Goal: Information Seeking & Learning: Learn about a topic

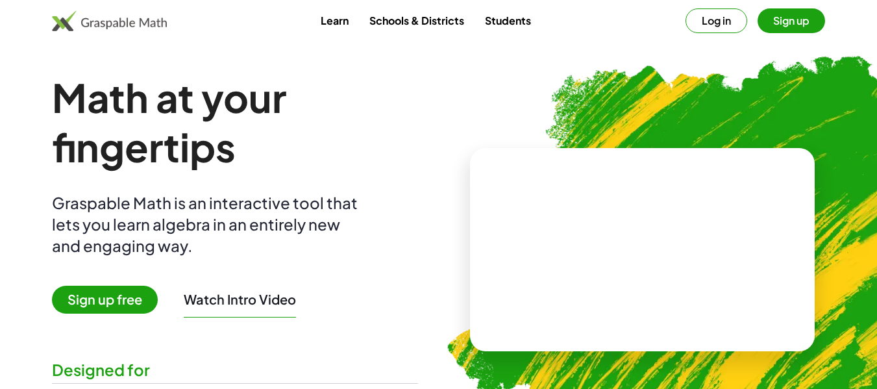
click at [722, 25] on button "Log in" at bounding box center [716, 20] width 62 height 25
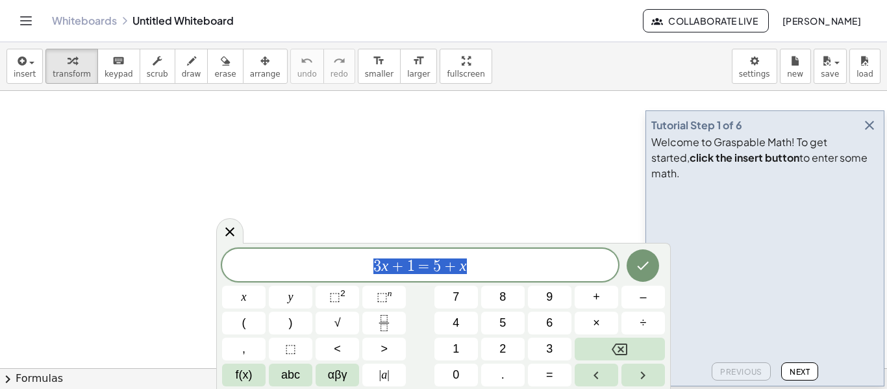
drag, startPoint x: 498, startPoint y: 265, endPoint x: 371, endPoint y: 276, distance: 127.0
click at [371, 276] on div "******** 3 x + 1 = 5 + x" at bounding box center [420, 265] width 396 height 32
click at [654, 260] on button "Done" at bounding box center [642, 264] width 32 height 32
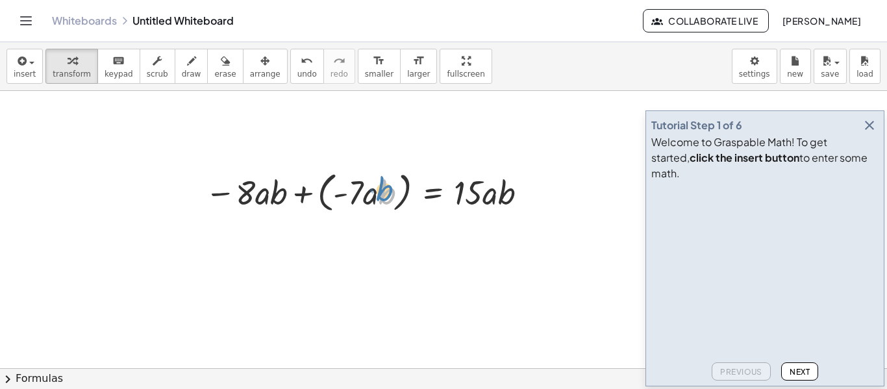
click at [376, 203] on div at bounding box center [369, 191] width 340 height 49
click at [303, 195] on div at bounding box center [369, 191] width 340 height 49
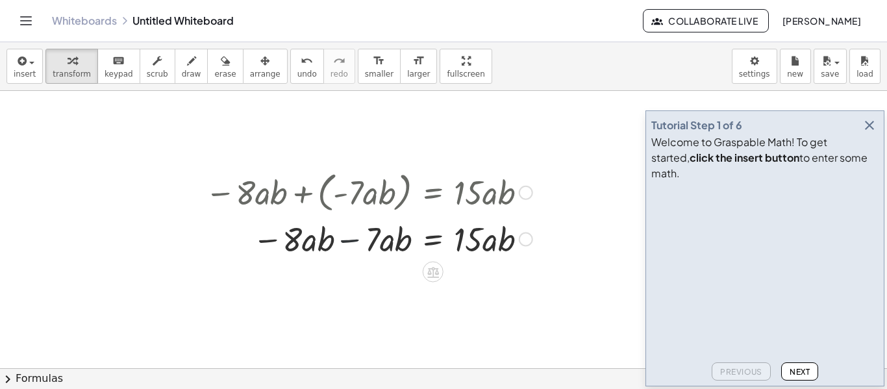
click at [349, 239] on div at bounding box center [369, 238] width 340 height 44
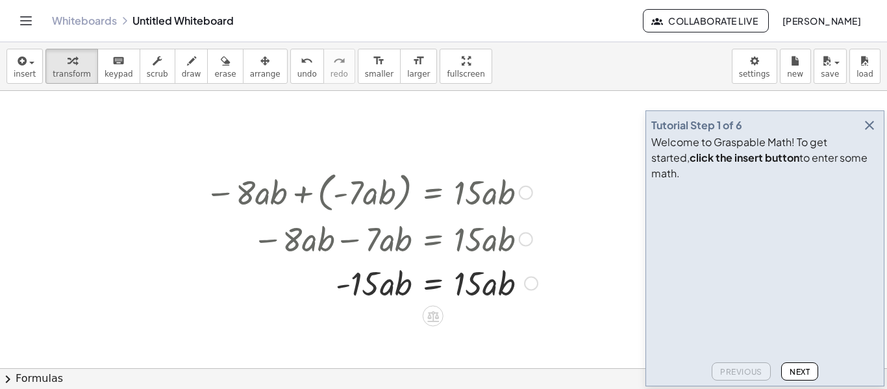
click at [432, 288] on div at bounding box center [371, 282] width 345 height 44
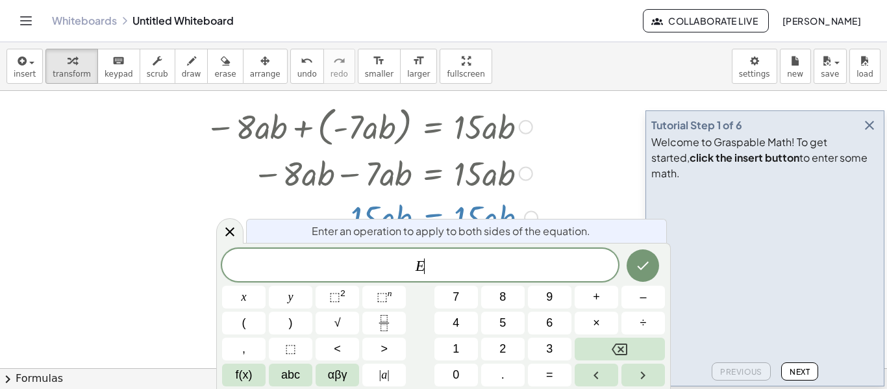
scroll to position [66, 0]
click at [640, 263] on icon "Done" at bounding box center [643, 266] width 16 height 16
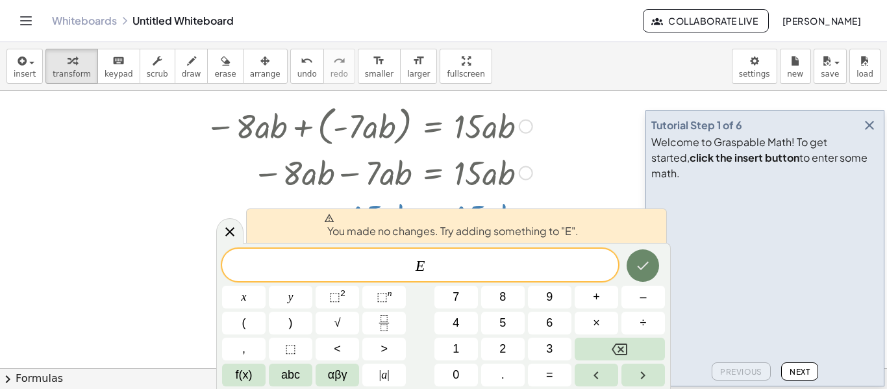
click at [637, 264] on icon "Done" at bounding box center [643, 266] width 16 height 16
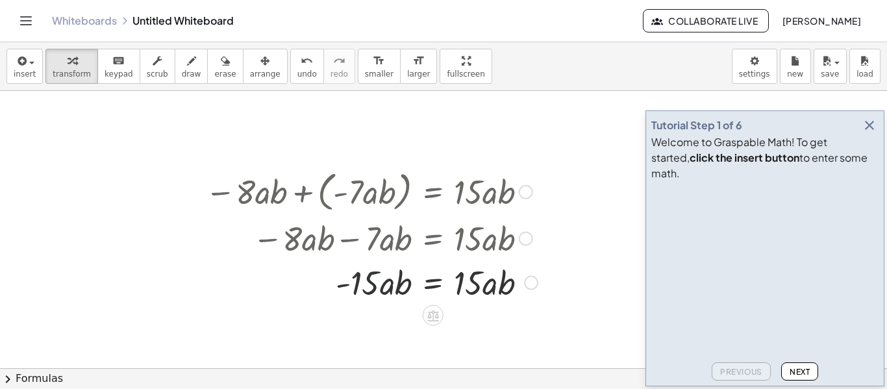
scroll to position [0, 0]
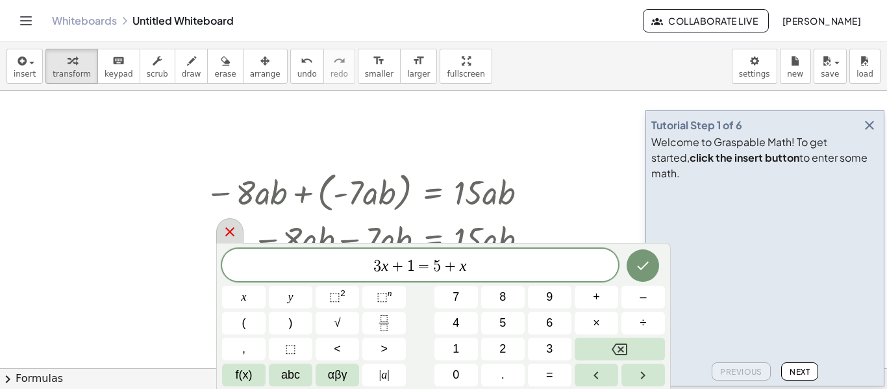
click at [228, 232] on icon at bounding box center [229, 231] width 9 height 9
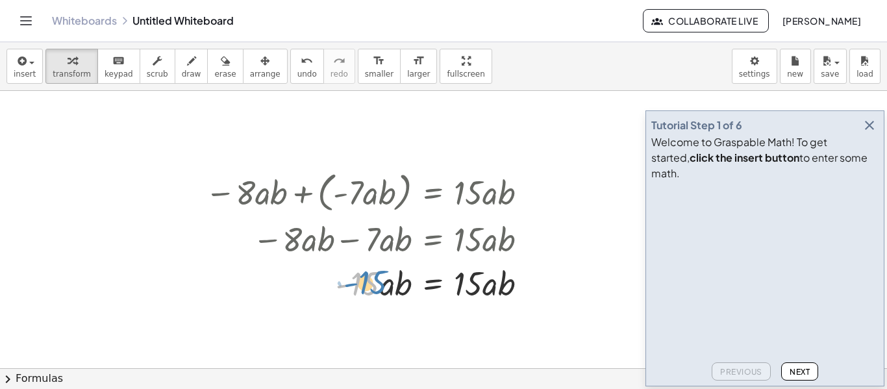
drag, startPoint x: 295, startPoint y: 283, endPoint x: 302, endPoint y: 282, distance: 6.6
click at [302, 282] on div at bounding box center [371, 282] width 345 height 44
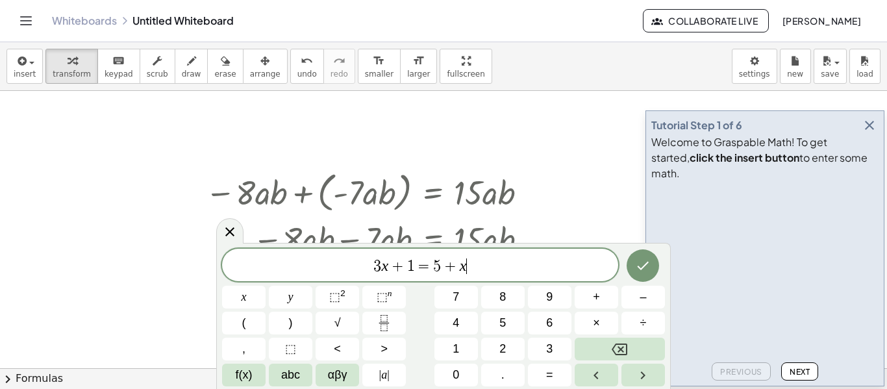
click at [339, 330] on span "√" at bounding box center [337, 323] width 6 height 18
click at [628, 338] on button "Backspace" at bounding box center [619, 349] width 90 height 23
click at [635, 257] on button "Done" at bounding box center [642, 265] width 32 height 32
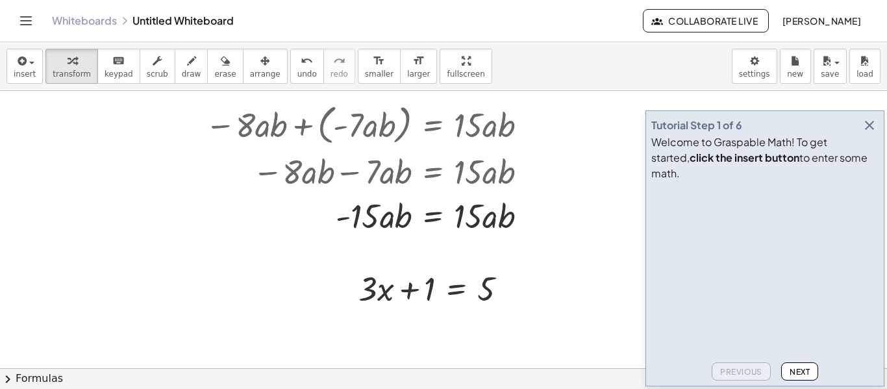
scroll to position [69, 0]
click at [439, 281] on div at bounding box center [438, 286] width 172 height 44
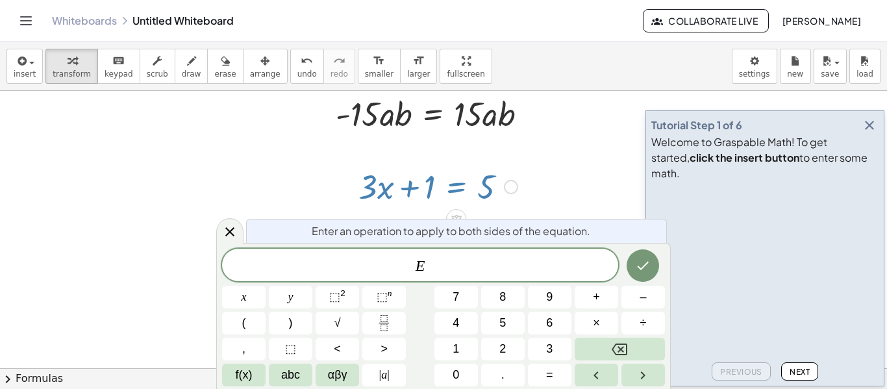
scroll to position [170, 0]
drag, startPoint x: 476, startPoint y: 276, endPoint x: 406, endPoint y: 271, distance: 70.3
click at [406, 271] on div "* E" at bounding box center [420, 265] width 396 height 32
click at [638, 267] on icon "Done" at bounding box center [643, 266] width 16 height 16
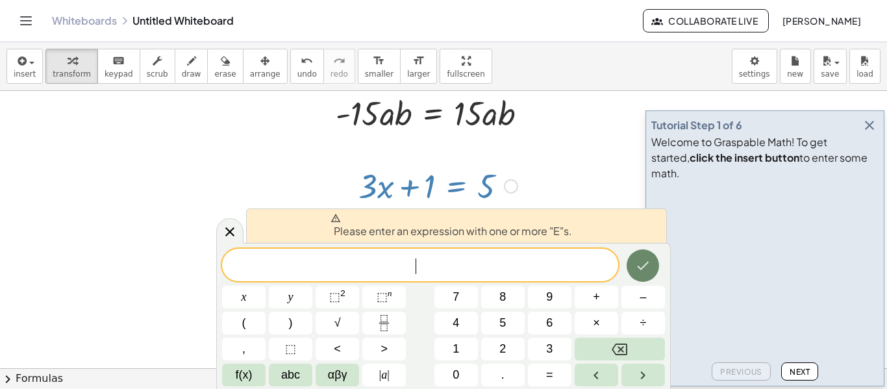
click at [637, 262] on icon "Done" at bounding box center [643, 266] width 16 height 16
click at [639, 271] on icon "Done" at bounding box center [643, 266] width 16 height 16
click at [236, 238] on icon at bounding box center [230, 231] width 16 height 16
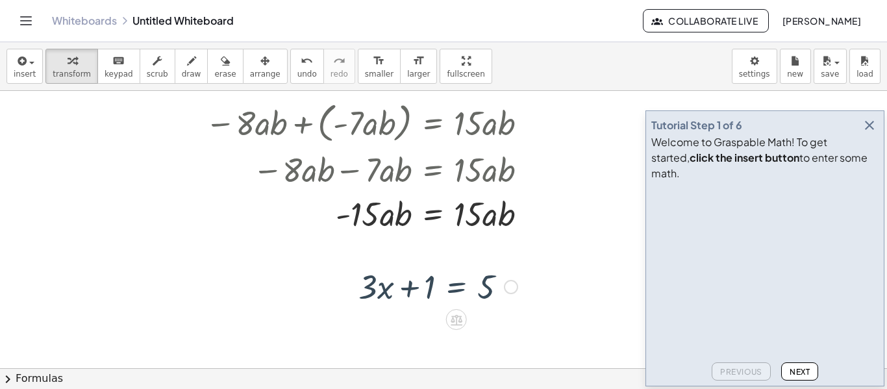
scroll to position [69, 0]
drag, startPoint x: 415, startPoint y: 318, endPoint x: 383, endPoint y: 321, distance: 32.0
click at [383, 321] on div at bounding box center [443, 341] width 887 height 639
drag, startPoint x: 383, startPoint y: 321, endPoint x: 450, endPoint y: 309, distance: 68.6
click at [455, 310] on div "− · 8 · a · b + ( · - 7 · a · b ) = · 15 · a · b − · 8 · a · b − · 7 · a · b = …" at bounding box center [443, 341] width 887 height 639
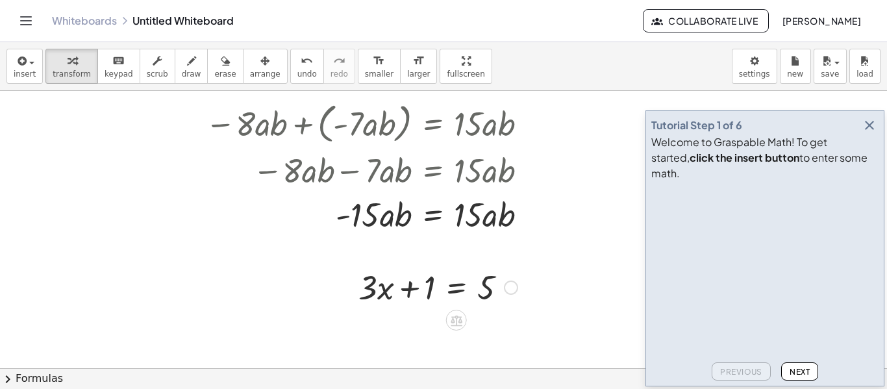
click at [458, 326] on icon at bounding box center [456, 320] width 12 height 11
click at [458, 326] on span "×" at bounding box center [456, 320] width 8 height 19
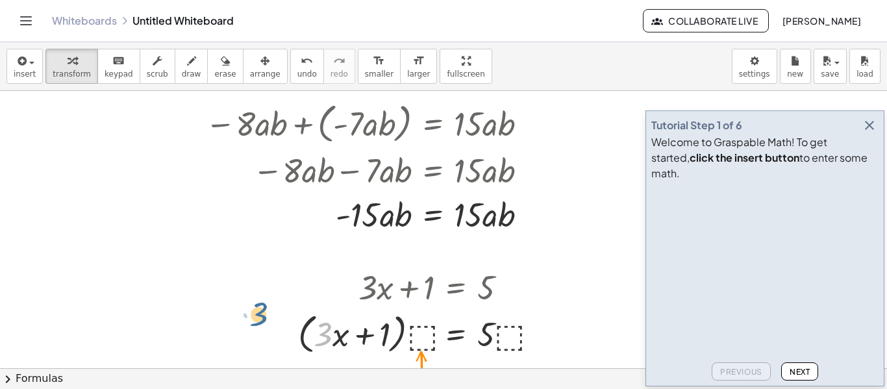
drag, startPoint x: 328, startPoint y: 317, endPoint x: 265, endPoint y: 297, distance: 66.7
click at [265, 297] on div "− · 8 · a · b + ( · - 7 · a · b ) = · 15 · a · b − · 8 · a · b − · 7 · a · b = …" at bounding box center [443, 341] width 887 height 639
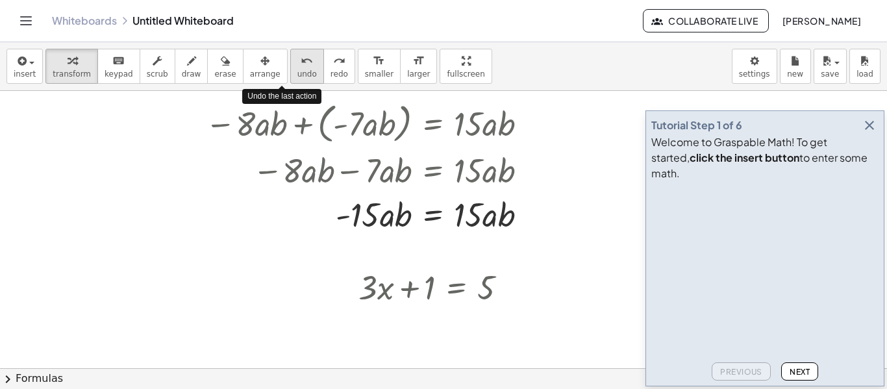
click at [290, 80] on button "undo undo" at bounding box center [307, 66] width 34 height 35
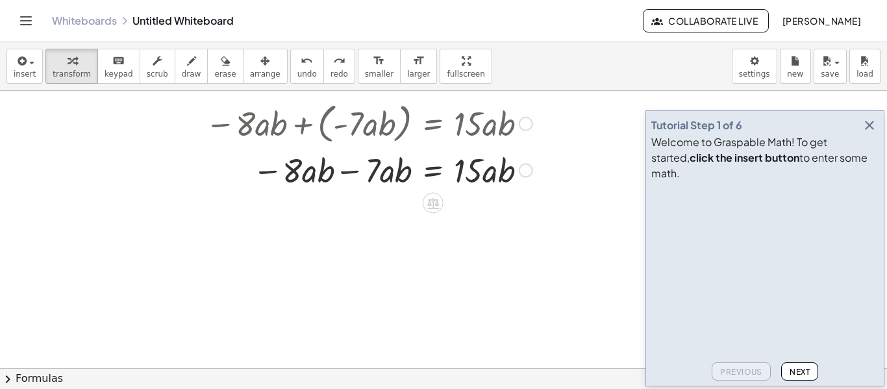
click at [352, 173] on div at bounding box center [369, 169] width 340 height 44
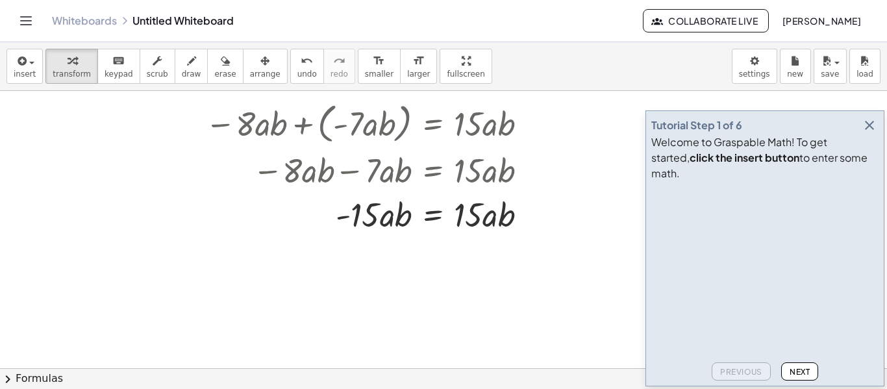
scroll to position [14, 0]
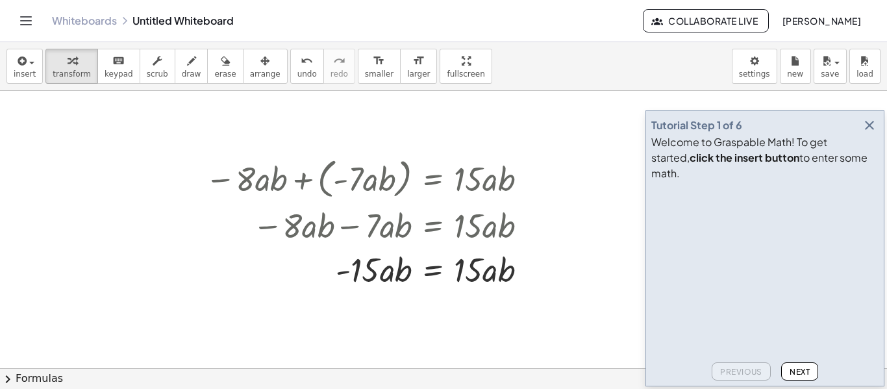
drag, startPoint x: 219, startPoint y: 223, endPoint x: 125, endPoint y: 210, distance: 94.9
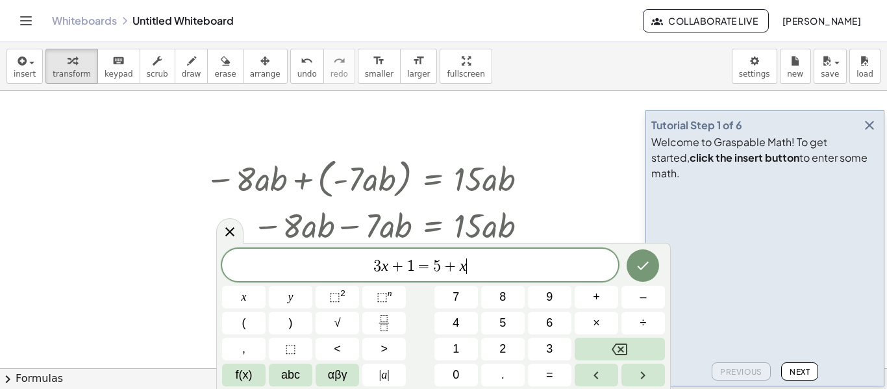
click at [638, 269] on icon "Done" at bounding box center [643, 266] width 16 height 16
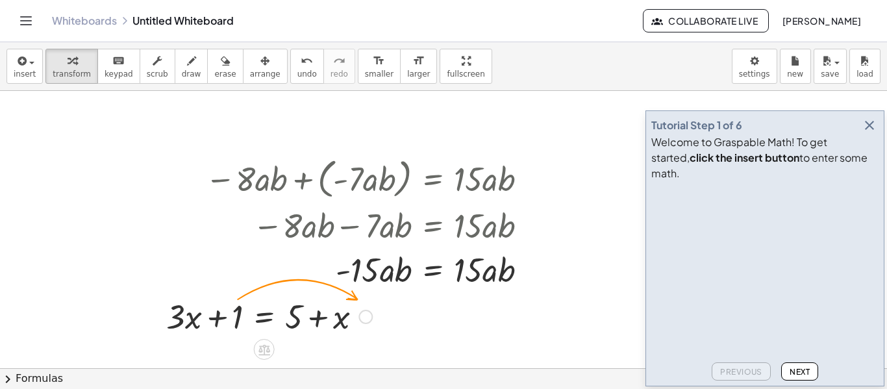
click at [363, 310] on div at bounding box center [365, 317] width 14 height 14
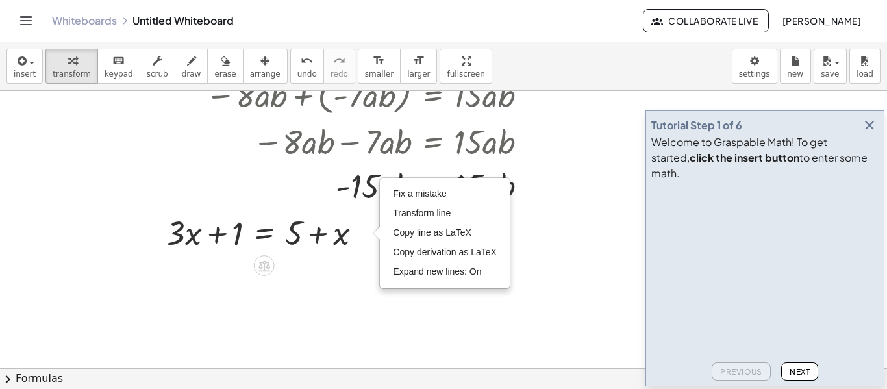
scroll to position [99, 0]
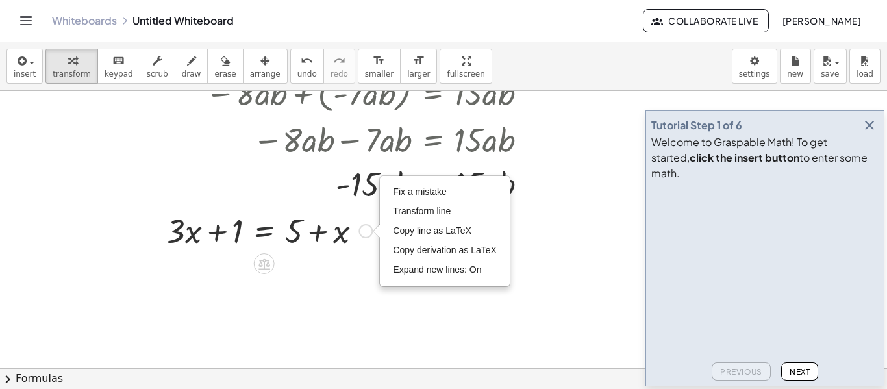
click at [274, 235] on div at bounding box center [269, 230] width 219 height 44
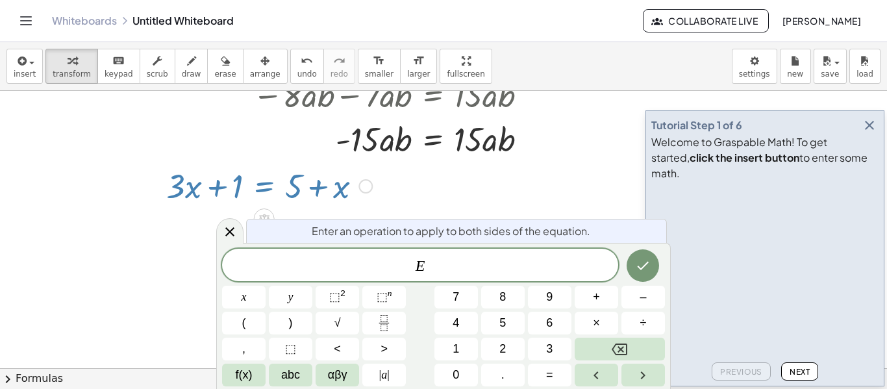
scroll to position [144, 0]
drag, startPoint x: 447, startPoint y: 268, endPoint x: 398, endPoint y: 269, distance: 49.3
click at [398, 269] on span "E" at bounding box center [420, 266] width 396 height 18
click at [641, 268] on icon "Done" at bounding box center [643, 266] width 12 height 8
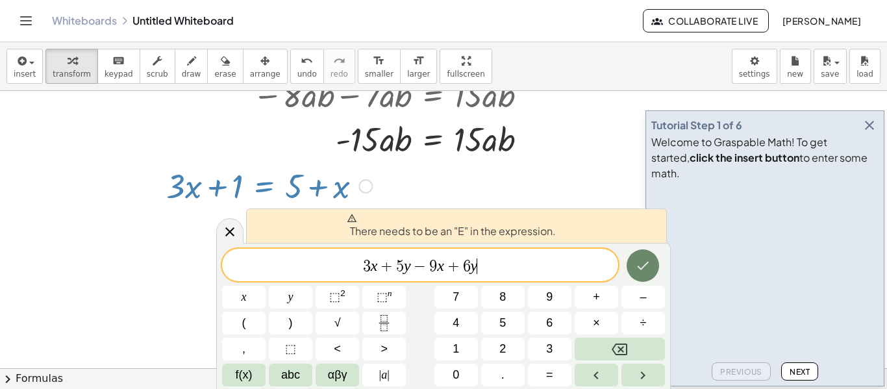
click at [640, 269] on icon "Done" at bounding box center [643, 266] width 12 height 8
click at [226, 239] on icon at bounding box center [230, 232] width 16 height 16
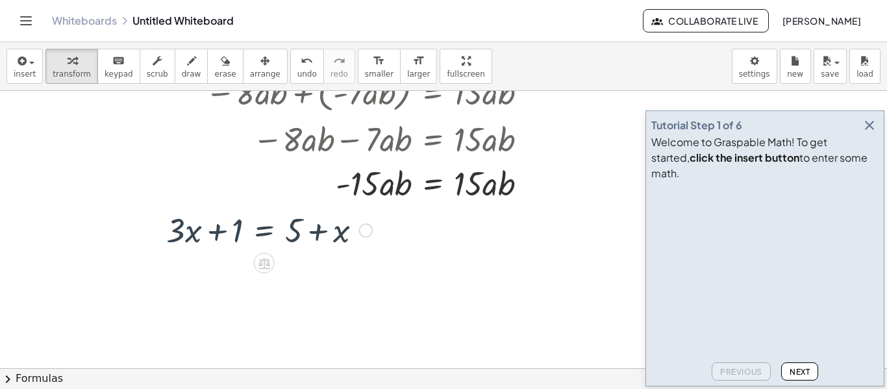
scroll to position [99, 0]
click at [297, 58] on div "undo" at bounding box center [306, 61] width 19 height 16
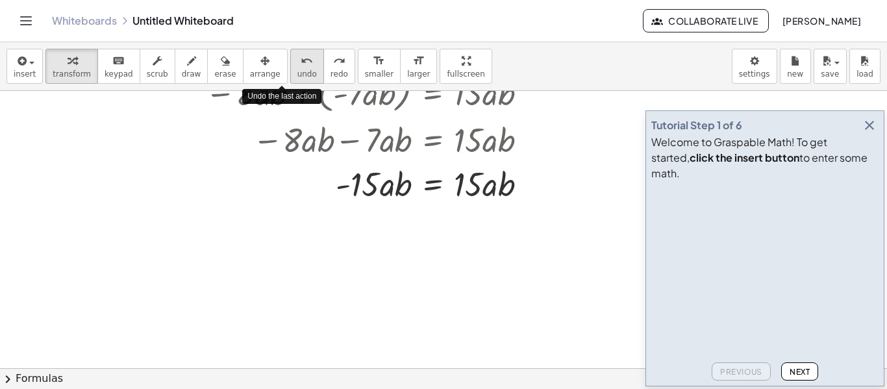
click at [297, 58] on div "undo" at bounding box center [306, 61] width 19 height 16
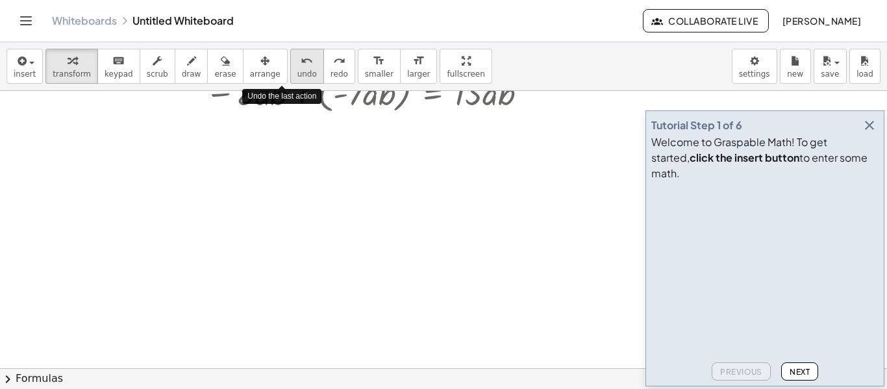
click at [297, 58] on div "undo" at bounding box center [306, 61] width 19 height 16
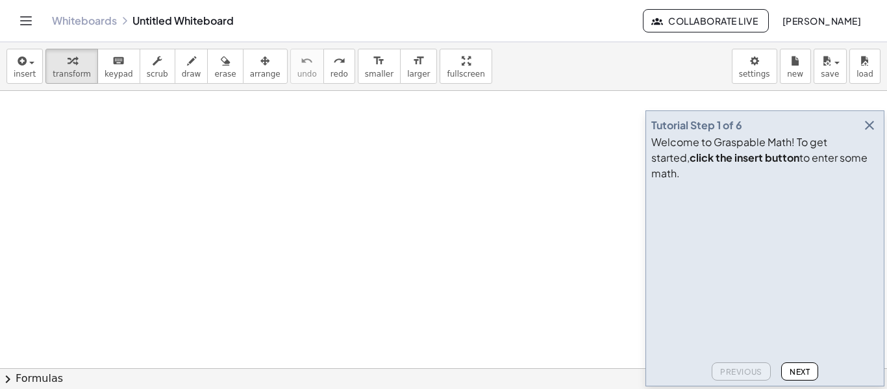
click at [156, 167] on div at bounding box center [443, 311] width 887 height 639
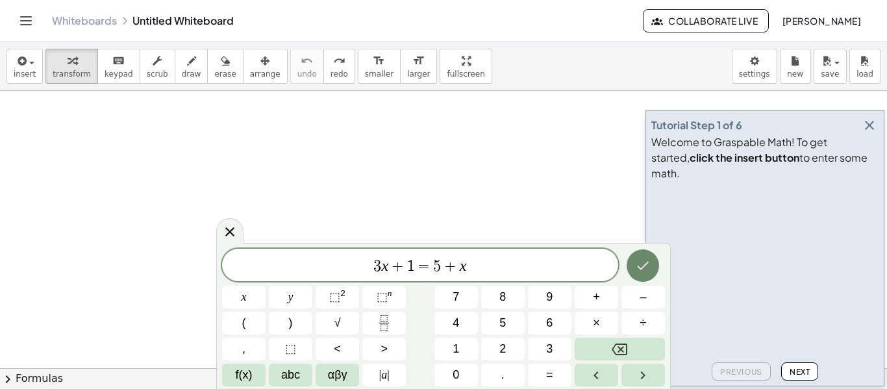
click at [640, 262] on icon "Done" at bounding box center [643, 266] width 16 height 16
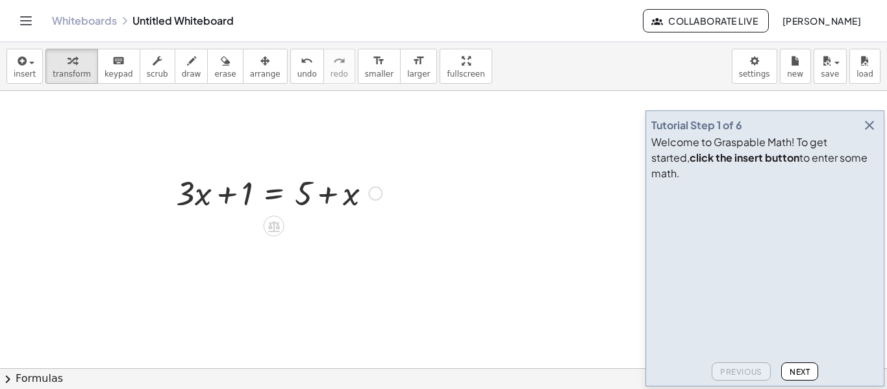
drag, startPoint x: 227, startPoint y: 223, endPoint x: 169, endPoint y: 198, distance: 62.5
click at [169, 198] on div "+ · 3 · x + 1 = + 5 + x" at bounding box center [443, 311] width 887 height 639
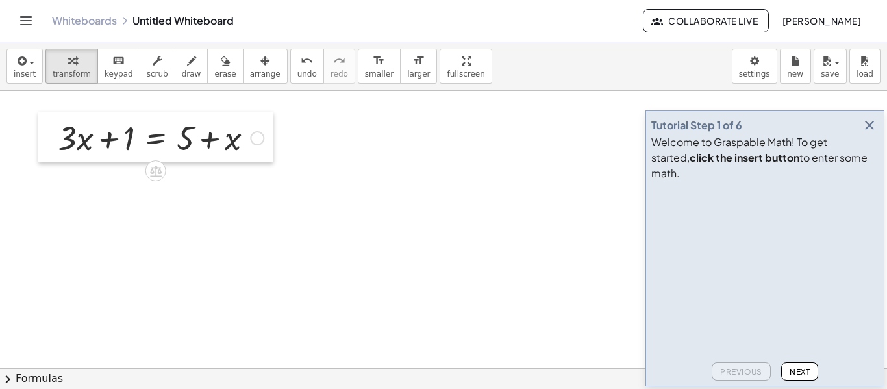
drag, startPoint x: 169, startPoint y: 198, endPoint x: 50, endPoint y: 138, distance: 133.5
click at [50, 138] on div at bounding box center [47, 137] width 19 height 51
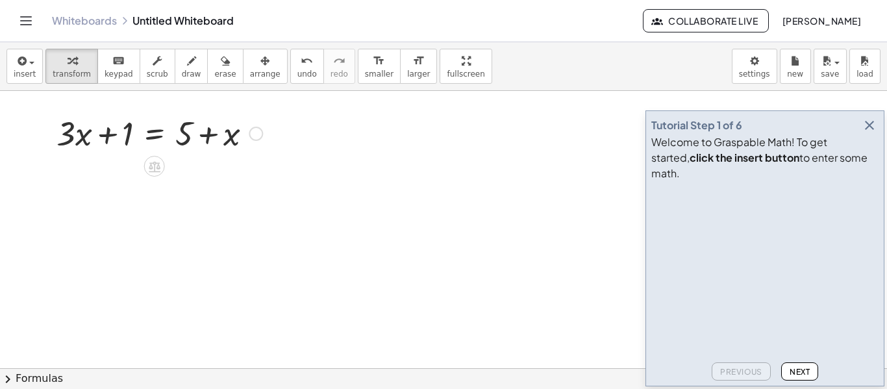
click at [198, 137] on div at bounding box center [159, 132] width 219 height 44
click at [78, 150] on div at bounding box center [159, 132] width 219 height 44
click at [256, 136] on div at bounding box center [256, 134] width 14 height 14
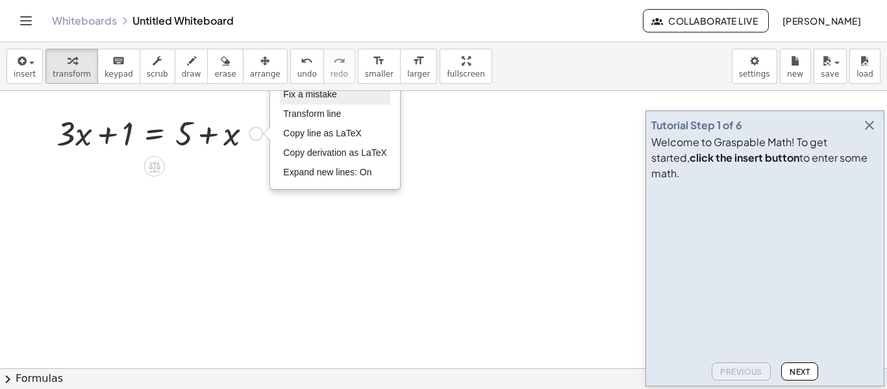
click at [341, 100] on li "Fix a mistake" at bounding box center [335, 94] width 110 height 19
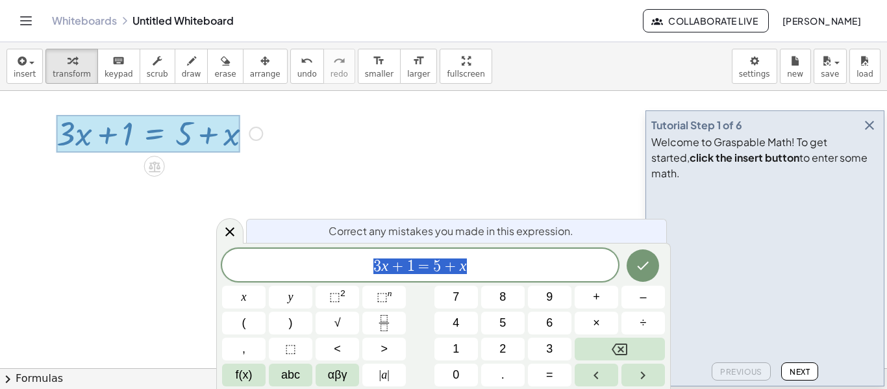
drag, startPoint x: 491, startPoint y: 256, endPoint x: 362, endPoint y: 265, distance: 130.1
click at [362, 265] on span "3 x + 1 = 5 + x" at bounding box center [420, 266] width 396 height 18
click at [642, 264] on icon "Done" at bounding box center [643, 266] width 16 height 16
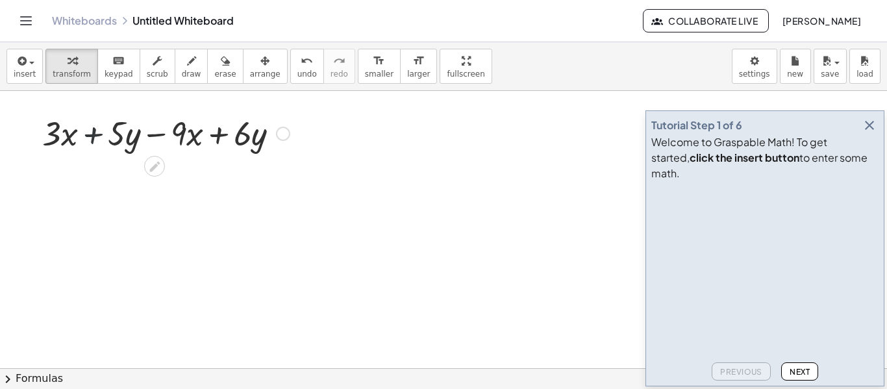
click at [94, 135] on div at bounding box center [166, 132] width 260 height 44
click at [157, 135] on div at bounding box center [166, 132] width 260 height 44
click at [214, 140] on div at bounding box center [166, 132] width 260 height 44
drag, startPoint x: 243, startPoint y: 136, endPoint x: 61, endPoint y: 135, distance: 181.7
click at [61, 135] on div at bounding box center [166, 132] width 260 height 44
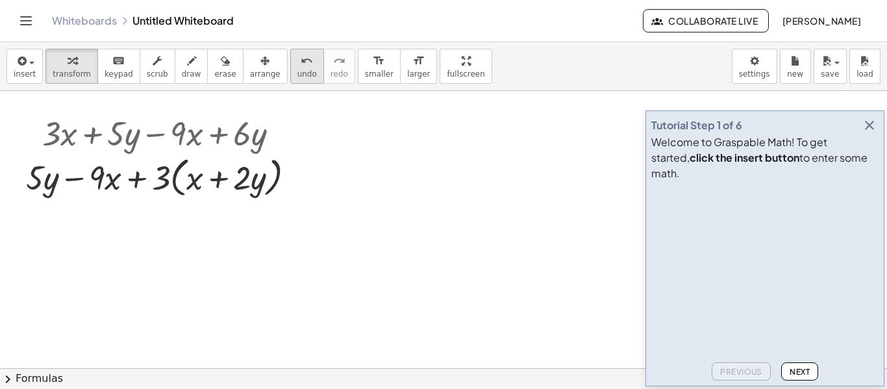
click at [301, 64] on icon "undo" at bounding box center [307, 61] width 12 height 16
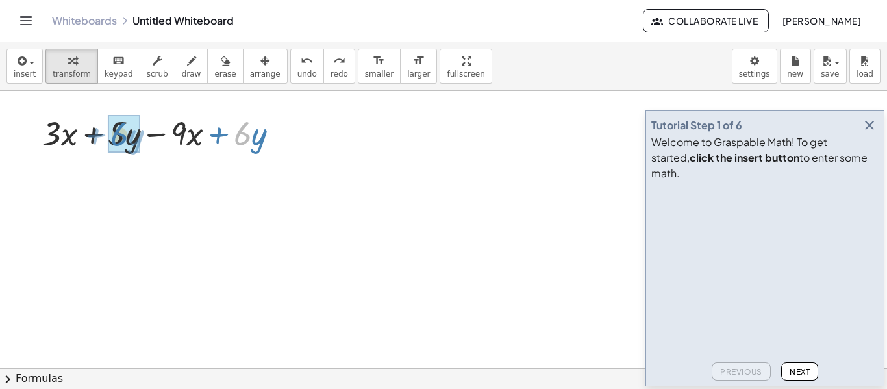
drag, startPoint x: 251, startPoint y: 139, endPoint x: 127, endPoint y: 141, distance: 124.6
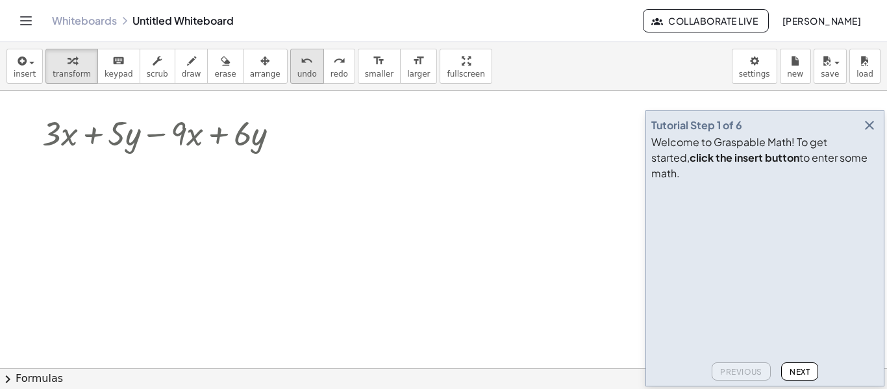
click at [301, 53] on icon "undo" at bounding box center [307, 61] width 12 height 16
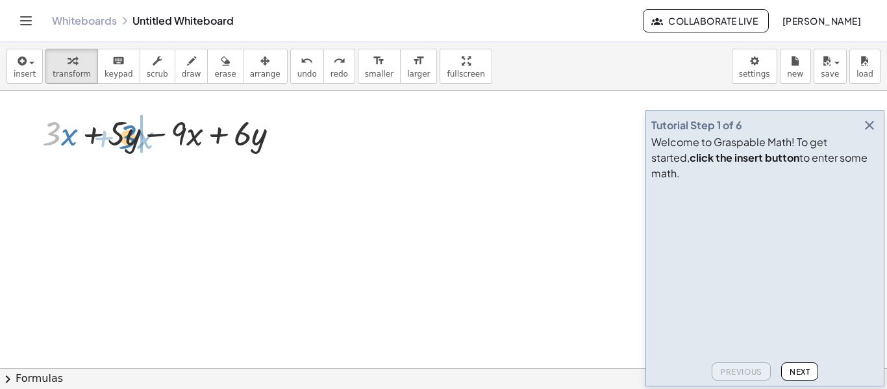
drag, startPoint x: 60, startPoint y: 134, endPoint x: 135, endPoint y: 138, distance: 74.7
click at [135, 138] on div at bounding box center [166, 132] width 260 height 44
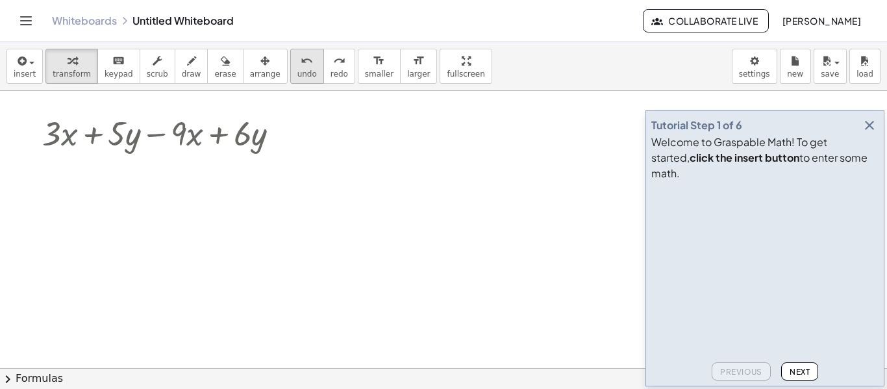
click at [290, 61] on button "undo undo" at bounding box center [307, 66] width 34 height 35
click at [183, 302] on div at bounding box center [443, 311] width 887 height 639
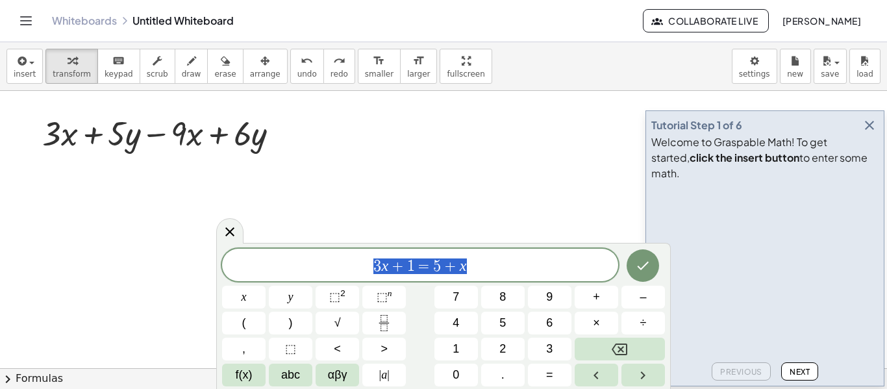
drag, startPoint x: 480, startPoint y: 274, endPoint x: 369, endPoint y: 275, distance: 111.0
click at [369, 275] on div "******** 3 x + 1 = 5 + x" at bounding box center [420, 265] width 396 height 32
click at [643, 264] on icon "Done" at bounding box center [643, 264] width 16 height 16
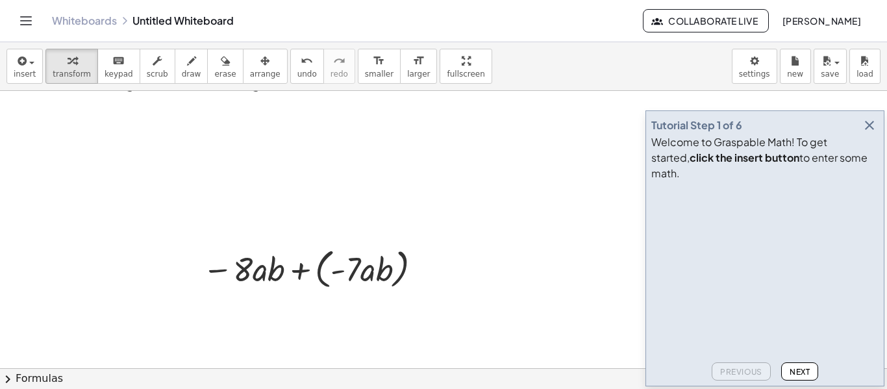
scroll to position [202, 0]
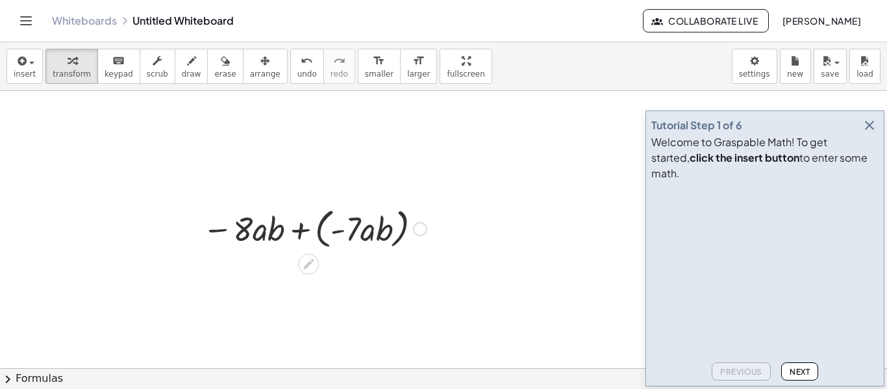
click at [297, 228] on div at bounding box center [314, 227] width 237 height 49
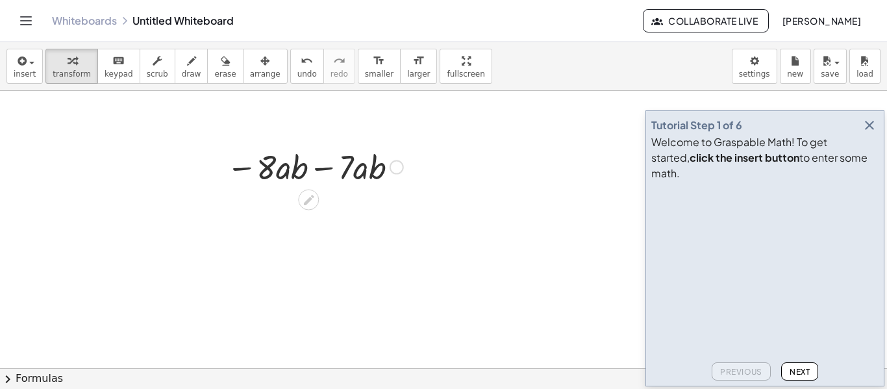
scroll to position [268, 0]
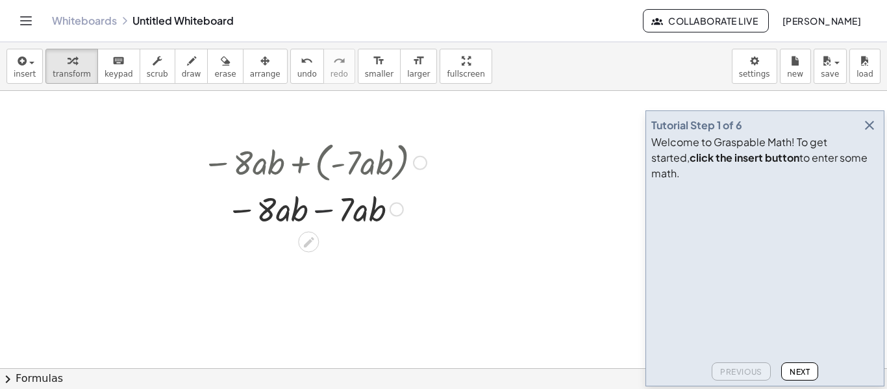
click at [328, 210] on div at bounding box center [314, 208] width 237 height 44
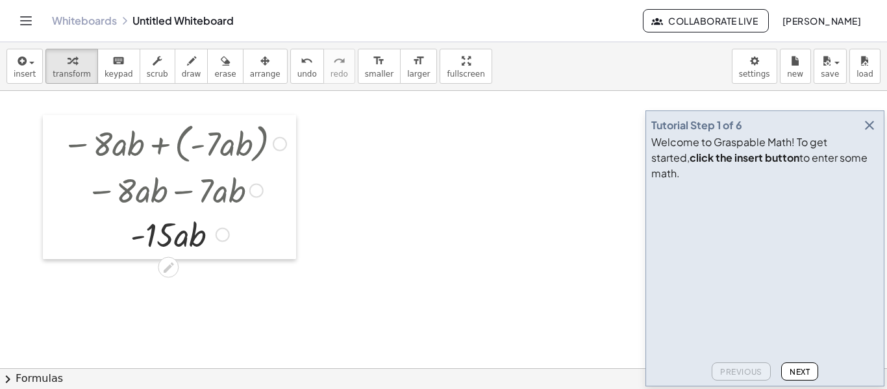
drag, startPoint x: 202, startPoint y: 242, endPoint x: 62, endPoint y: 223, distance: 141.5
click at [62, 223] on div at bounding box center [52, 187] width 19 height 144
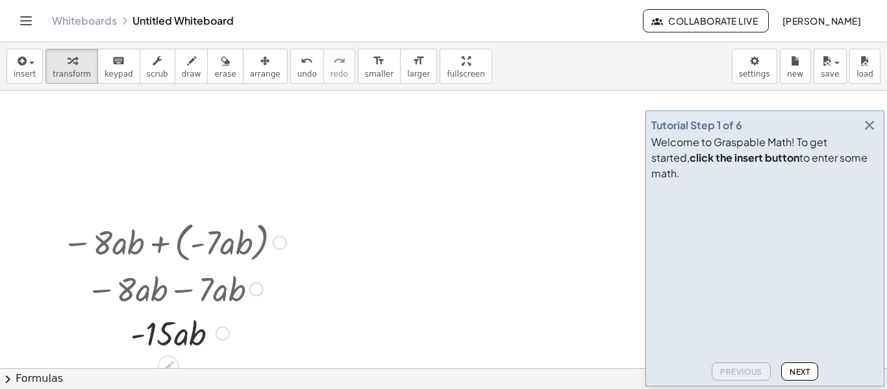
scroll to position [169, 0]
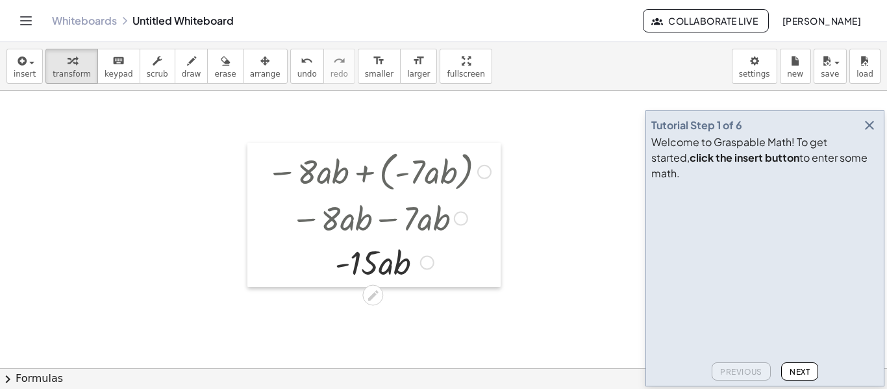
drag, startPoint x: 56, startPoint y: 298, endPoint x: 262, endPoint y: 226, distance: 217.4
click at [262, 226] on div at bounding box center [256, 215] width 19 height 144
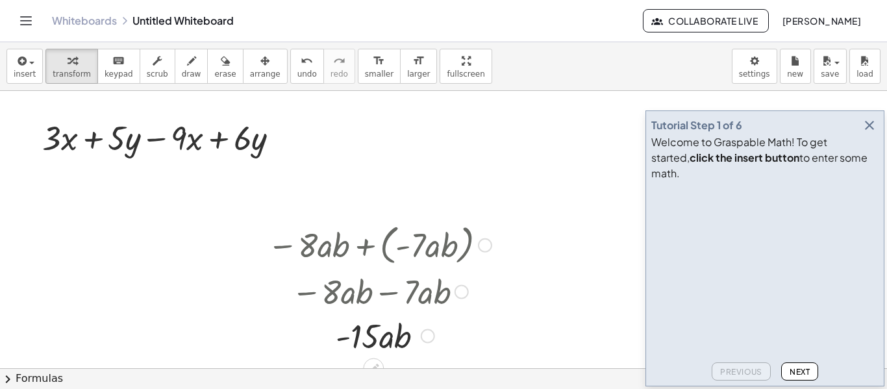
scroll to position [87, 0]
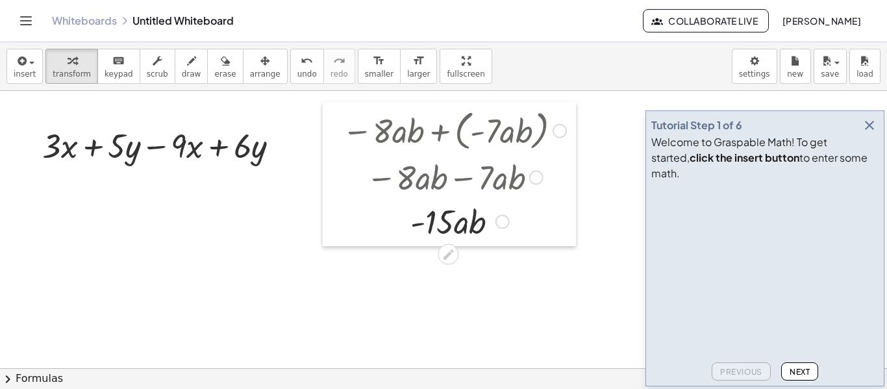
drag, startPoint x: 261, startPoint y: 315, endPoint x: 336, endPoint y: 193, distance: 143.4
click at [336, 193] on div at bounding box center [332, 174] width 19 height 144
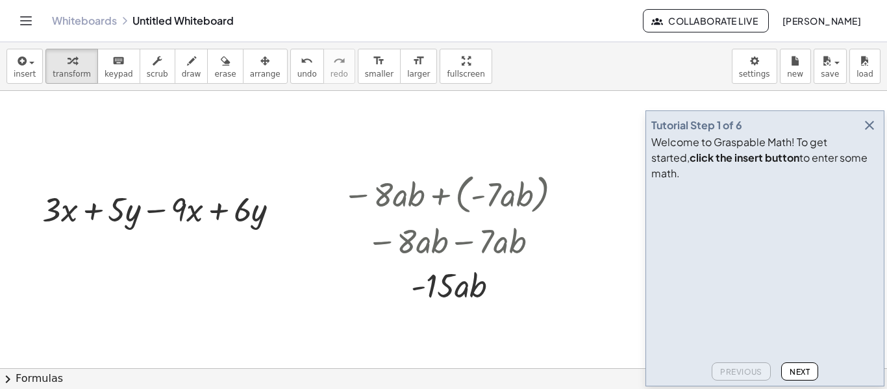
scroll to position [23, 0]
drag, startPoint x: 195, startPoint y: 209, endPoint x: 101, endPoint y: 217, distance: 95.1
click at [101, 217] on div at bounding box center [166, 208] width 260 height 44
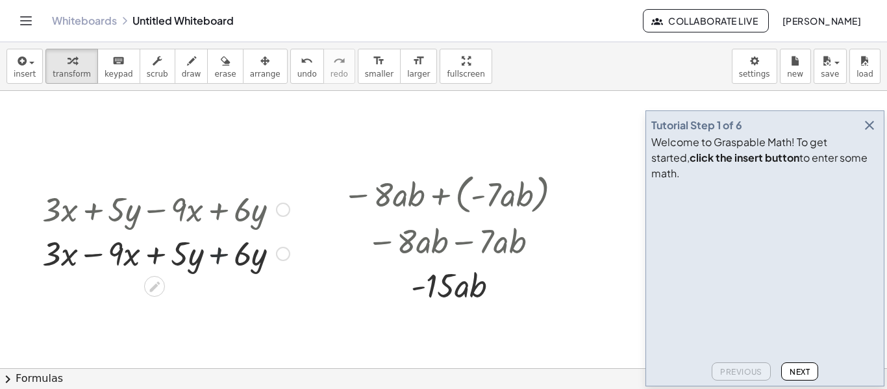
click at [216, 258] on div at bounding box center [166, 252] width 260 height 44
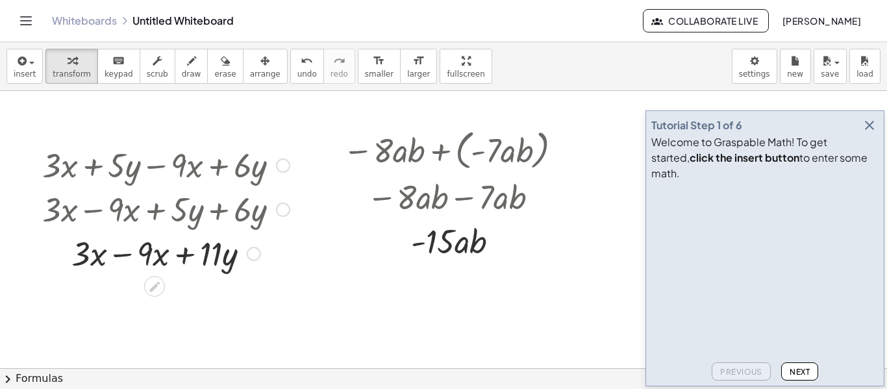
scroll to position [69, 0]
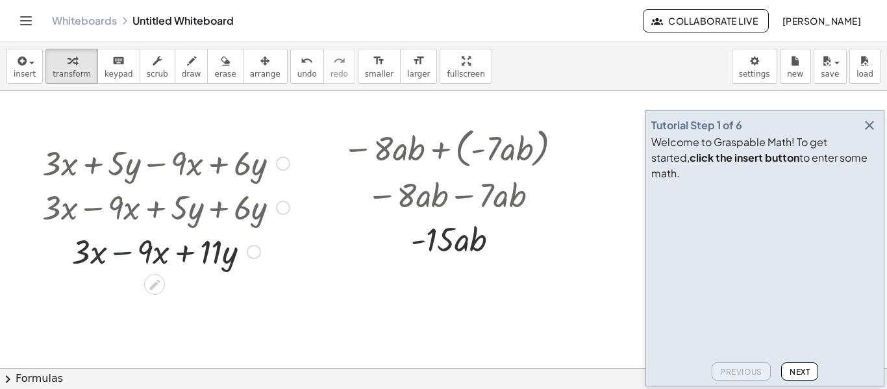
click at [129, 251] on div at bounding box center [166, 250] width 260 height 44
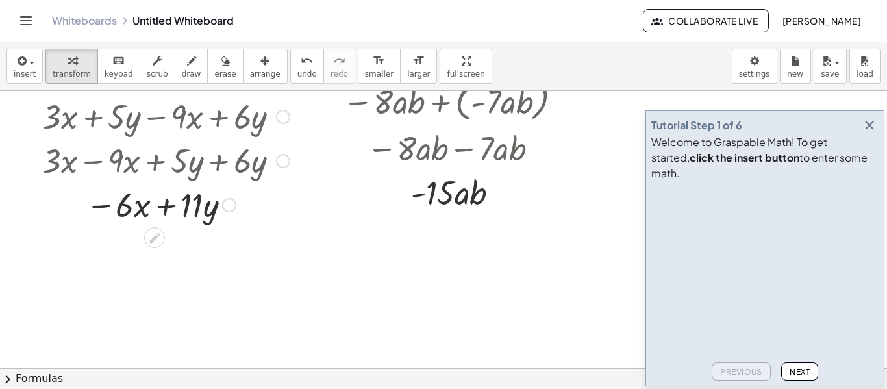
scroll to position [118, 0]
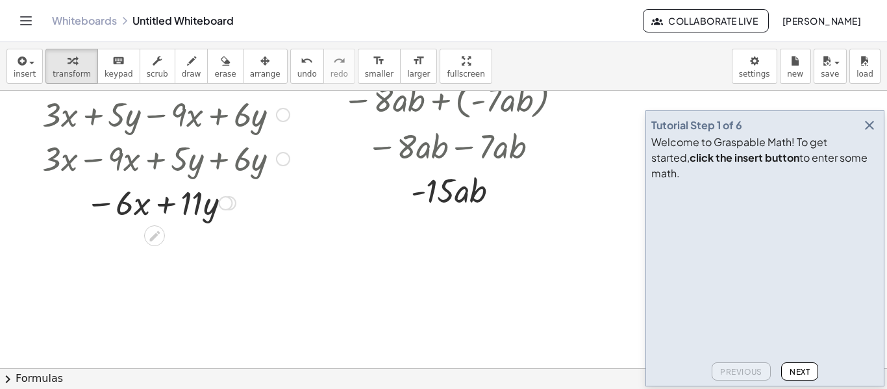
click at [170, 205] on div at bounding box center [166, 202] width 260 height 44
click at [193, 294] on div at bounding box center [443, 292] width 887 height 639
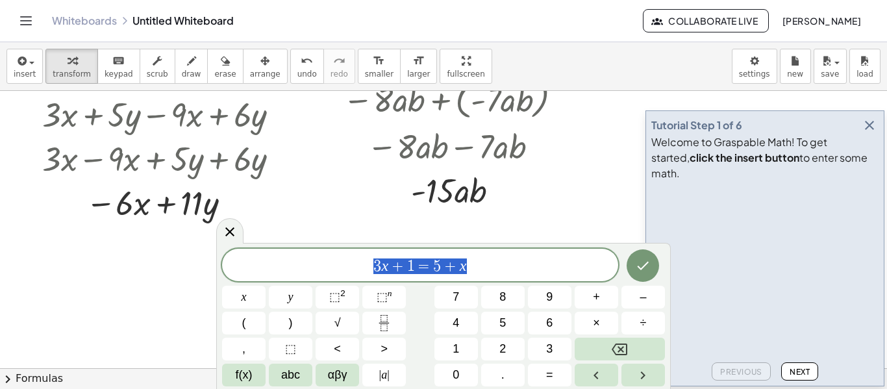
drag, startPoint x: 479, startPoint y: 261, endPoint x: 365, endPoint y: 277, distance: 114.7
click at [365, 277] on div "******** 3 x + 1 = 5 + x" at bounding box center [420, 265] width 396 height 32
click at [646, 267] on icon "Done" at bounding box center [643, 266] width 16 height 16
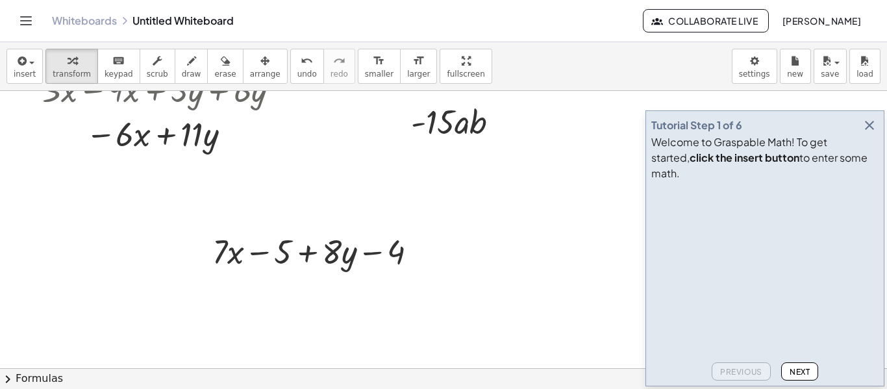
scroll to position [188, 0]
click at [258, 252] on div at bounding box center [320, 249] width 228 height 44
click at [380, 253] on div at bounding box center [320, 249] width 228 height 44
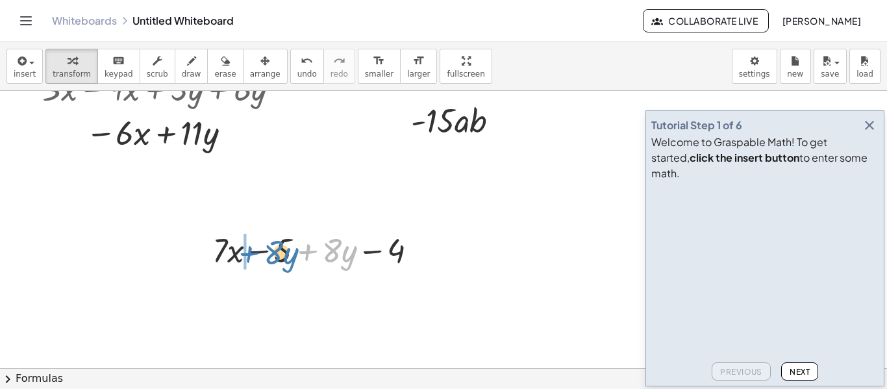
drag, startPoint x: 310, startPoint y: 250, endPoint x: 252, endPoint y: 251, distance: 58.4
click at [252, 251] on div at bounding box center [320, 249] width 228 height 44
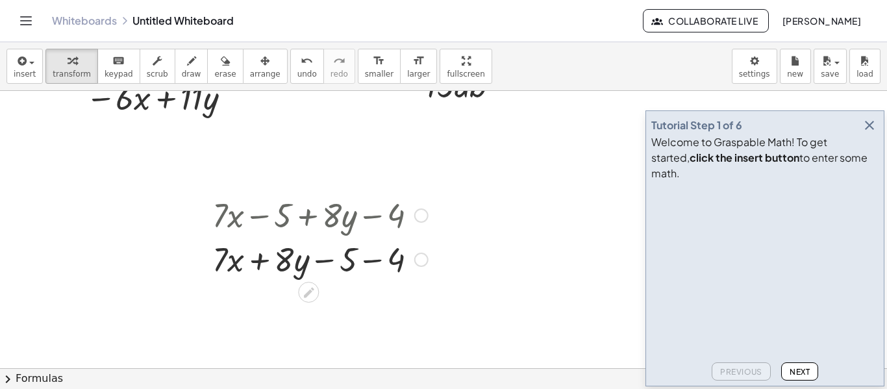
scroll to position [231, 0]
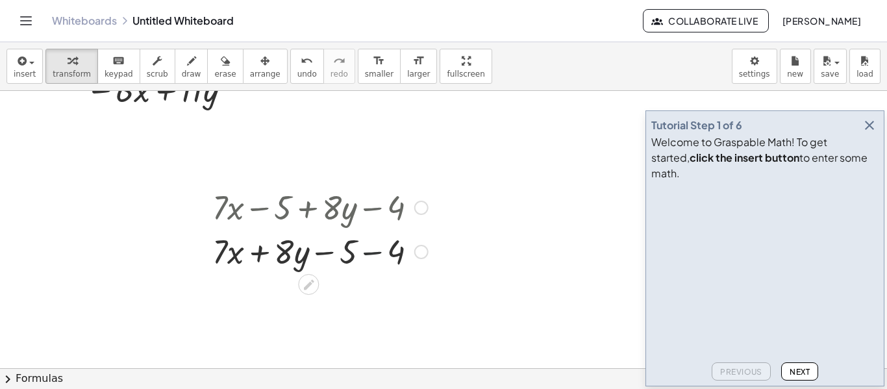
click at [372, 254] on div at bounding box center [320, 250] width 228 height 44
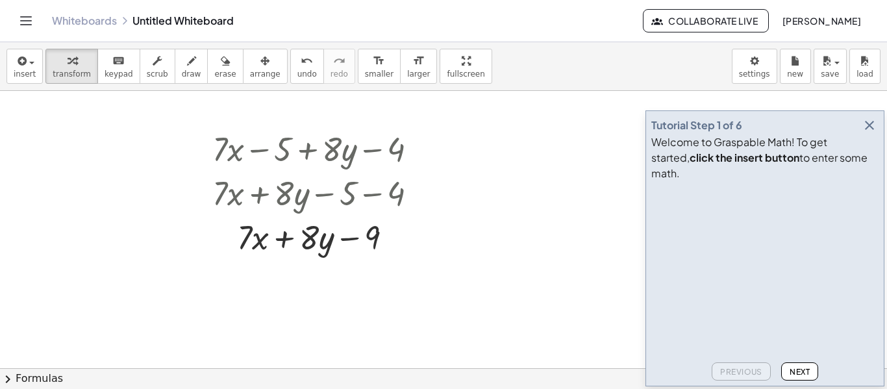
scroll to position [290, 0]
click at [285, 239] on div at bounding box center [320, 236] width 228 height 44
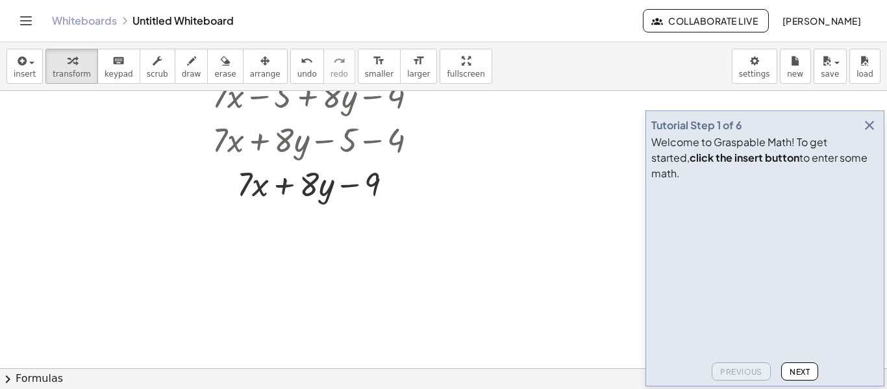
scroll to position [344, 0]
click at [282, 299] on div at bounding box center [443, 66] width 887 height 639
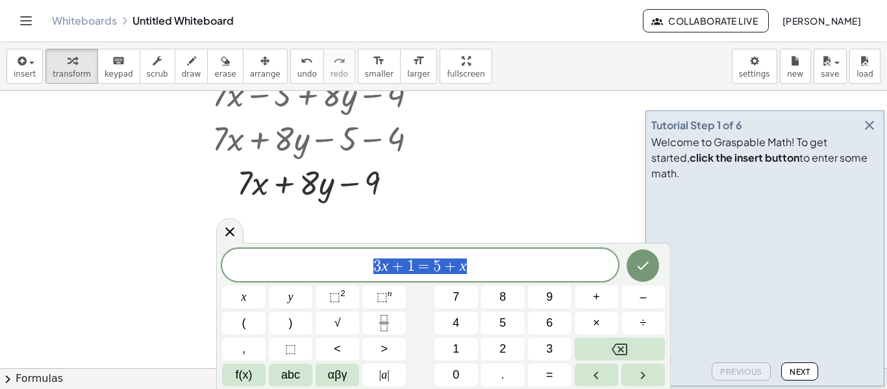
drag, startPoint x: 490, startPoint y: 267, endPoint x: 347, endPoint y: 269, distance: 142.8
click at [347, 269] on span "3 x + 1 = 5 + x" at bounding box center [420, 266] width 396 height 18
click at [348, 297] on button "⬚ 2" at bounding box center [336, 297] width 43 height 23
drag, startPoint x: 467, startPoint y: 260, endPoint x: 363, endPoint y: 268, distance: 103.5
click at [363, 268] on span "3 x + 1 = 5 + x 2" at bounding box center [420, 263] width 396 height 23
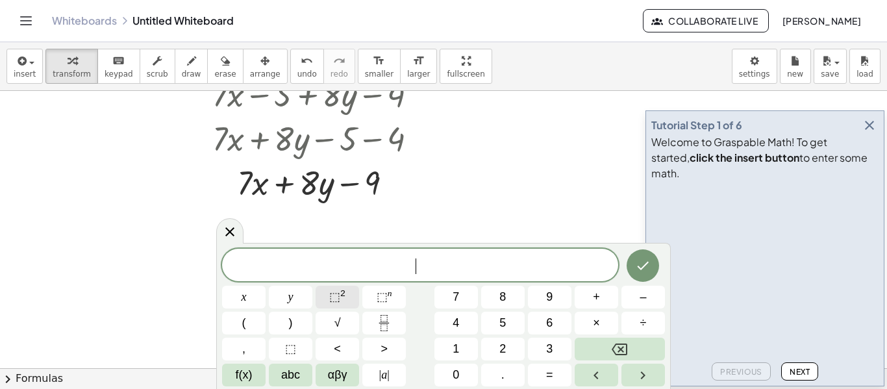
click at [352, 301] on button "⬚ 2" at bounding box center [336, 297] width 43 height 23
click at [414, 269] on span "​ 2" at bounding box center [420, 263] width 396 height 23
click at [409, 274] on span "​ 2" at bounding box center [420, 263] width 396 height 23
click at [454, 270] on span "x 2 ​" at bounding box center [420, 263] width 396 height 23
click at [354, 293] on button "⬚ 2" at bounding box center [336, 297] width 43 height 23
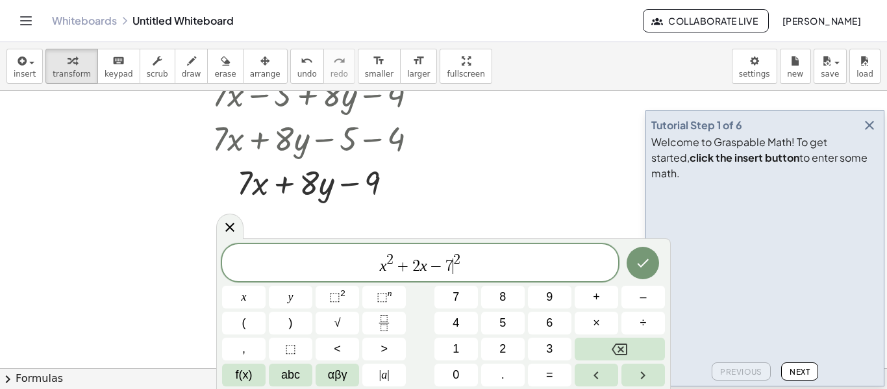
click at [452, 266] on span "x 2 + 2 x − 7 ​ 2" at bounding box center [420, 263] width 396 height 23
click at [477, 264] on span "x 2 + 2 x − 7 x ​ 2" at bounding box center [420, 263] width 396 height 23
click at [652, 264] on button "Done" at bounding box center [642, 263] width 32 height 32
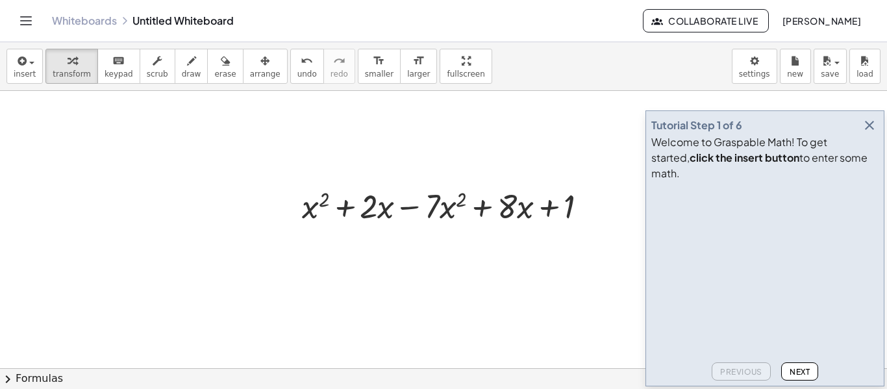
scroll to position [465, 0]
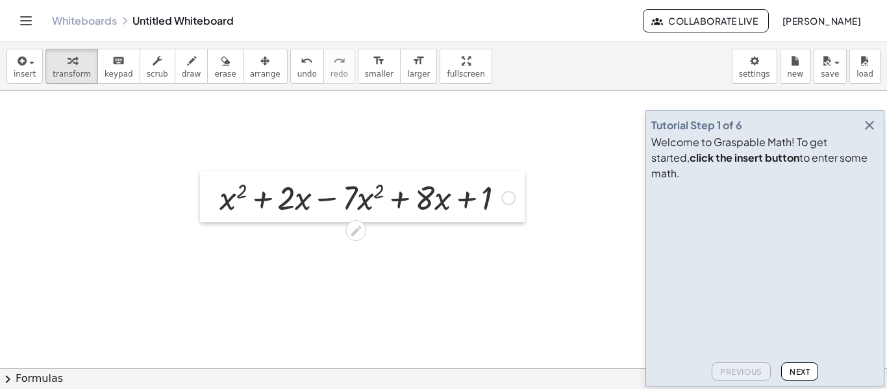
drag, startPoint x: 290, startPoint y: 225, endPoint x: 208, endPoint y: 219, distance: 82.6
click at [208, 219] on div at bounding box center [209, 196] width 19 height 51
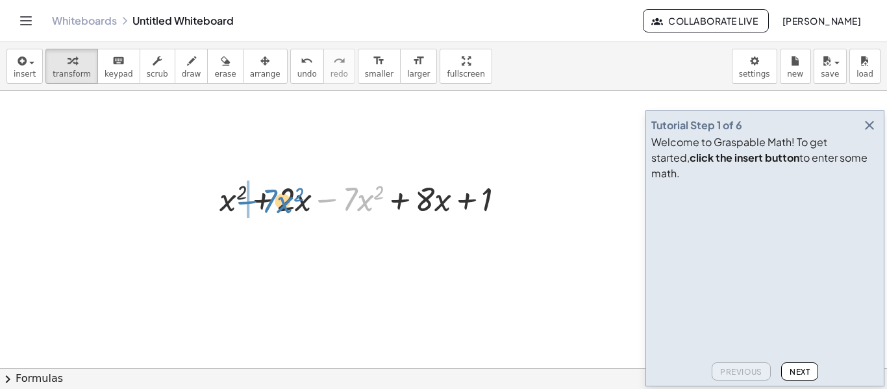
drag, startPoint x: 332, startPoint y: 201, endPoint x: 252, endPoint y: 203, distance: 80.5
click at [252, 203] on div at bounding box center [367, 198] width 308 height 44
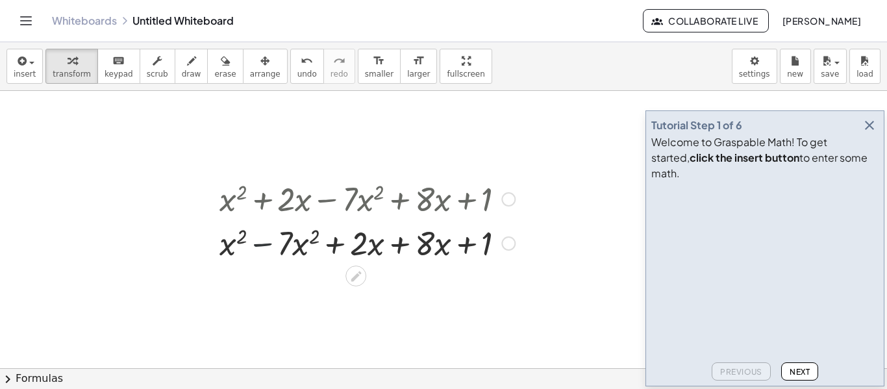
click at [262, 247] on div at bounding box center [367, 242] width 308 height 44
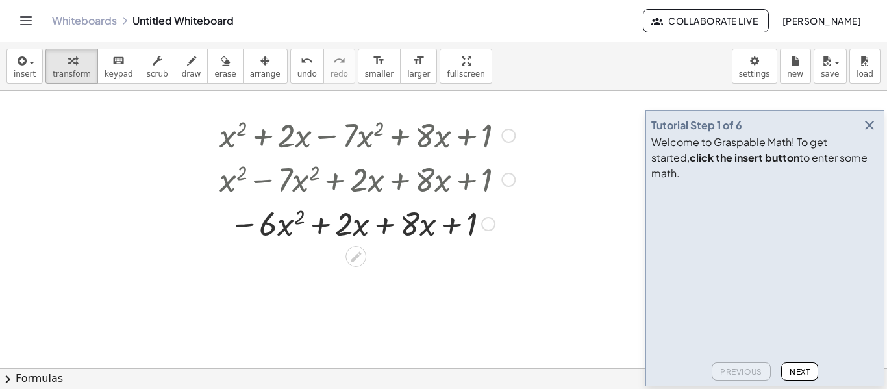
scroll to position [529, 0]
click at [452, 227] on div at bounding box center [367, 222] width 308 height 44
click at [382, 225] on div at bounding box center [367, 222] width 308 height 44
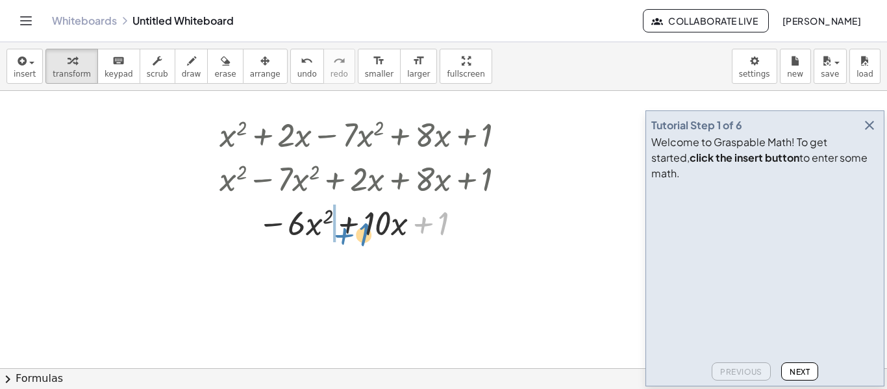
drag, startPoint x: 422, startPoint y: 225, endPoint x: 342, endPoint y: 232, distance: 80.2
click at [342, 232] on div at bounding box center [367, 222] width 308 height 44
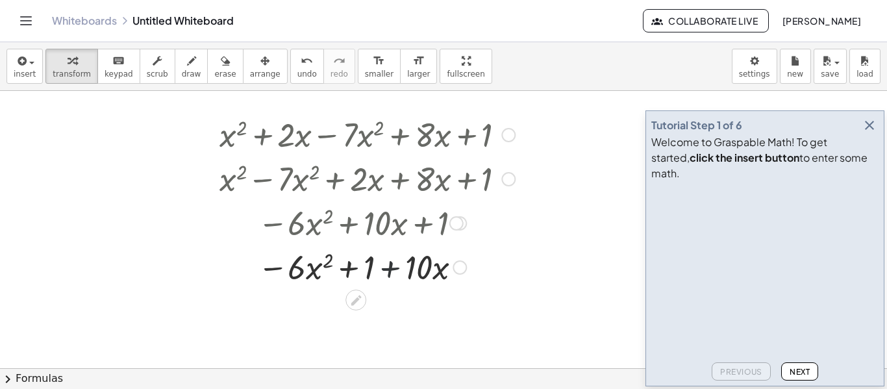
click at [391, 269] on div at bounding box center [367, 266] width 308 height 44
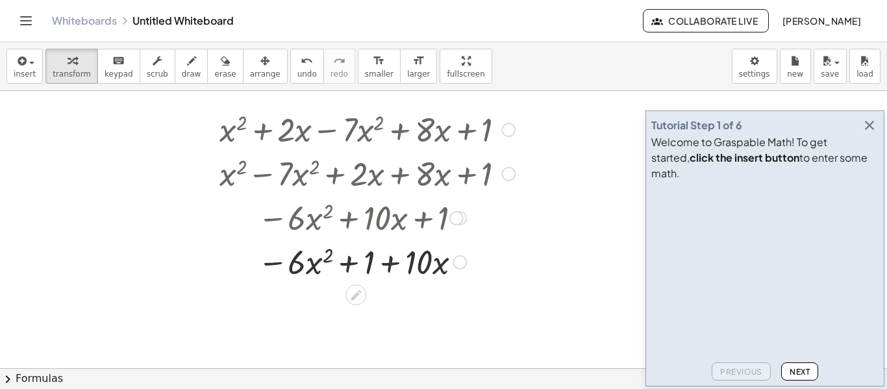
scroll to position [535, 0]
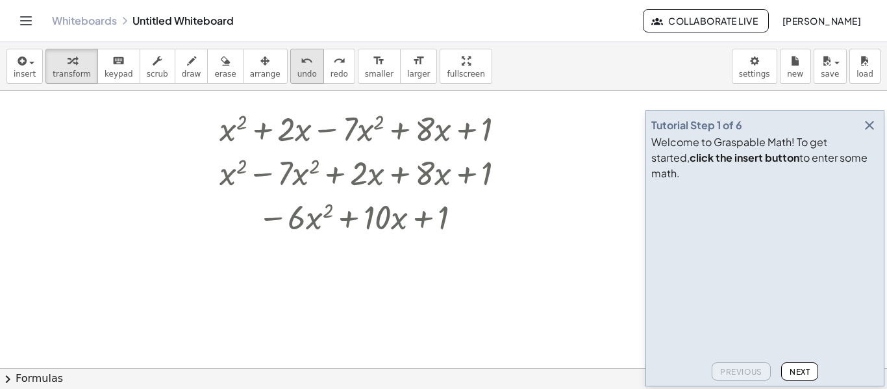
click at [297, 71] on span "undo" at bounding box center [306, 73] width 19 height 9
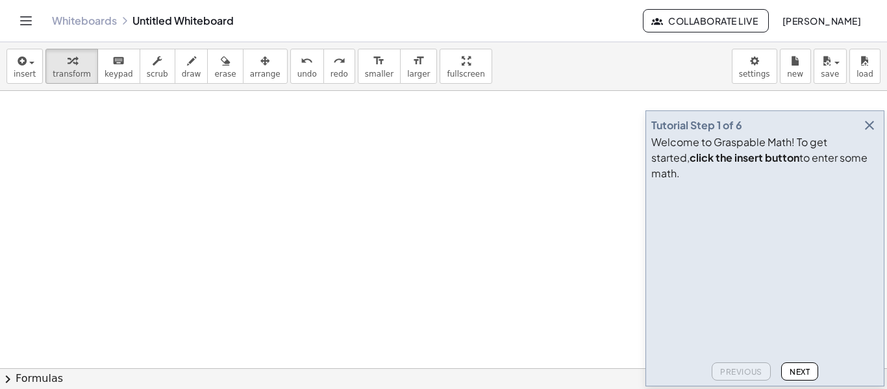
scroll to position [701, 0]
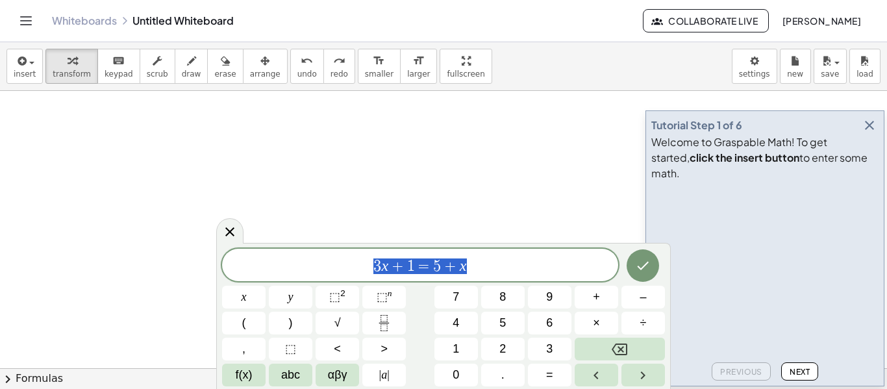
drag, startPoint x: 472, startPoint y: 265, endPoint x: 354, endPoint y: 273, distance: 117.7
click at [354, 273] on span "3 x + 1 = 5 + x" at bounding box center [420, 266] width 396 height 18
click at [347, 302] on button "⬚ 2" at bounding box center [336, 297] width 43 height 23
click at [405, 271] on span "​ 2" at bounding box center [420, 263] width 396 height 23
click at [465, 258] on span "x 2 ​" at bounding box center [420, 263] width 396 height 23
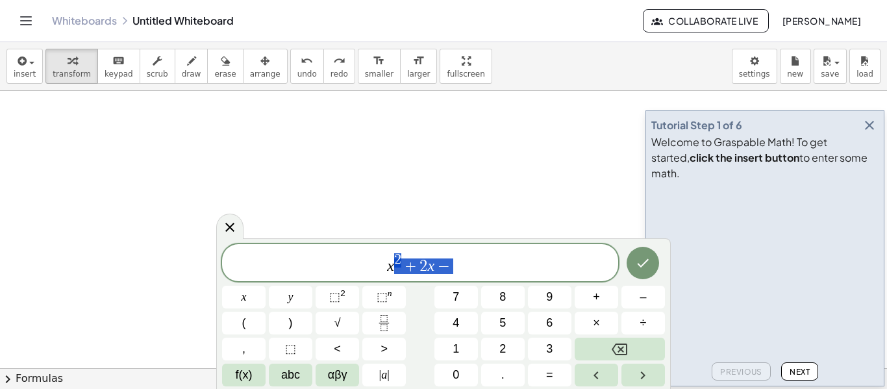
drag, startPoint x: 465, startPoint y: 258, endPoint x: 382, endPoint y: 265, distance: 84.0
click at [382, 265] on span "x 2 + 2 x −" at bounding box center [420, 263] width 396 height 23
click at [383, 315] on icon "Fraction" at bounding box center [383, 318] width 6 height 6
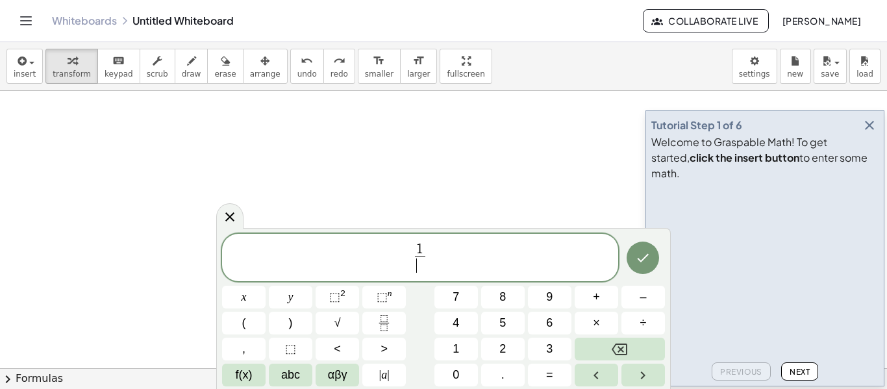
click at [419, 267] on span "​" at bounding box center [420, 265] width 10 height 18
click at [448, 254] on span "1 2 ​ ​" at bounding box center [420, 258] width 396 height 34
click at [632, 262] on button "Done" at bounding box center [642, 257] width 32 height 32
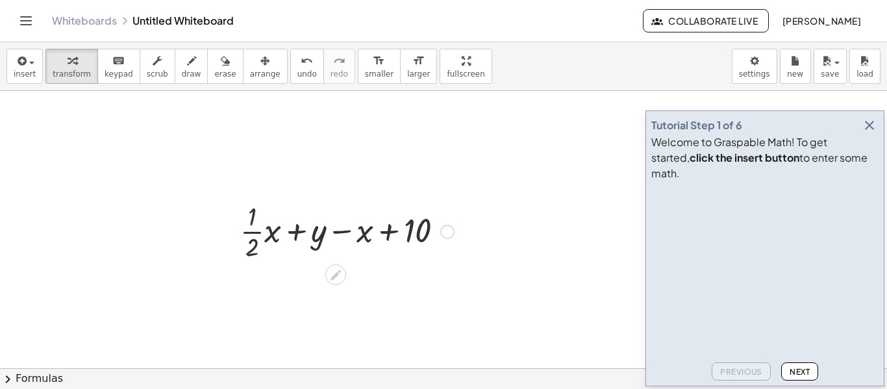
click at [299, 231] on div at bounding box center [347, 230] width 227 height 65
drag, startPoint x: 344, startPoint y: 231, endPoint x: 294, endPoint y: 233, distance: 50.0
click at [294, 233] on div at bounding box center [347, 230] width 227 height 65
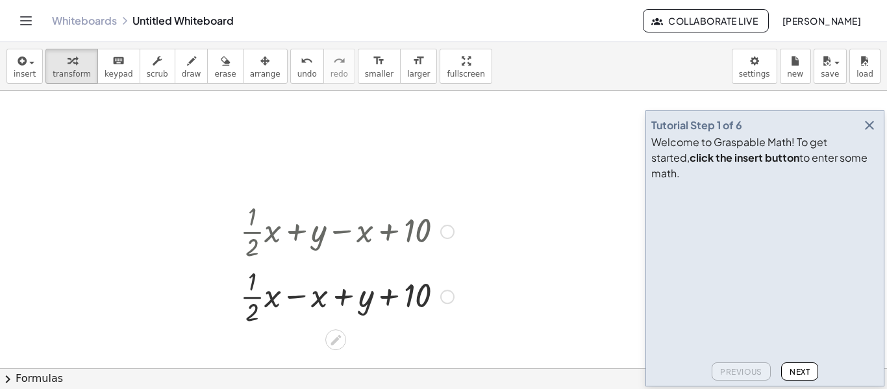
click at [301, 293] on div at bounding box center [347, 295] width 227 height 65
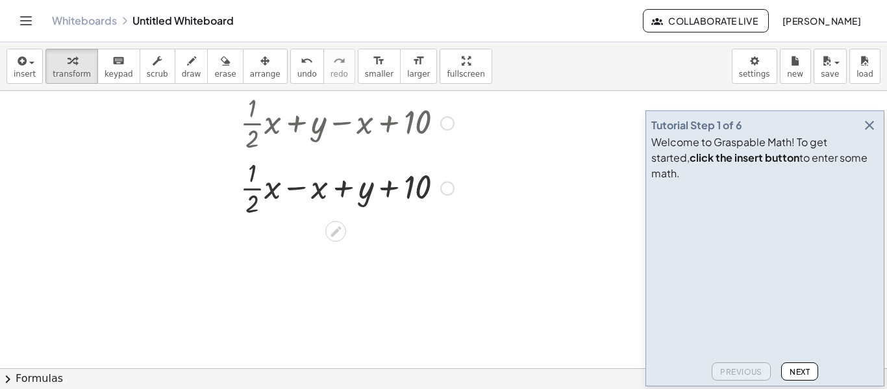
scroll to position [815, 0]
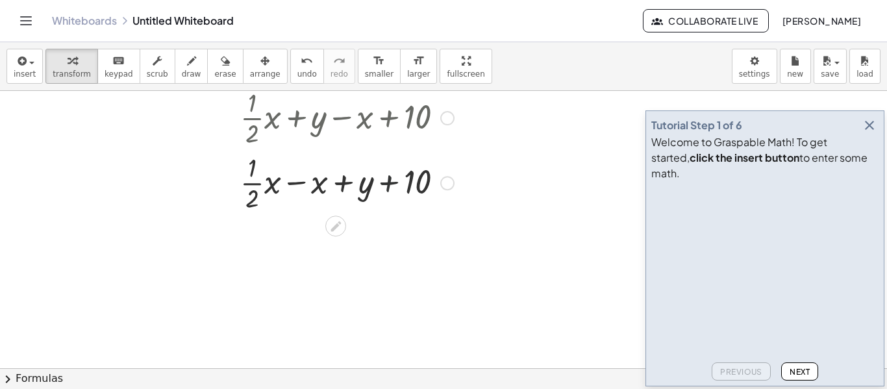
click at [391, 181] on div at bounding box center [347, 181] width 227 height 65
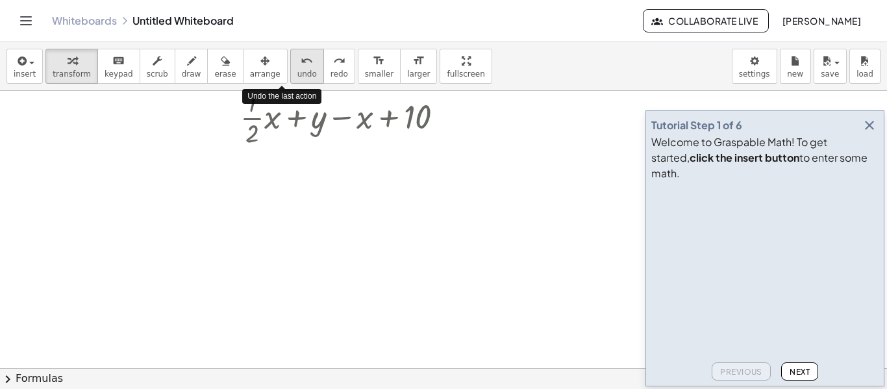
click at [301, 63] on icon "undo" at bounding box center [307, 61] width 12 height 16
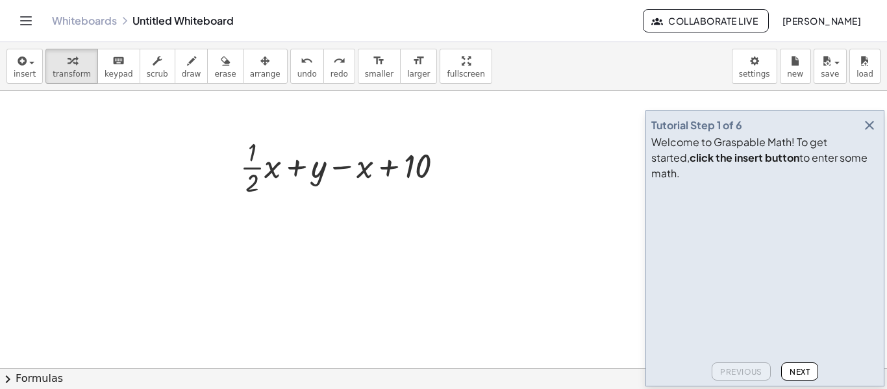
scroll to position [759, 0]
click at [269, 175] on div at bounding box center [347, 172] width 227 height 65
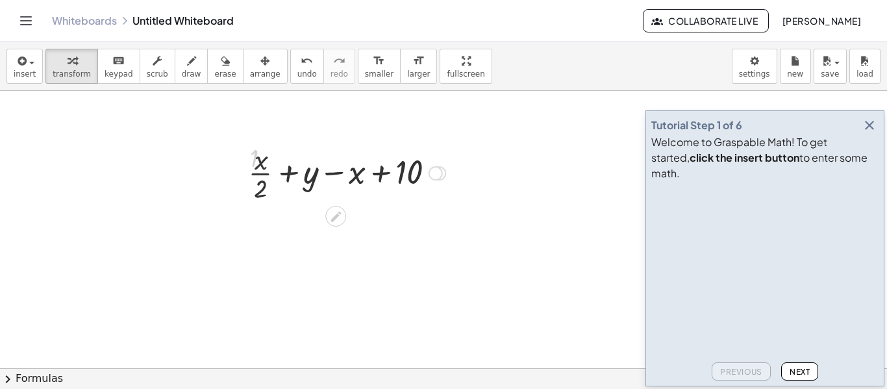
click at [269, 175] on div at bounding box center [347, 172] width 210 height 65
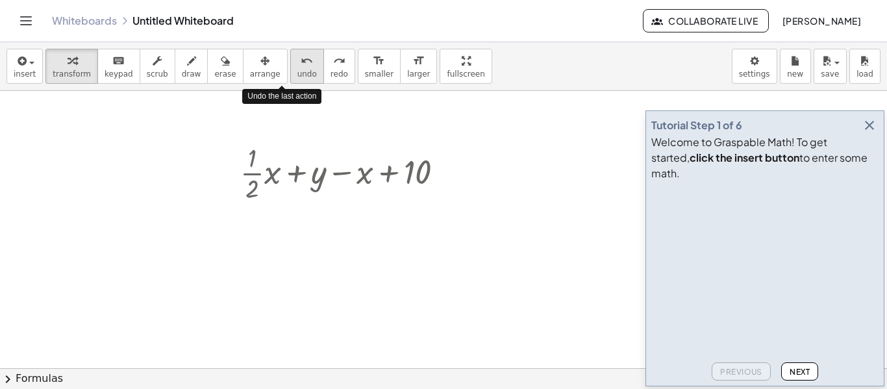
click at [301, 54] on icon "undo" at bounding box center [307, 61] width 12 height 16
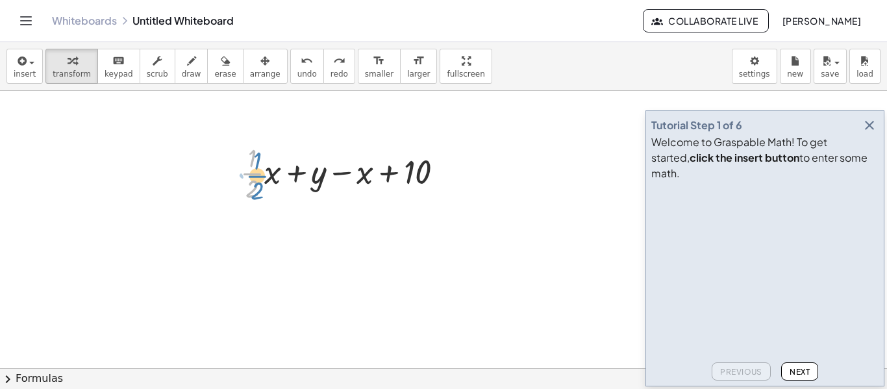
click at [250, 172] on div at bounding box center [347, 172] width 227 height 65
click at [237, 175] on div at bounding box center [230, 171] width 19 height 71
click at [252, 175] on div at bounding box center [347, 172] width 227 height 65
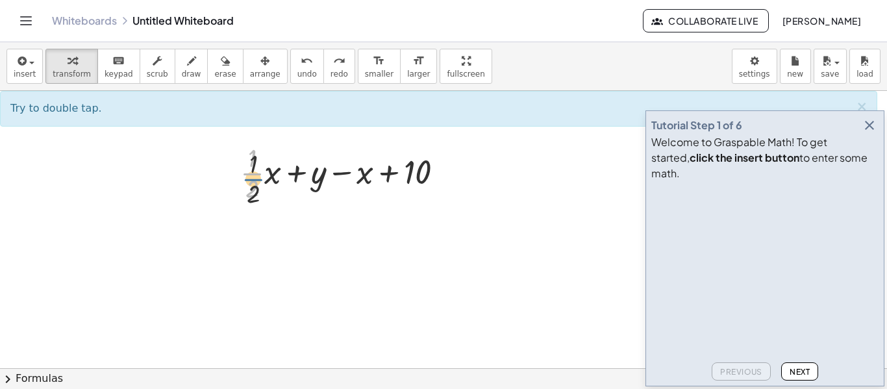
drag, startPoint x: 252, startPoint y: 175, endPoint x: 251, endPoint y: 185, distance: 10.5
click at [251, 185] on div at bounding box center [347, 172] width 227 height 65
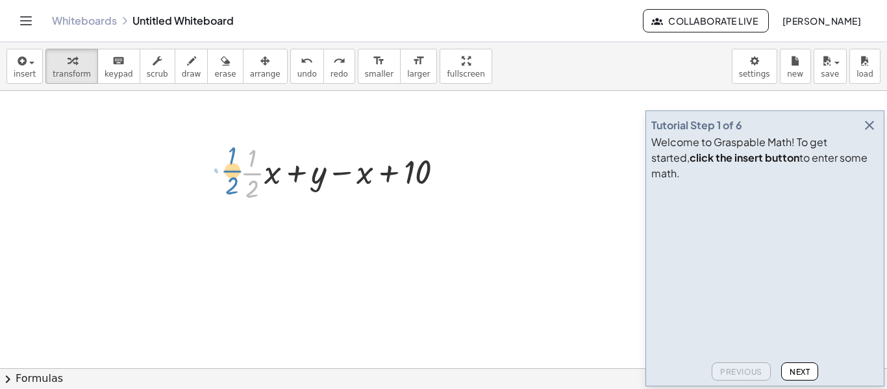
drag, startPoint x: 252, startPoint y: 173, endPoint x: 232, endPoint y: 171, distance: 19.6
click at [232, 171] on div "· · 1 · 2 + · · 1 · 2 · x + y − x + 10" at bounding box center [342, 171] width 243 height 71
click at [238, 171] on div at bounding box center [230, 171] width 19 height 71
click at [248, 178] on div at bounding box center [347, 172] width 227 height 65
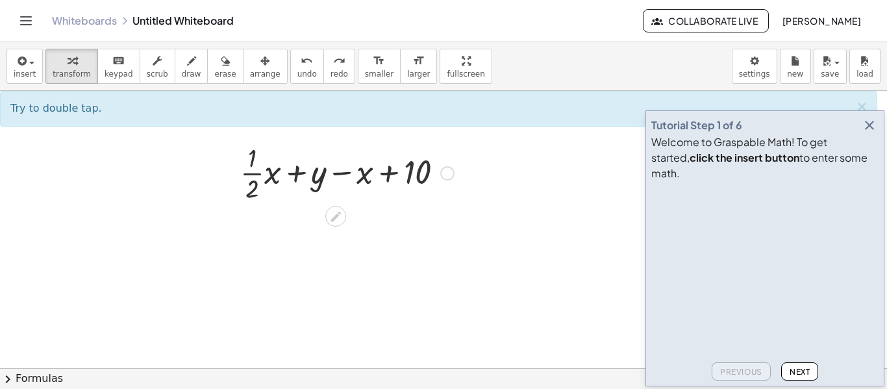
click at [450, 180] on div at bounding box center [347, 172] width 227 height 65
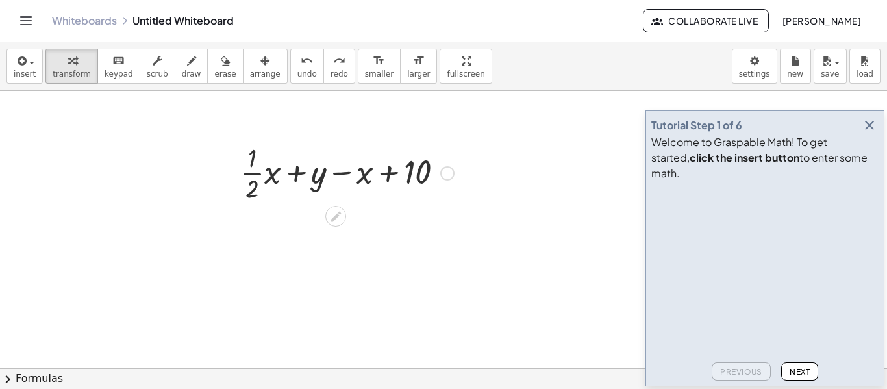
click at [450, 171] on div at bounding box center [447, 173] width 14 height 14
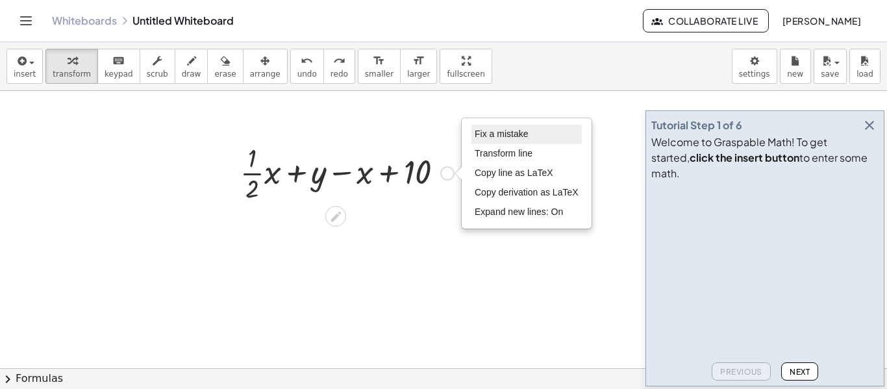
click at [516, 131] on span "Fix a mistake" at bounding box center [500, 134] width 53 height 10
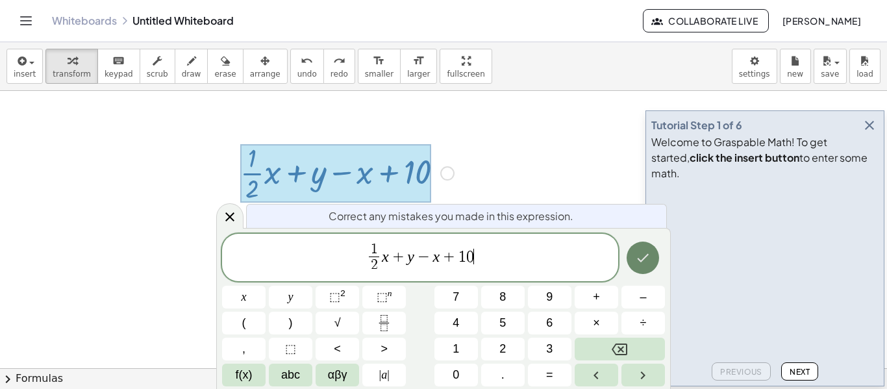
click at [640, 260] on icon "Done" at bounding box center [643, 258] width 12 height 8
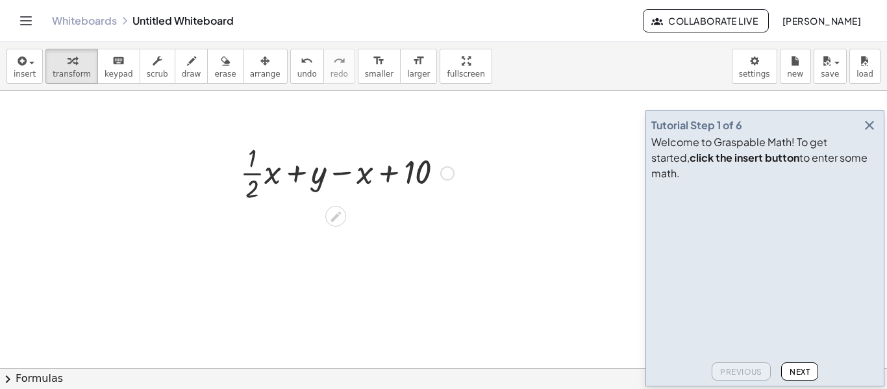
drag, startPoint x: 211, startPoint y: 218, endPoint x: 226, endPoint y: 185, distance: 36.3
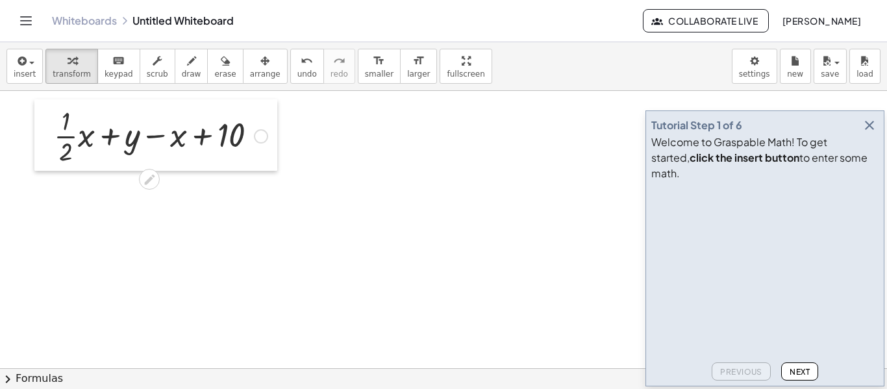
drag, startPoint x: 226, startPoint y: 185, endPoint x: 36, endPoint y: 148, distance: 193.1
click at [36, 148] on div at bounding box center [43, 134] width 19 height 71
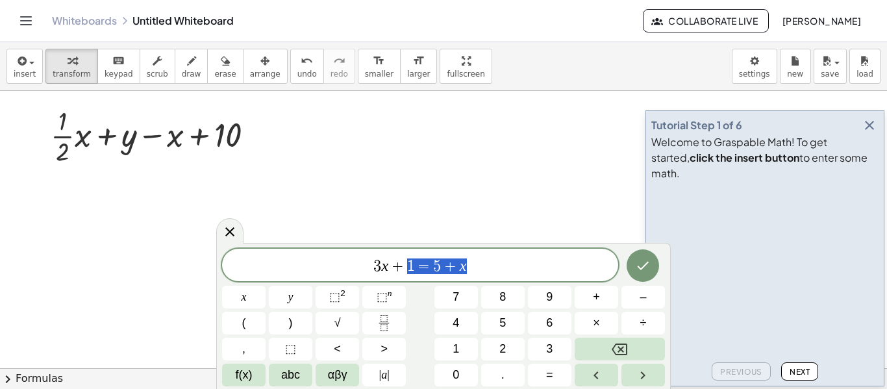
drag, startPoint x: 499, startPoint y: 274, endPoint x: 363, endPoint y: 261, distance: 136.9
click at [363, 261] on span "3 x + 1 = 5 + x" at bounding box center [420, 266] width 396 height 18
click at [340, 373] on span "αβγ" at bounding box center [337, 375] width 19 height 18
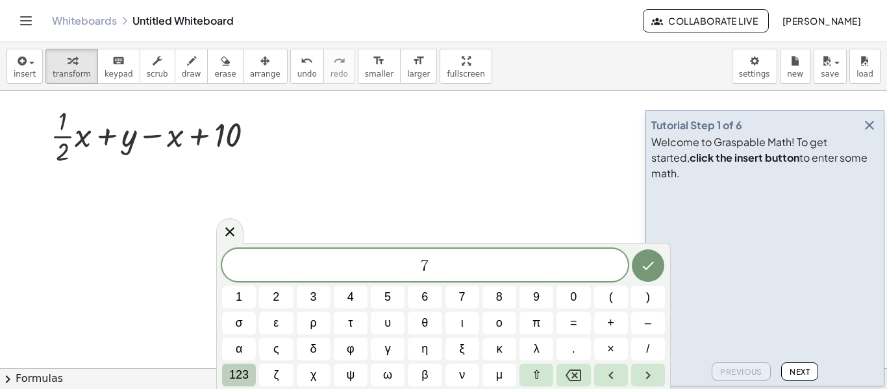
click at [244, 367] on span "123" at bounding box center [238, 375] width 19 height 18
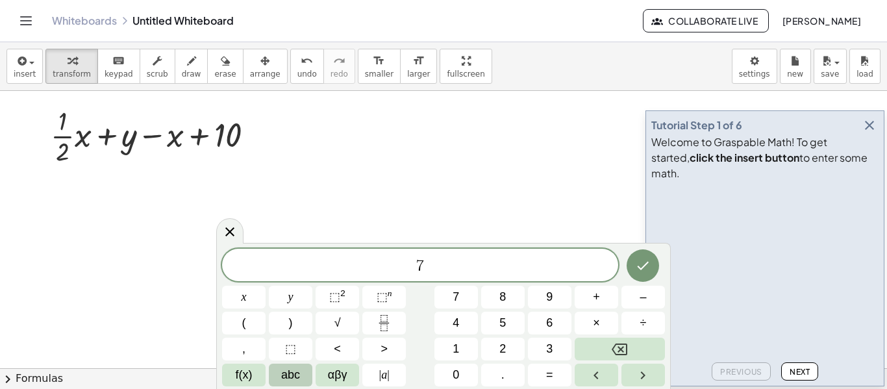
click at [282, 376] on span "abc" at bounding box center [290, 375] width 19 height 18
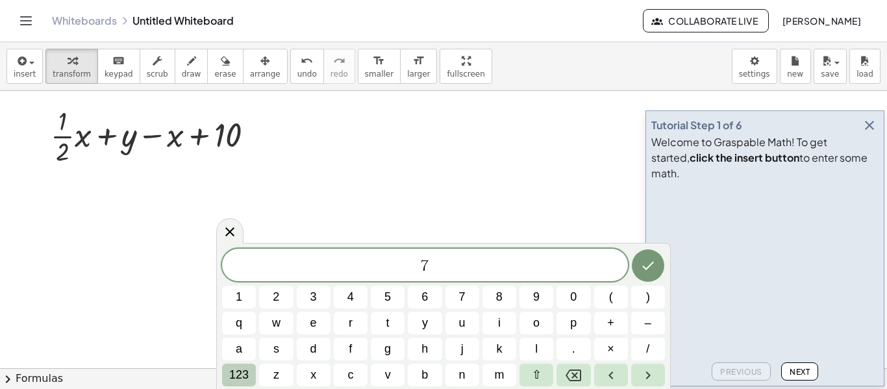
click at [243, 371] on span "123" at bounding box center [238, 375] width 19 height 18
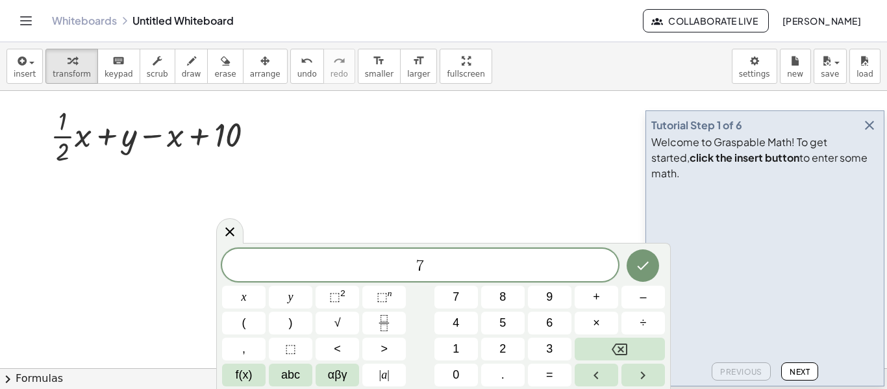
click at [243, 371] on span "f(x)" at bounding box center [244, 375] width 17 height 18
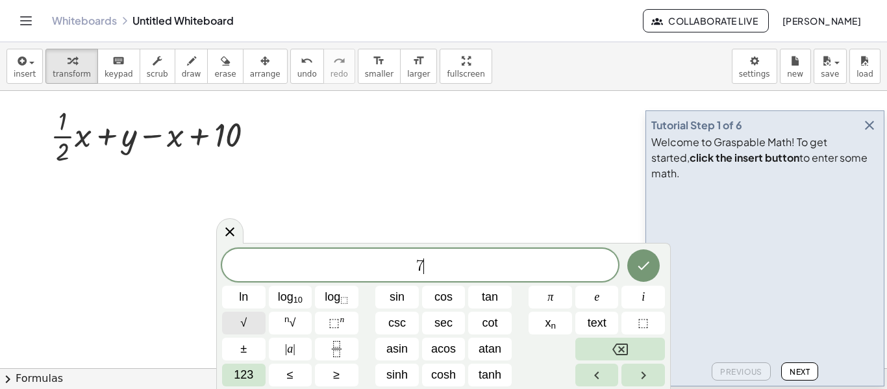
click at [254, 321] on button "√" at bounding box center [243, 323] width 43 height 23
click at [457, 269] on span "7 √ m ​" at bounding box center [420, 265] width 396 height 20
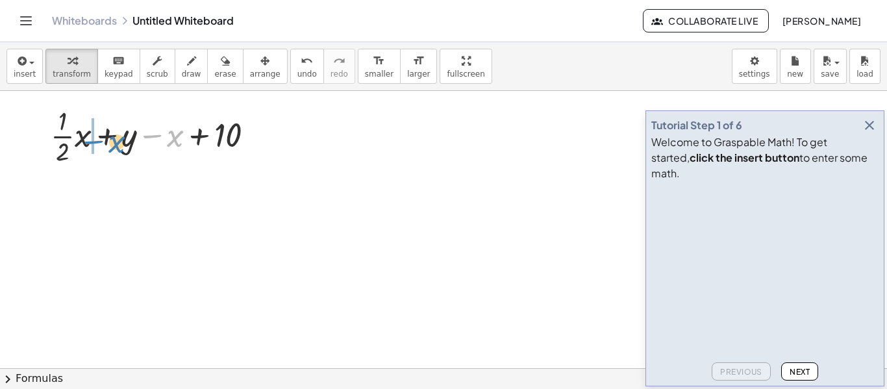
drag, startPoint x: 152, startPoint y: 136, endPoint x: 93, endPoint y: 141, distance: 58.7
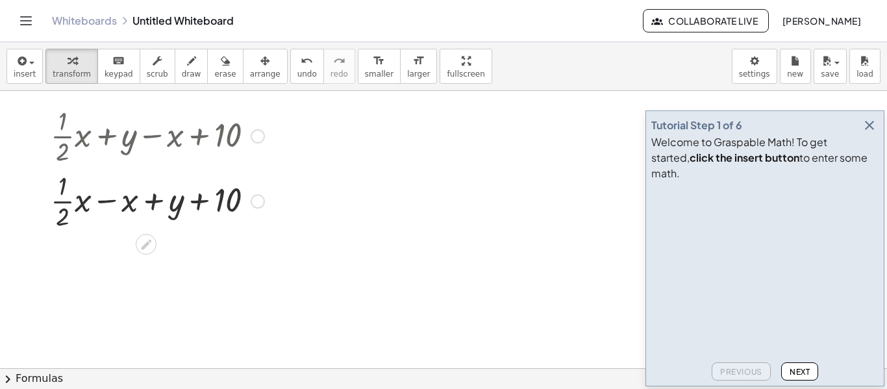
click at [79, 201] on div at bounding box center [157, 199] width 227 height 65
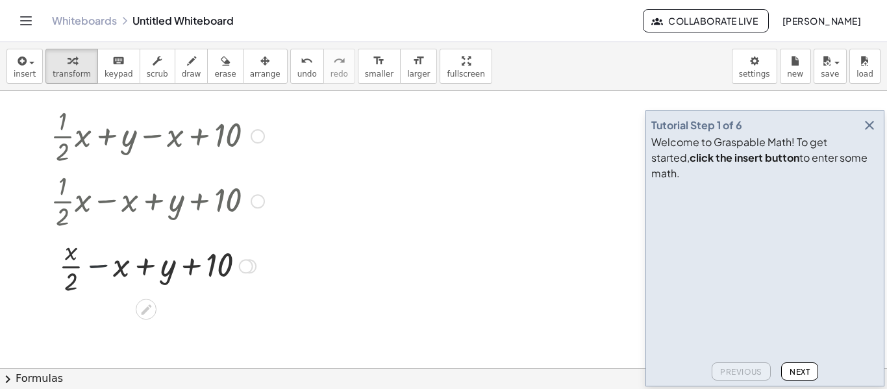
click at [101, 267] on div at bounding box center [157, 264] width 227 height 65
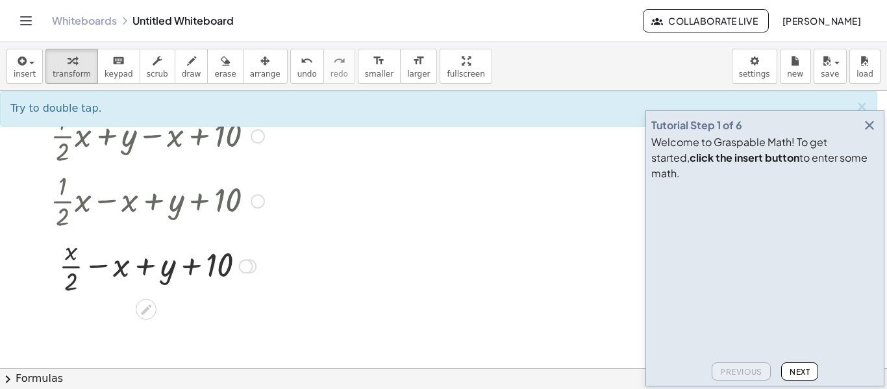
scroll to position [826, 0]
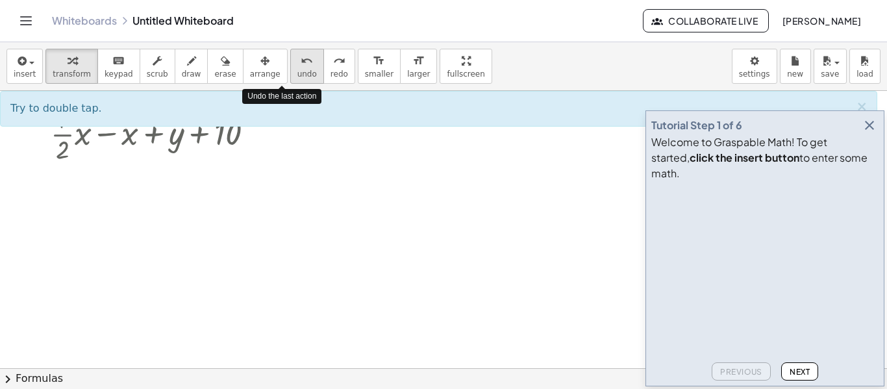
click at [297, 76] on span "undo" at bounding box center [306, 73] width 19 height 9
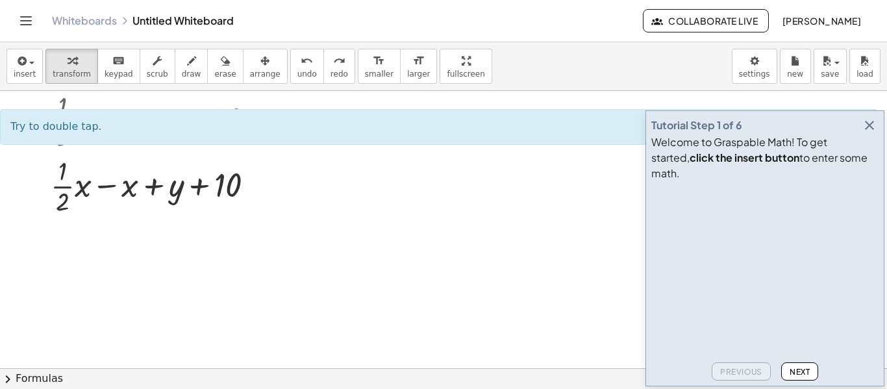
scroll to position [774, 0]
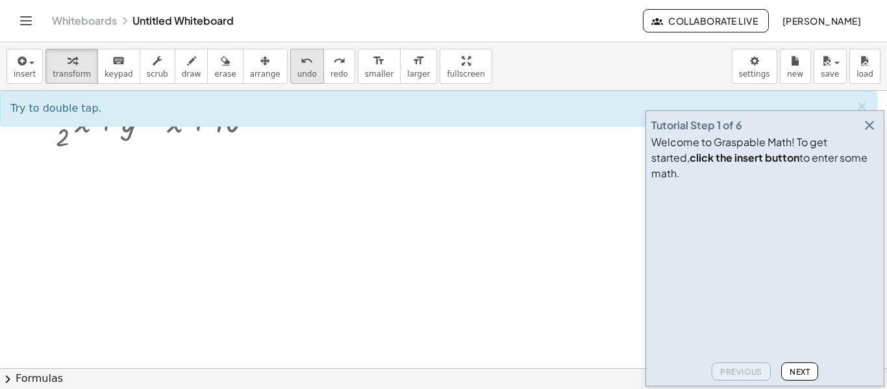
click at [297, 71] on span "undo" at bounding box center [306, 73] width 19 height 9
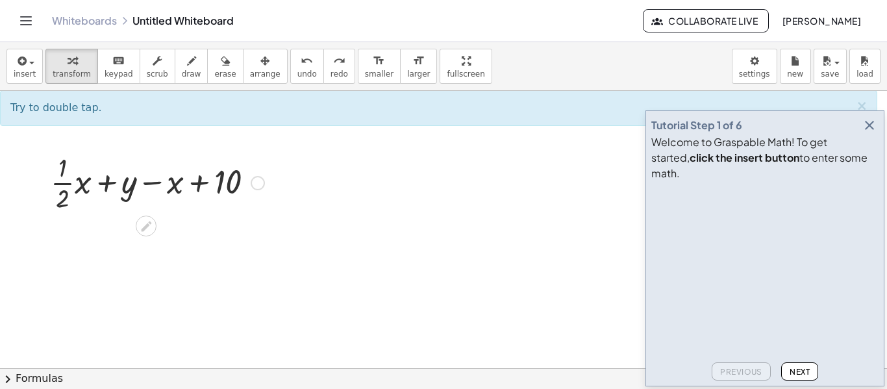
scroll to position [712, 0]
drag, startPoint x: 152, startPoint y: 183, endPoint x: 23, endPoint y: 166, distance: 129.7
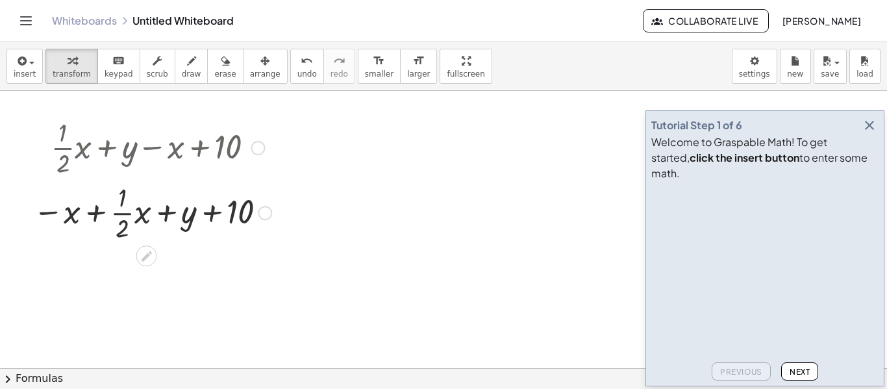
scroll to position [748, 0]
click at [95, 213] on div at bounding box center [152, 210] width 251 height 65
click at [146, 259] on icon at bounding box center [147, 256] width 14 height 14
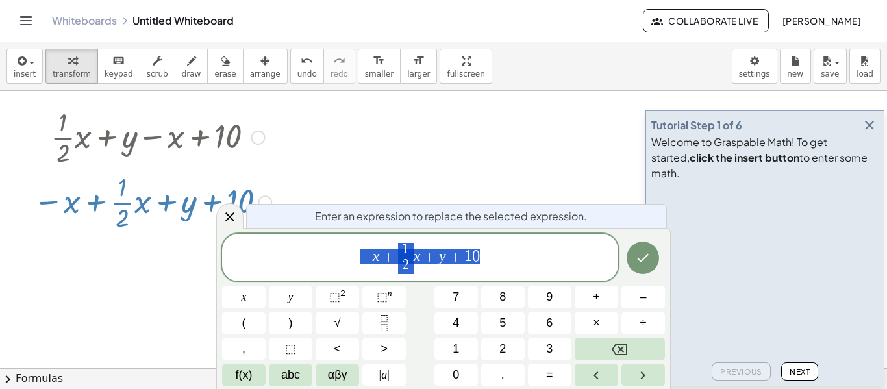
scroll to position [761, 0]
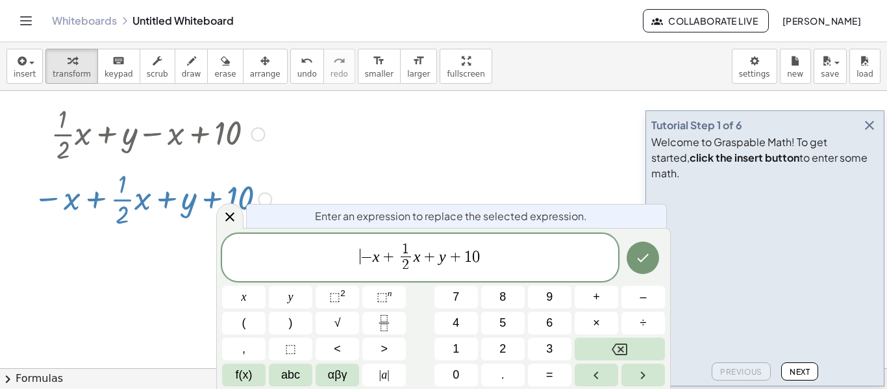
click at [358, 262] on span "​ − x + 1 2 ​ x + y + 1 0" at bounding box center [420, 258] width 396 height 34
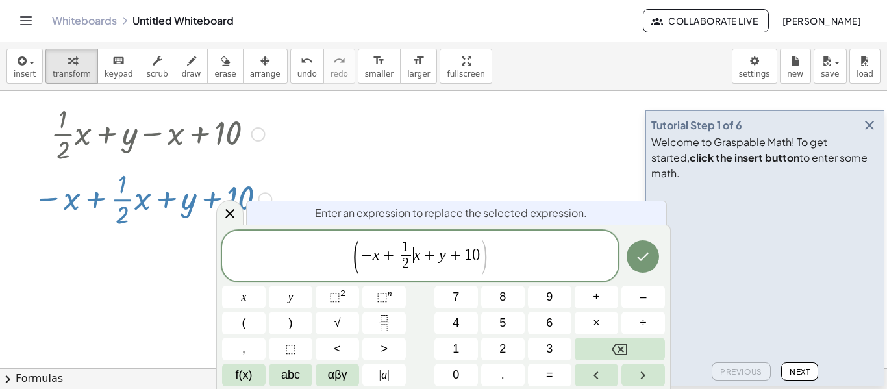
click at [412, 258] on span "− x + 1 2 ​ ​ x + y + 1 0" at bounding box center [420, 257] width 120 height 32
click at [643, 260] on icon "Done" at bounding box center [643, 257] width 16 height 16
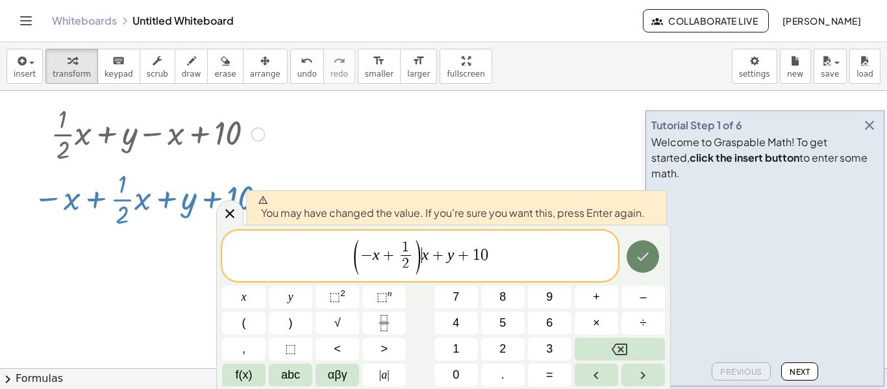
click at [645, 265] on button "Done" at bounding box center [642, 256] width 32 height 32
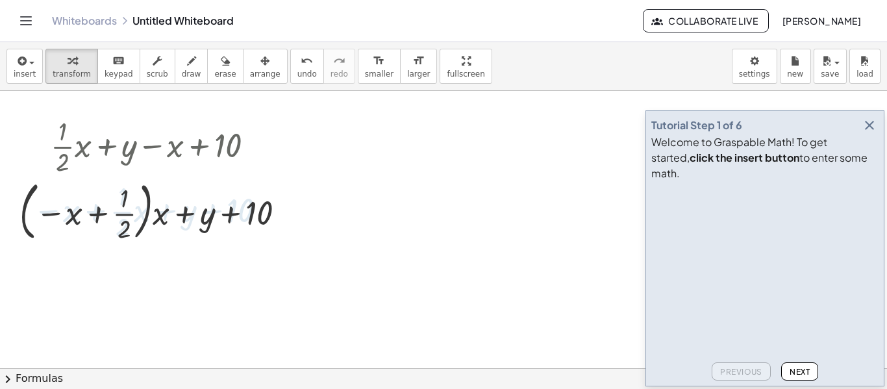
scroll to position [748, 0]
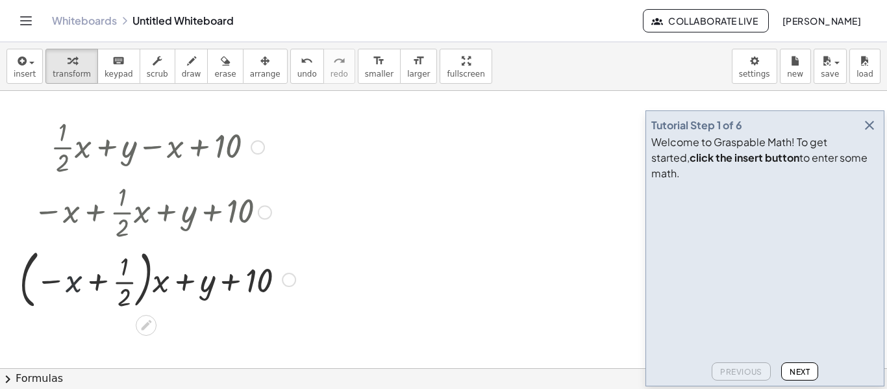
click at [74, 291] on div at bounding box center [157, 278] width 289 height 70
click at [74, 287] on div at bounding box center [157, 278] width 289 height 70
drag, startPoint x: 129, startPoint y: 280, endPoint x: 79, endPoint y: 284, distance: 50.1
click at [79, 284] on div at bounding box center [157, 278] width 289 height 70
drag, startPoint x: 124, startPoint y: 282, endPoint x: 73, endPoint y: 282, distance: 50.6
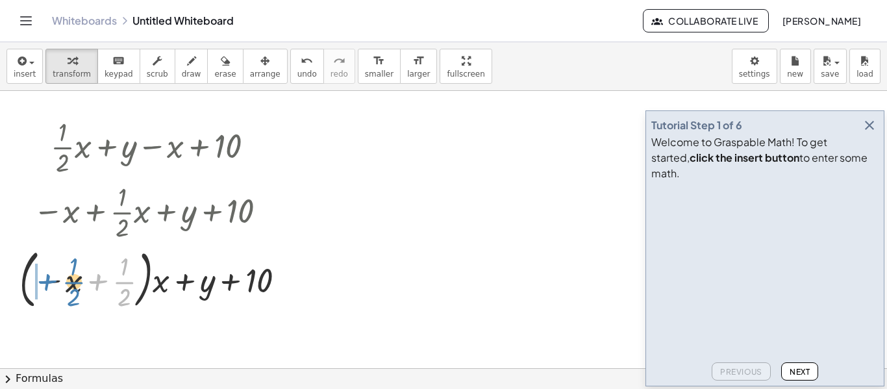
click at [73, 282] on div at bounding box center [157, 278] width 289 height 70
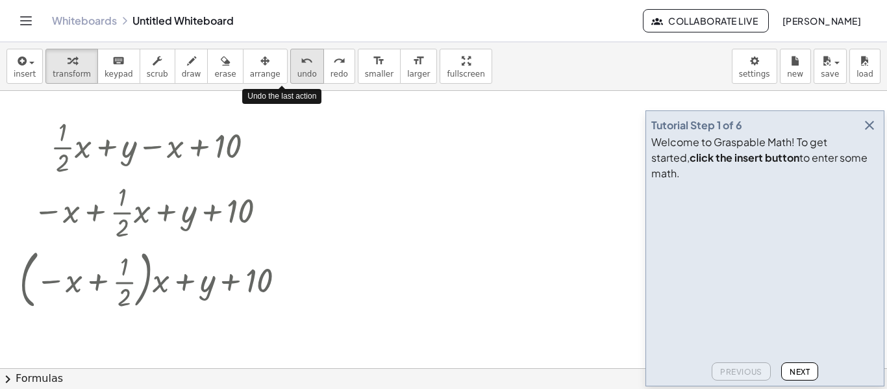
click at [297, 77] on span "undo" at bounding box center [306, 73] width 19 height 9
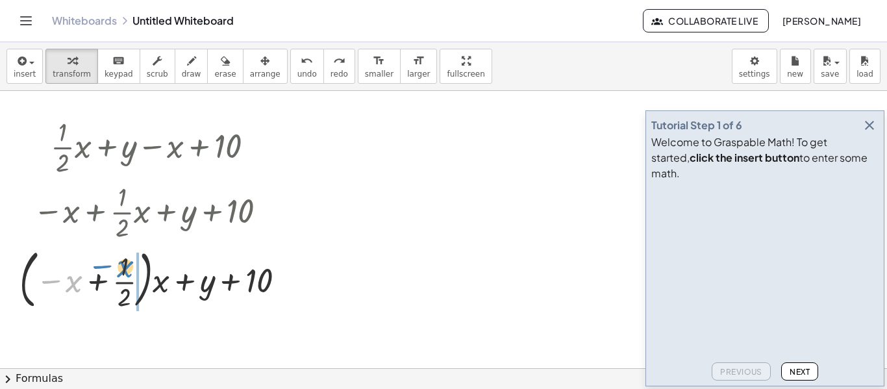
drag, startPoint x: 73, startPoint y: 286, endPoint x: 124, endPoint y: 271, distance: 53.4
click at [124, 271] on div at bounding box center [157, 278] width 289 height 70
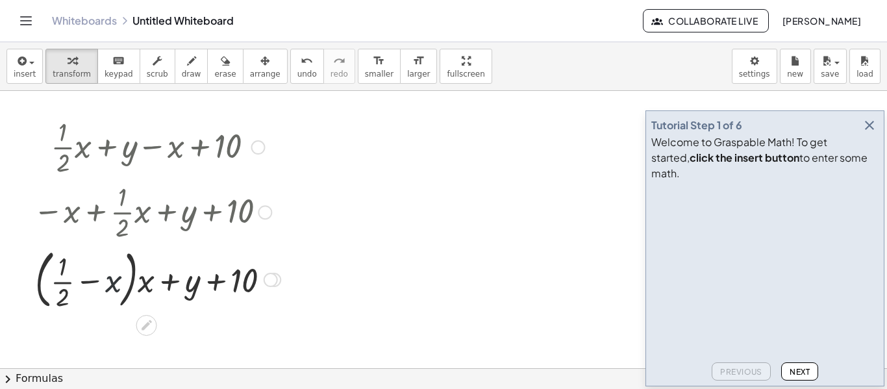
click at [107, 288] on div at bounding box center [157, 278] width 260 height 70
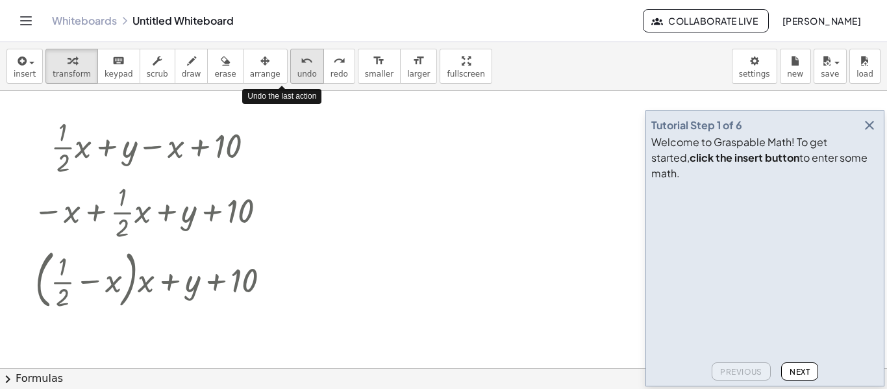
click at [301, 60] on icon "undo" at bounding box center [307, 61] width 12 height 16
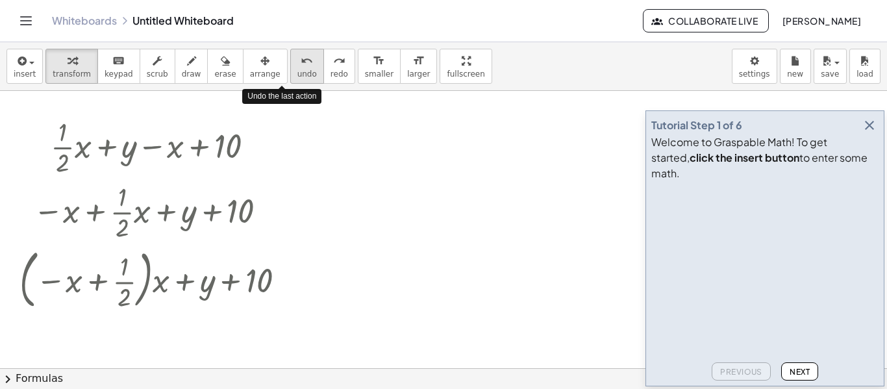
click at [301, 60] on icon "undo" at bounding box center [307, 61] width 12 height 16
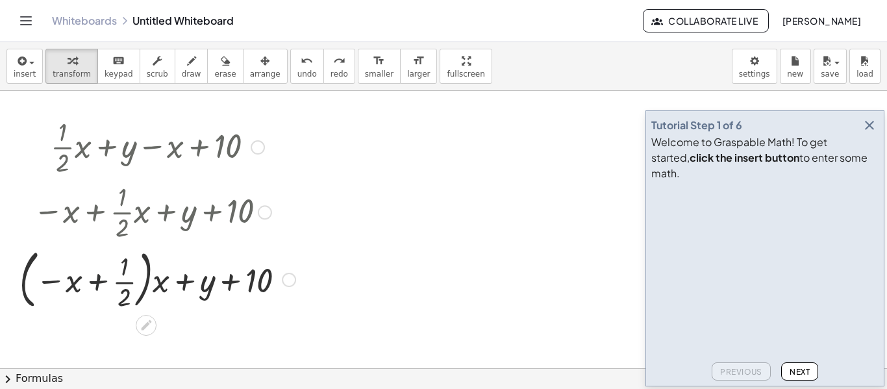
click at [104, 284] on div at bounding box center [157, 278] width 289 height 70
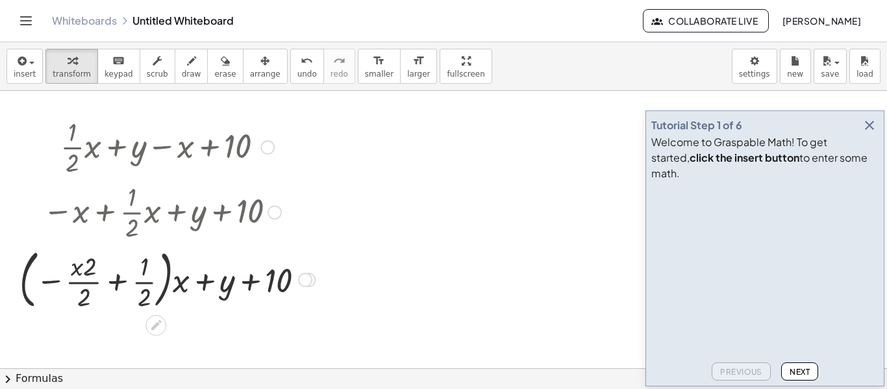
click at [84, 268] on div at bounding box center [167, 278] width 309 height 70
click at [79, 269] on div at bounding box center [167, 278] width 309 height 70
drag, startPoint x: 79, startPoint y: 269, endPoint x: 88, endPoint y: 270, distance: 8.5
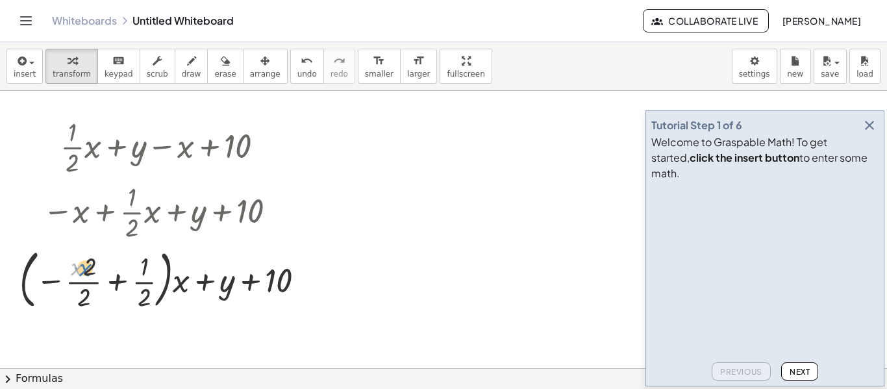
click at [88, 270] on div at bounding box center [167, 278] width 309 height 70
drag, startPoint x: 75, startPoint y: 270, endPoint x: 91, endPoint y: 269, distance: 15.6
click at [91, 269] on div at bounding box center [167, 278] width 309 height 70
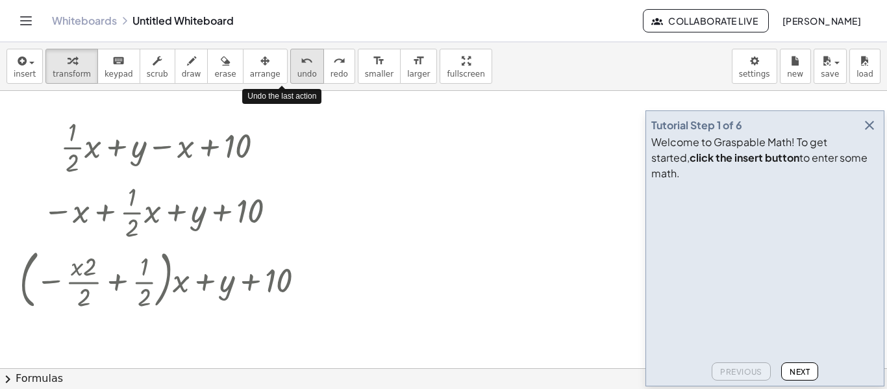
click at [297, 67] on div "undo" at bounding box center [306, 61] width 19 height 16
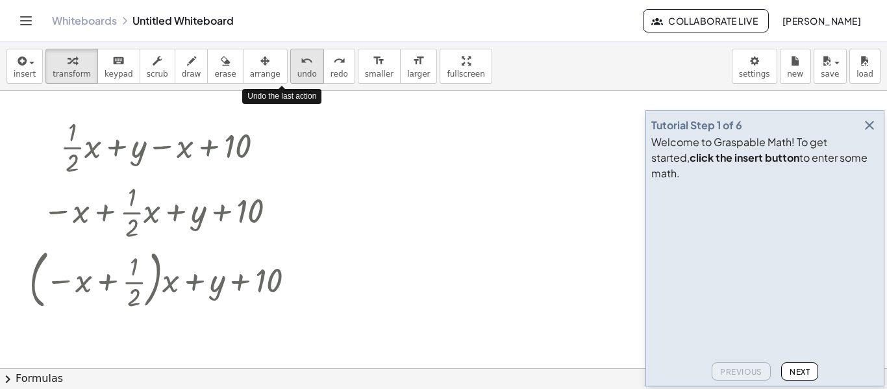
click at [297, 67] on div "undo" at bounding box center [306, 61] width 19 height 16
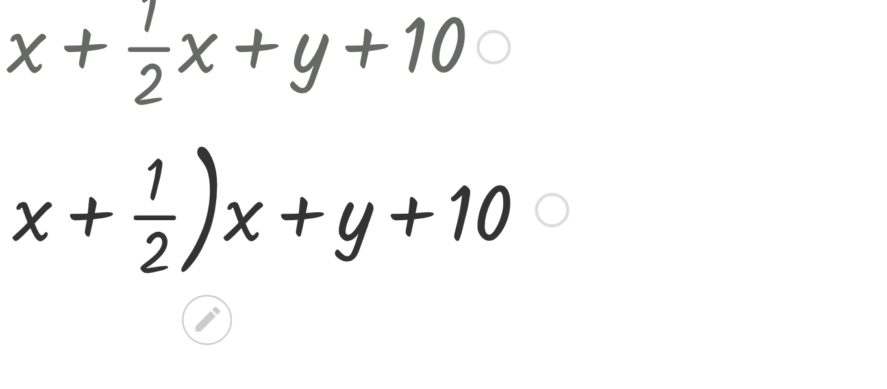
scroll to position [813, 0]
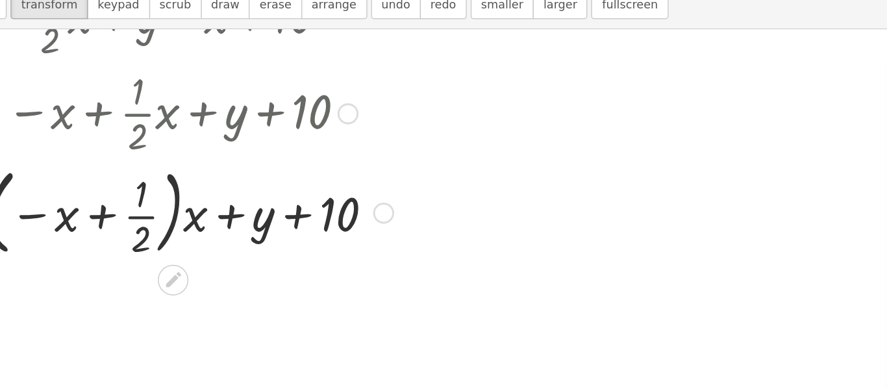
click at [105, 220] on div at bounding box center [167, 214] width 289 height 70
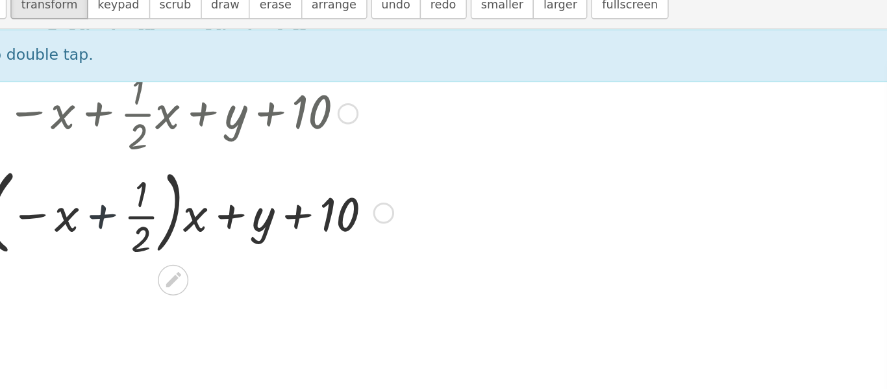
click at [105, 220] on div at bounding box center [167, 214] width 289 height 70
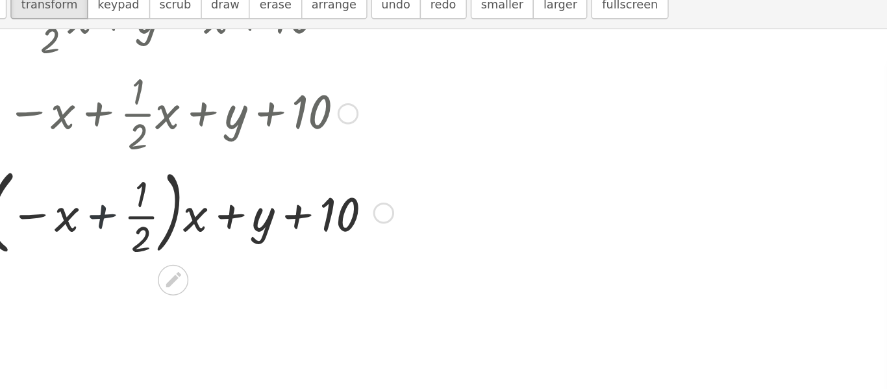
click at [105, 220] on div at bounding box center [167, 214] width 289 height 70
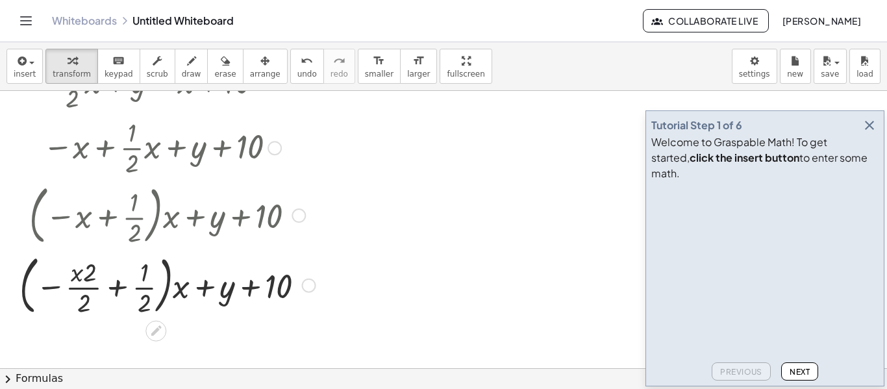
click at [84, 222] on div at bounding box center [167, 214] width 309 height 70
drag, startPoint x: 84, startPoint y: 222, endPoint x: 82, endPoint y: 287, distance: 64.9
click at [156, 83] on div "+ · · 1 · 2 · x + y − x + 10 − x + · · 1 · 2 · x + y + 10 + · ( − x + · 1 · 2 )…" at bounding box center [156, 83] width 0 height 0
click at [120, 288] on div at bounding box center [167, 284] width 309 height 70
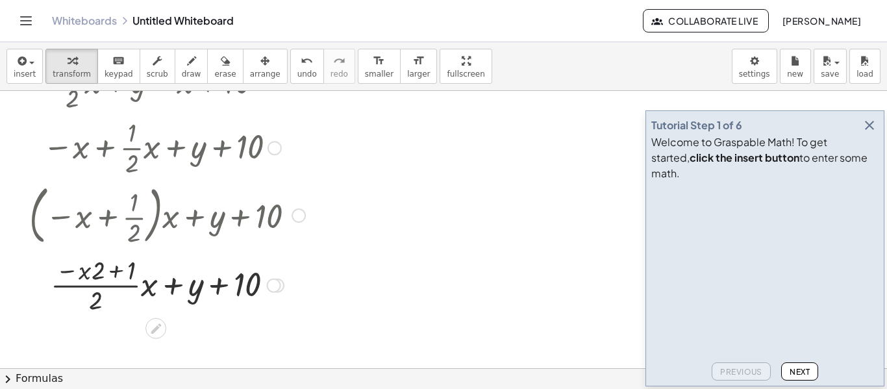
click at [117, 276] on div at bounding box center [167, 284] width 289 height 65
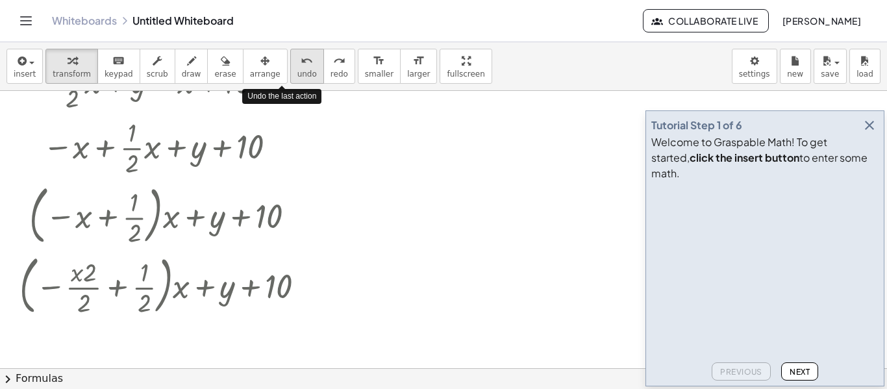
click at [301, 55] on icon "undo" at bounding box center [307, 61] width 12 height 16
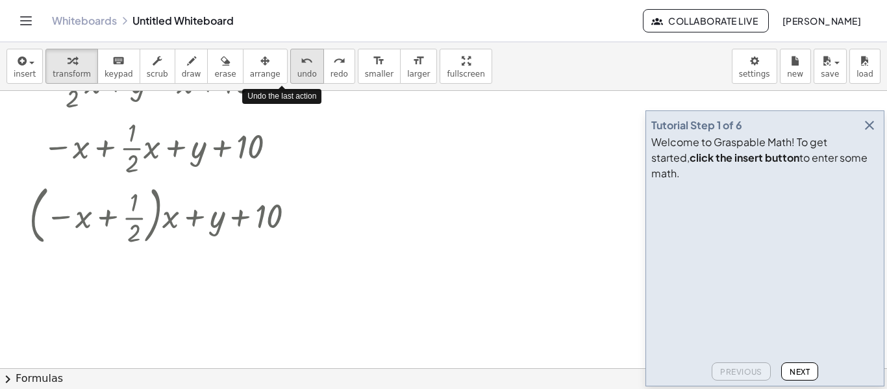
click at [301, 55] on icon "undo" at bounding box center [307, 61] width 12 height 16
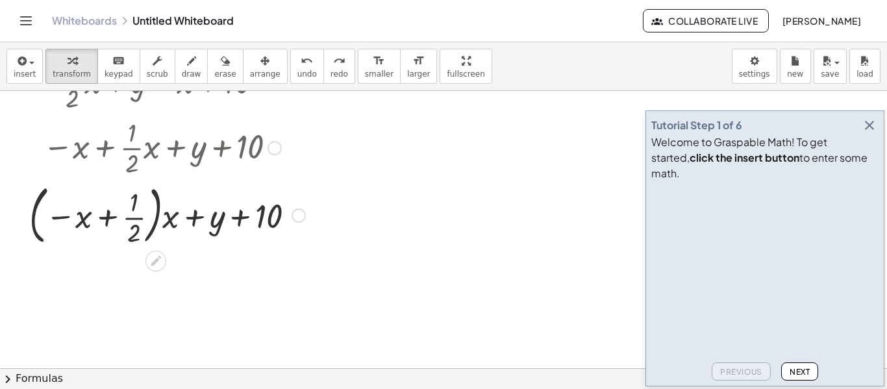
click at [109, 219] on div at bounding box center [167, 214] width 289 height 70
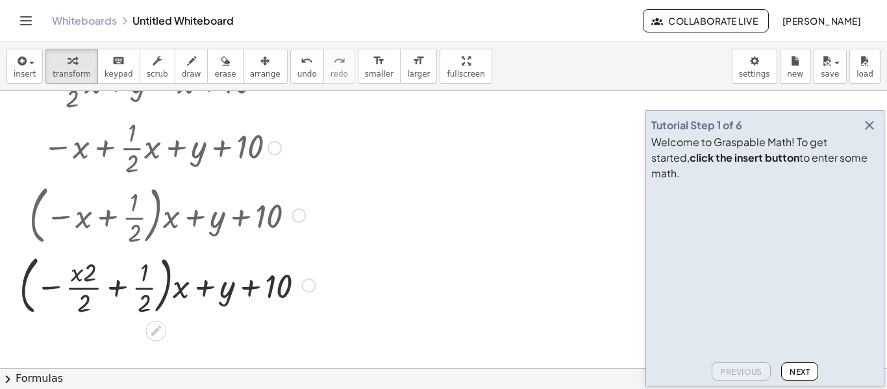
click at [84, 273] on div at bounding box center [167, 284] width 309 height 70
click at [88, 276] on div at bounding box center [167, 284] width 309 height 70
drag, startPoint x: 88, startPoint y: 276, endPoint x: 77, endPoint y: 276, distance: 10.4
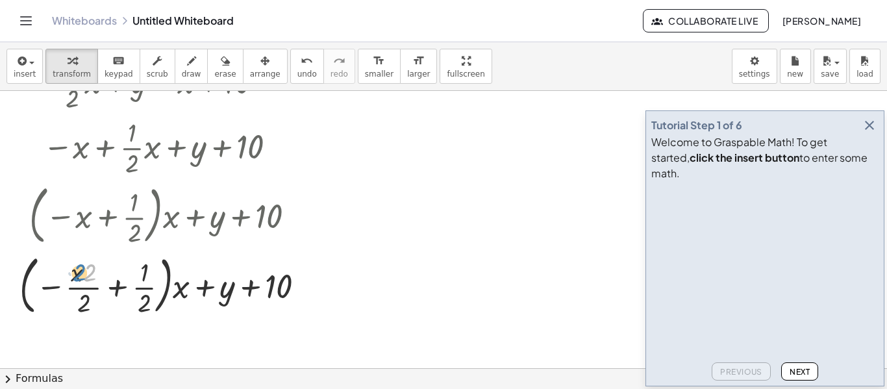
click at [77, 276] on div at bounding box center [167, 284] width 309 height 70
drag, startPoint x: 86, startPoint y: 276, endPoint x: 75, endPoint y: 278, distance: 11.2
click at [75, 278] on div at bounding box center [167, 284] width 309 height 70
click at [87, 278] on div at bounding box center [167, 284] width 309 height 70
click at [80, 270] on div at bounding box center [167, 284] width 309 height 70
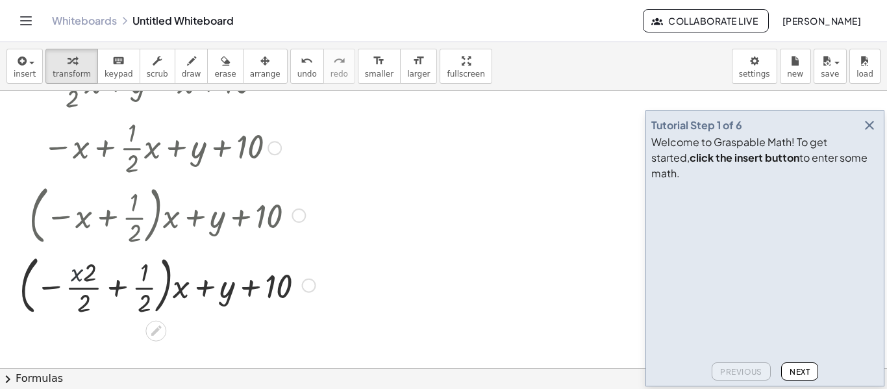
click at [80, 270] on div at bounding box center [167, 284] width 309 height 70
click at [84, 273] on div at bounding box center [167, 284] width 309 height 70
click at [297, 70] on span "undo" at bounding box center [306, 73] width 19 height 9
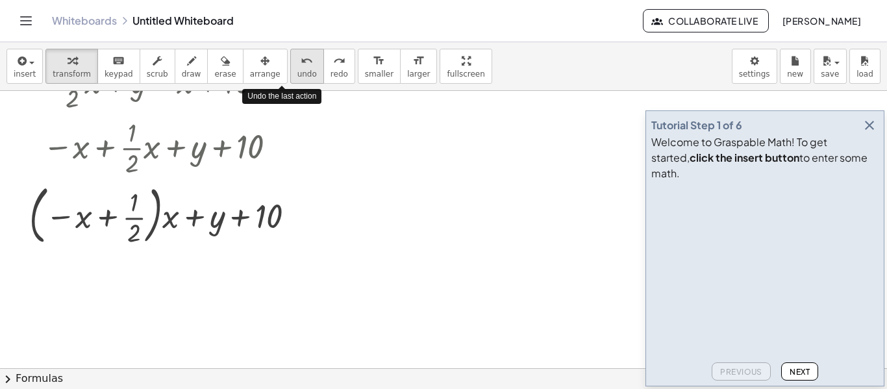
click at [297, 70] on span "undo" at bounding box center [306, 73] width 19 height 9
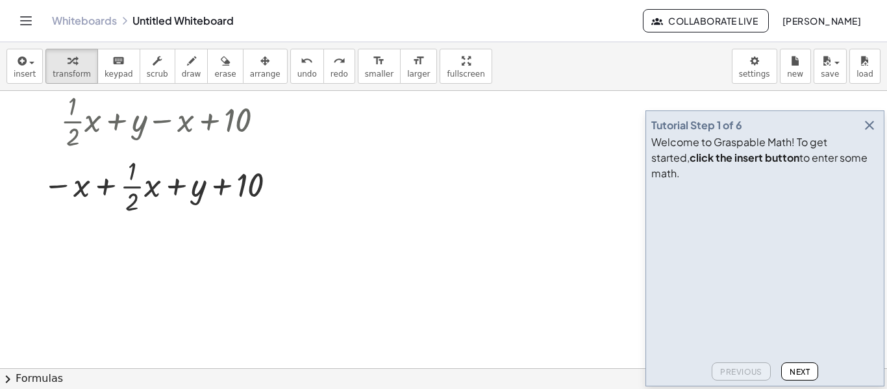
scroll to position [772, 0]
drag, startPoint x: 83, startPoint y: 191, endPoint x: 134, endPoint y: 176, distance: 52.8
click at [134, 176] on div at bounding box center [161, 186] width 251 height 65
click at [105, 188] on div at bounding box center [161, 186] width 251 height 65
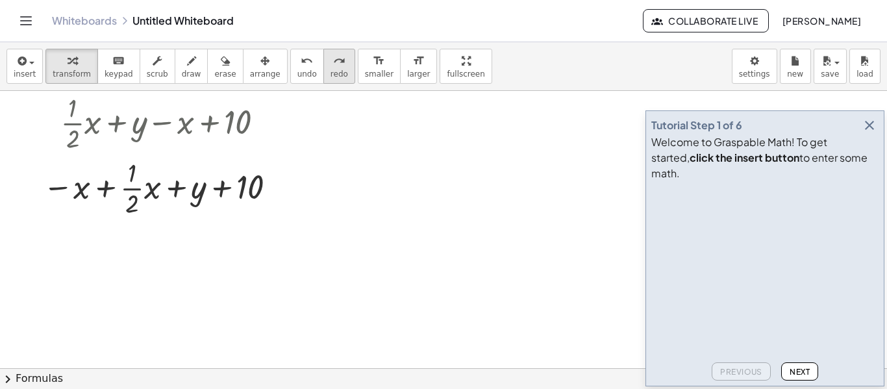
click at [330, 60] on div "redo" at bounding box center [339, 61] width 18 height 16
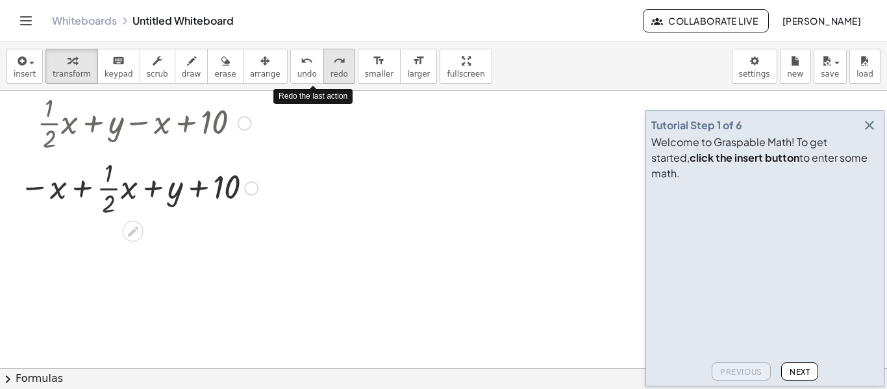
click at [330, 60] on div "redo" at bounding box center [339, 61] width 18 height 16
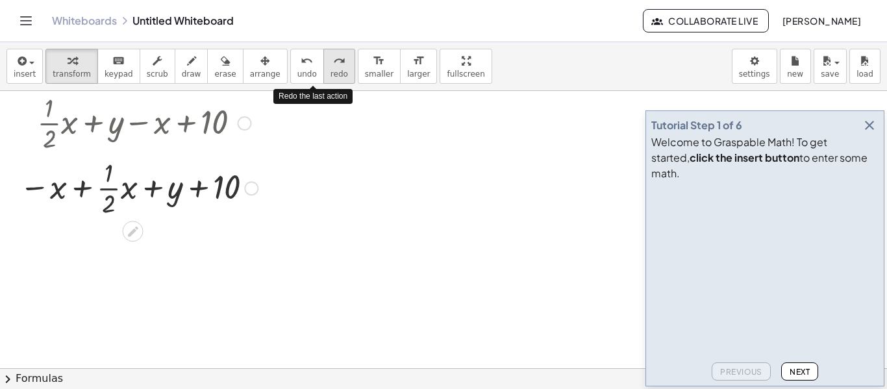
click at [330, 60] on div "redo" at bounding box center [339, 61] width 18 height 16
click at [251, 190] on div at bounding box center [251, 188] width 14 height 14
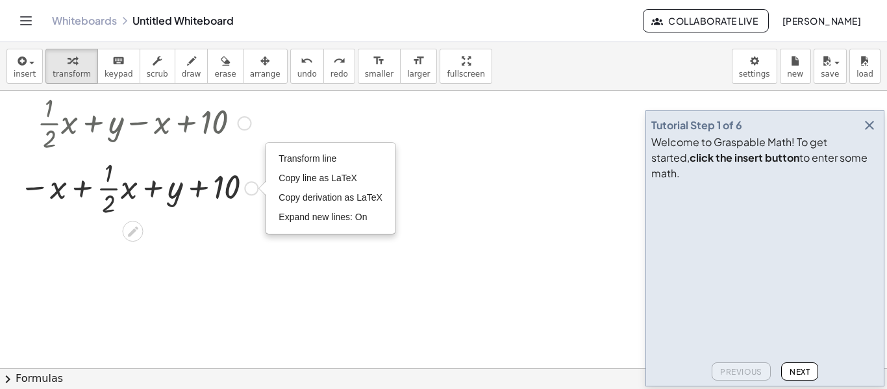
click at [136, 232] on icon at bounding box center [133, 232] width 14 height 14
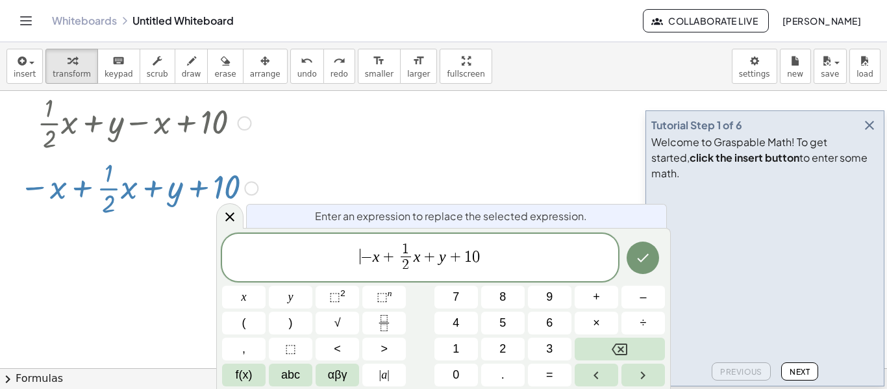
click at [360, 265] on span "​ − x + 1 2 ​ x + y + 1 0" at bounding box center [420, 258] width 396 height 34
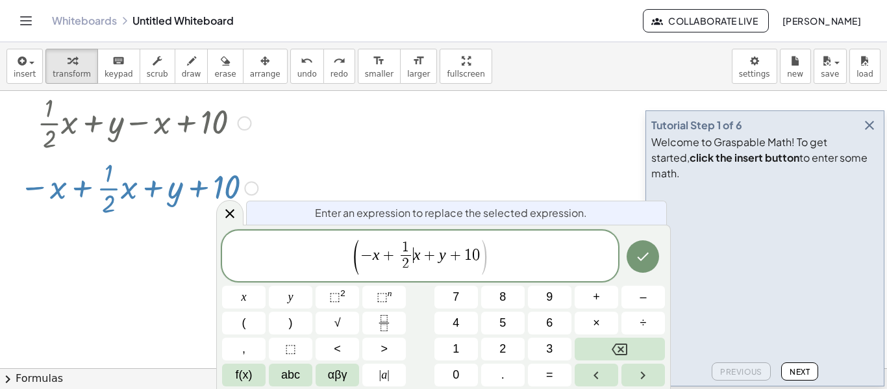
click at [412, 260] on span "− x + 1 2 ​ ​ x + y + 1 0" at bounding box center [420, 257] width 120 height 32
click at [638, 262] on icon "Done" at bounding box center [643, 257] width 16 height 16
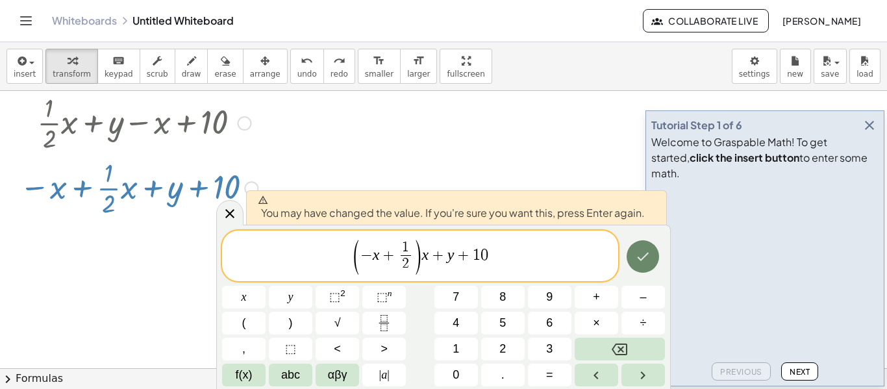
click at [646, 266] on button "Done" at bounding box center [642, 256] width 32 height 32
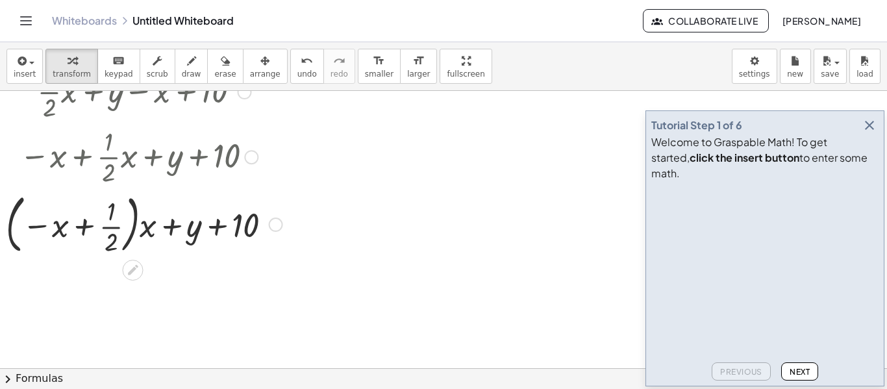
scroll to position [805, 0]
drag, startPoint x: 62, startPoint y: 230, endPoint x: 112, endPoint y: 213, distance: 53.0
click at [112, 213] on div at bounding box center [138, 222] width 251 height 70
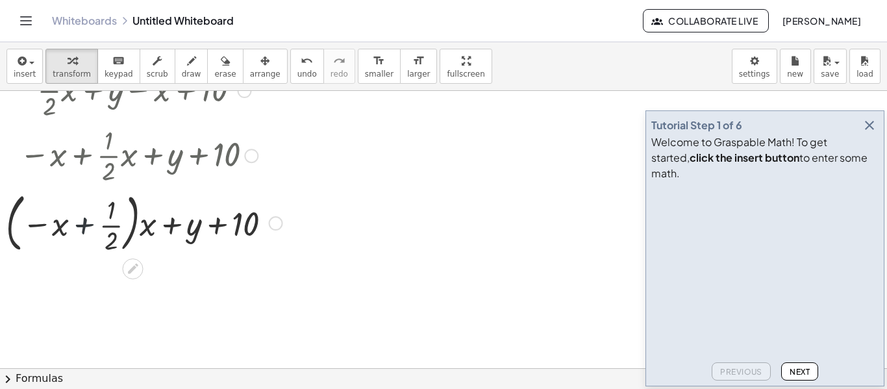
click at [85, 225] on div at bounding box center [138, 222] width 251 height 70
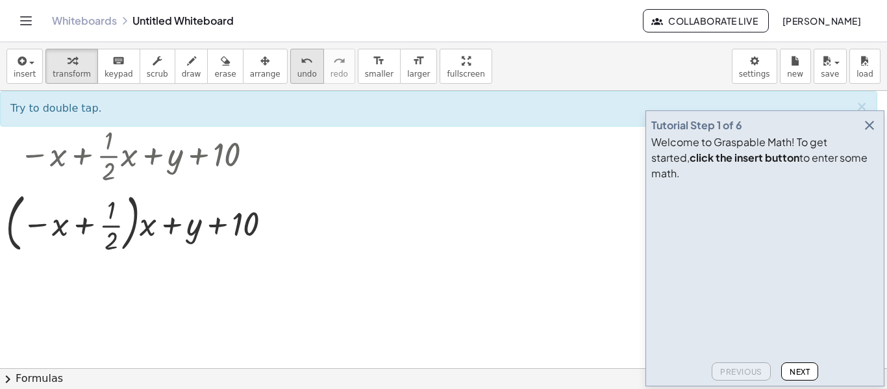
click at [290, 69] on button "undo undo" at bounding box center [307, 66] width 34 height 35
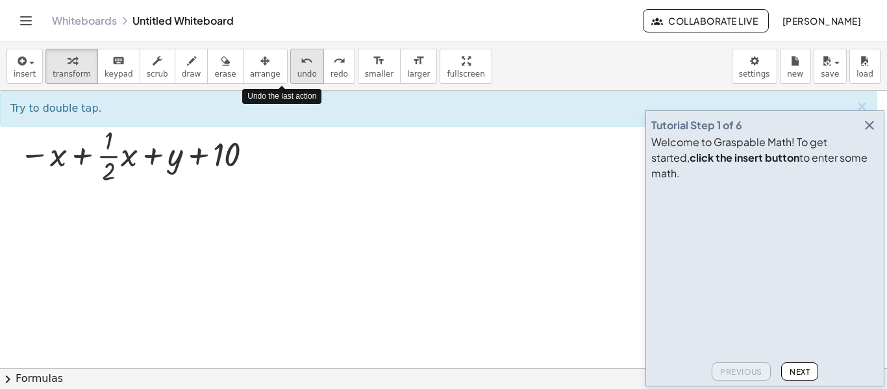
click at [290, 69] on button "undo undo" at bounding box center [307, 66] width 34 height 35
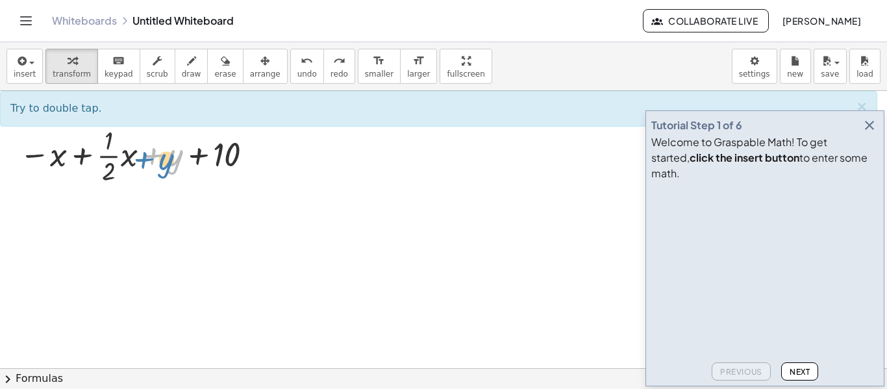
drag, startPoint x: 154, startPoint y: 162, endPoint x: 143, endPoint y: 166, distance: 11.7
click at [143, 166] on div at bounding box center [134, 154] width 214 height 65
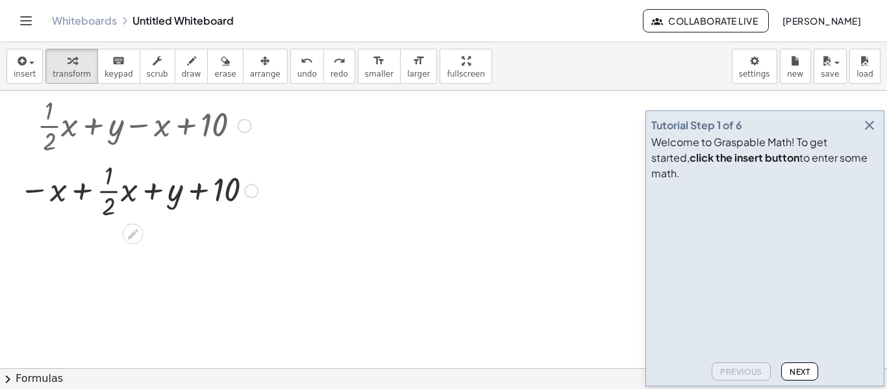
scroll to position [769, 0]
drag, startPoint x: 150, startPoint y: 195, endPoint x: 158, endPoint y: 197, distance: 8.8
click at [158, 197] on div at bounding box center [134, 190] width 214 height 65
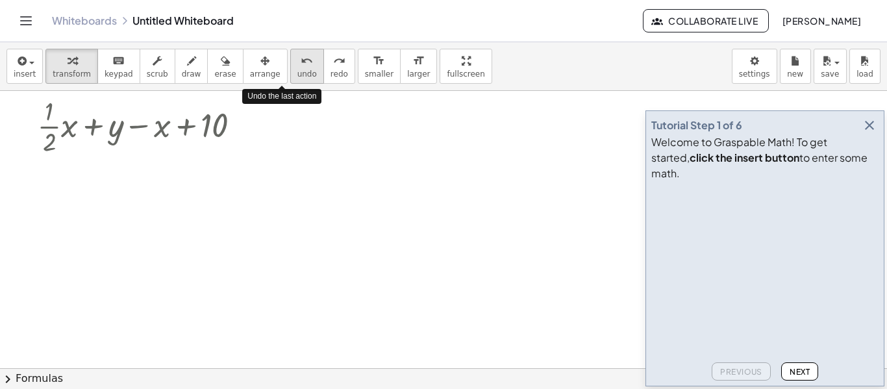
click at [301, 66] on icon "undo" at bounding box center [307, 61] width 12 height 16
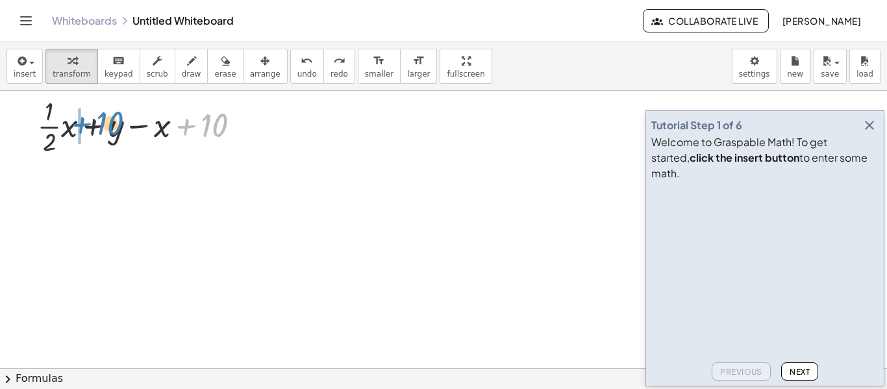
drag, startPoint x: 185, startPoint y: 127, endPoint x: 80, endPoint y: 125, distance: 105.2
click at [301, 64] on icon "undo" at bounding box center [307, 61] width 12 height 16
drag, startPoint x: 135, startPoint y: 127, endPoint x: 82, endPoint y: 128, distance: 53.2
click at [82, 128] on div at bounding box center [138, 125] width 251 height 65
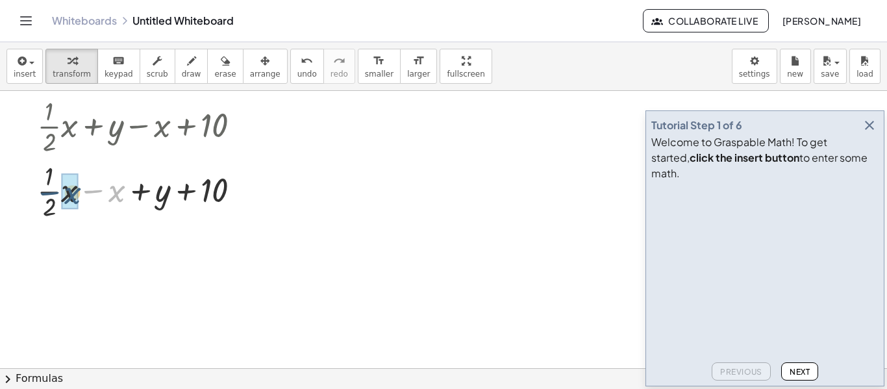
drag, startPoint x: 120, startPoint y: 195, endPoint x: 79, endPoint y: 197, distance: 41.6
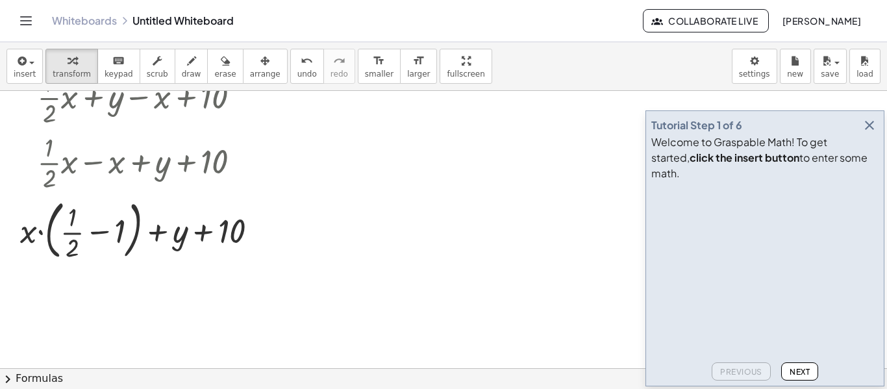
scroll to position [801, 0]
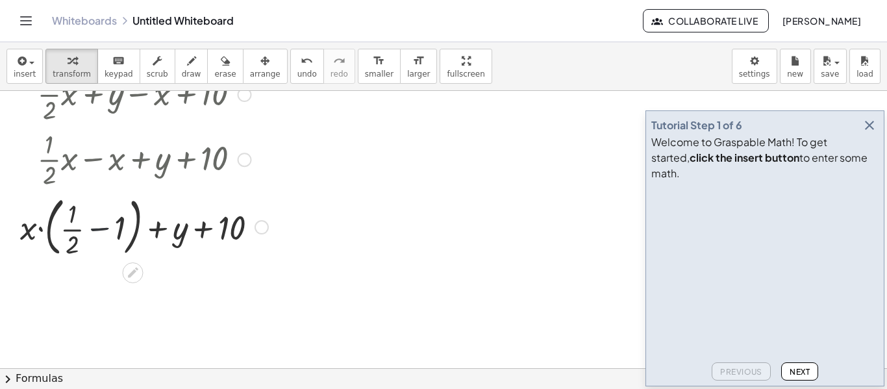
click at [97, 228] on div at bounding box center [138, 226] width 251 height 70
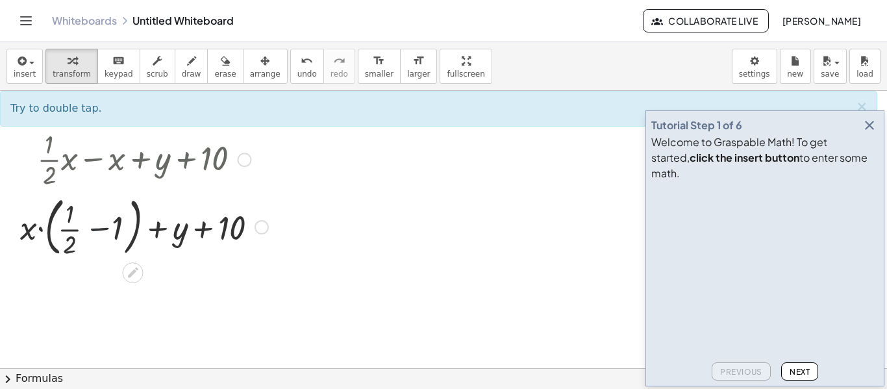
click at [97, 228] on div at bounding box center [138, 226] width 251 height 70
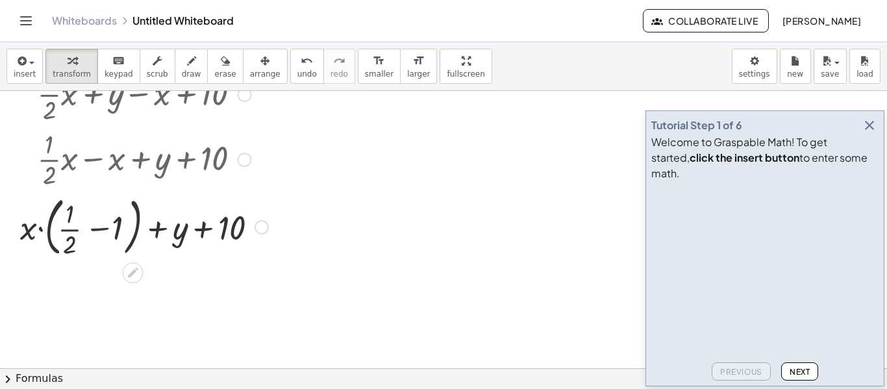
click at [97, 228] on div at bounding box center [138, 226] width 251 height 70
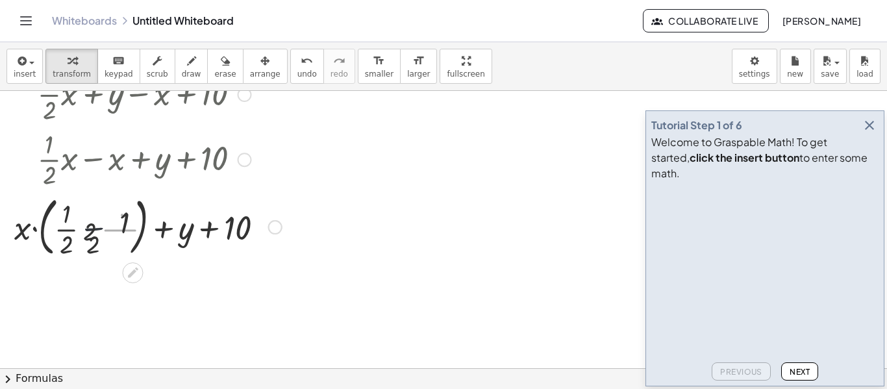
click at [97, 228] on div at bounding box center [138, 226] width 251 height 70
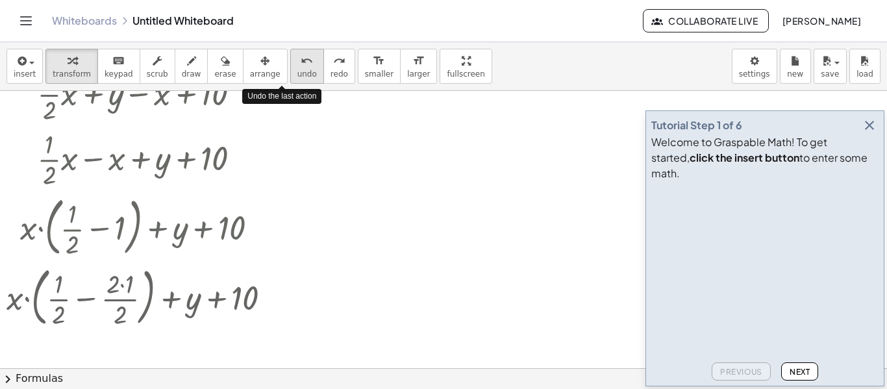
click at [290, 68] on button "undo undo" at bounding box center [307, 66] width 34 height 35
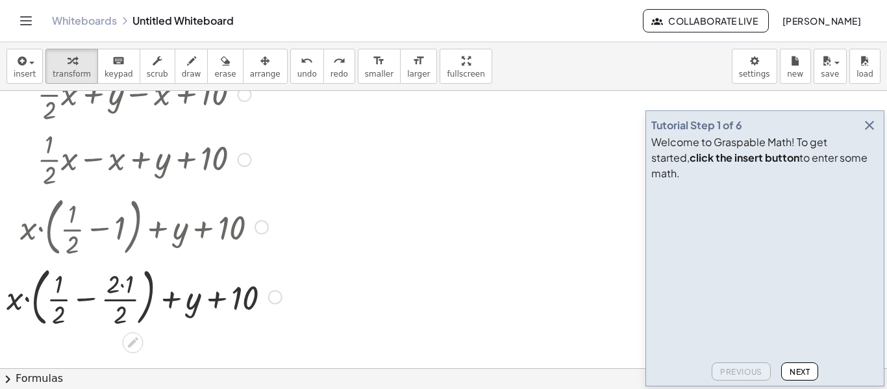
click at [125, 283] on div at bounding box center [138, 296] width 251 height 70
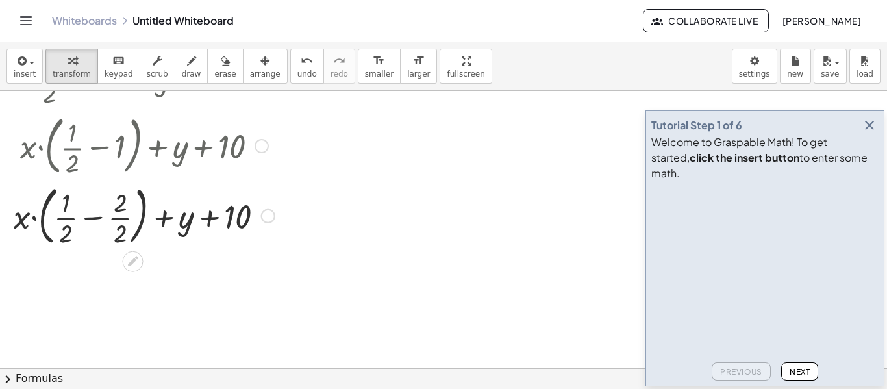
scroll to position [885, 0]
click at [92, 215] on div at bounding box center [138, 212] width 251 height 70
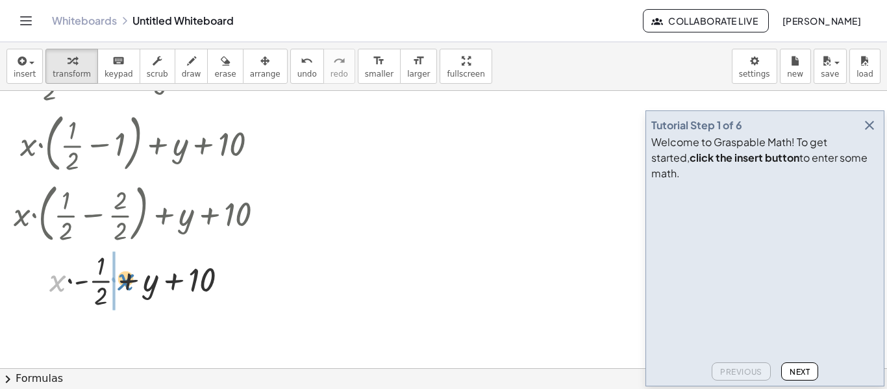
drag, startPoint x: 58, startPoint y: 287, endPoint x: 126, endPoint y: 285, distance: 67.5
click at [126, 285] on div at bounding box center [138, 279] width 251 height 65
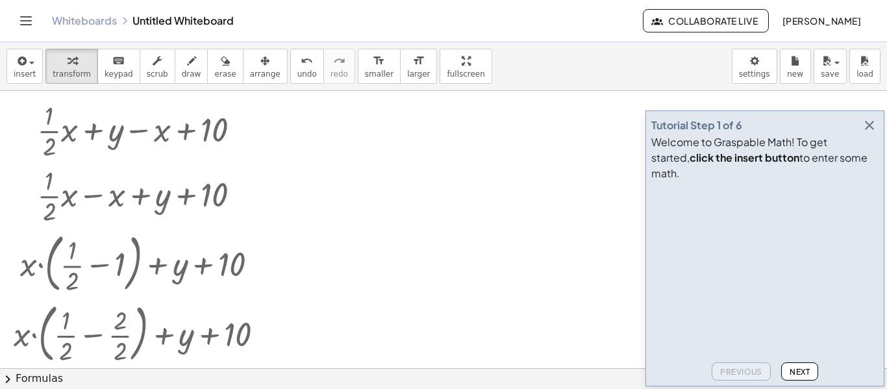
scroll to position [764, 0]
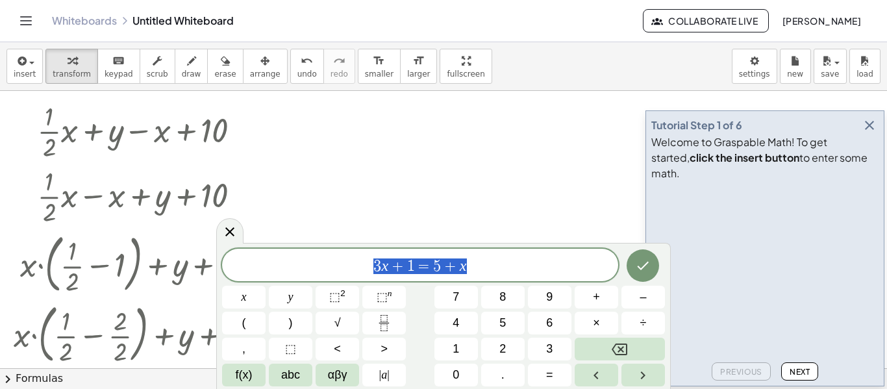
drag, startPoint x: 485, startPoint y: 265, endPoint x: 369, endPoint y: 265, distance: 116.2
click at [369, 265] on span "3 x + 1 = 5 + x" at bounding box center [420, 266] width 396 height 18
click at [450, 293] on button "7" at bounding box center [455, 297] width 43 height 23
click at [236, 380] on span "f(x)" at bounding box center [244, 375] width 17 height 18
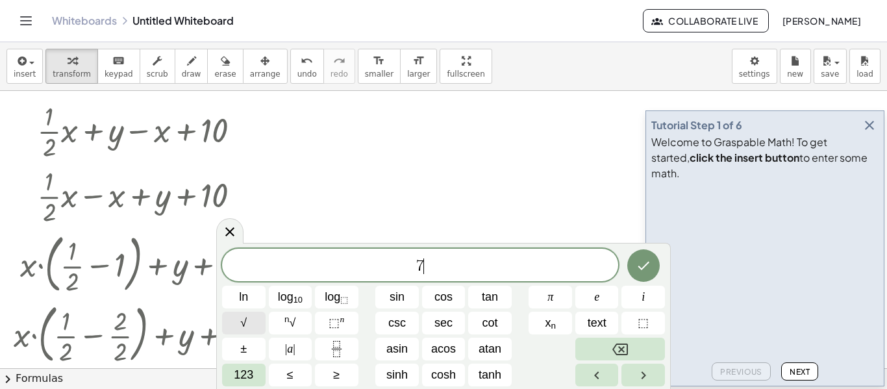
click at [251, 323] on button "√" at bounding box center [243, 323] width 43 height 23
click at [464, 267] on span "7 √ m ​" at bounding box center [420, 265] width 396 height 20
click at [245, 321] on span "√" at bounding box center [243, 323] width 6 height 18
click at [482, 265] on span "7 √ m − 9 √ n ​" at bounding box center [420, 265] width 396 height 20
click at [259, 315] on button "√" at bounding box center [243, 323] width 43 height 23
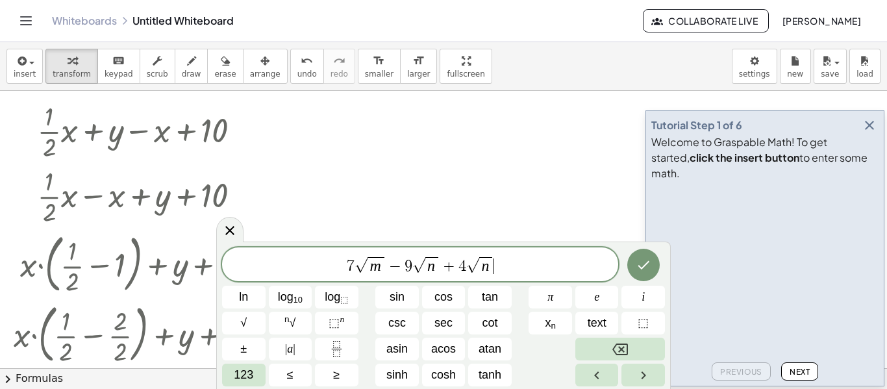
click at [529, 268] on span "7 √ m − 9 √ n + 4 √ n ​" at bounding box center [420, 265] width 396 height 20
click at [260, 326] on button "√" at bounding box center [243, 323] width 43 height 23
click at [643, 265] on icon "Done" at bounding box center [643, 265] width 16 height 16
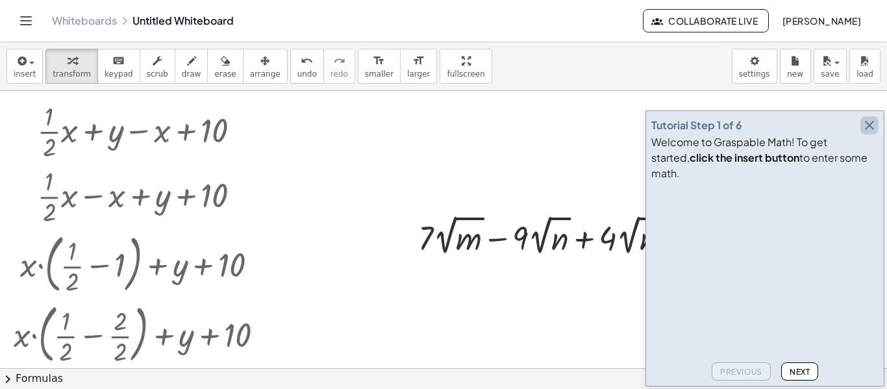
click at [865, 133] on icon "button" at bounding box center [869, 125] width 16 height 16
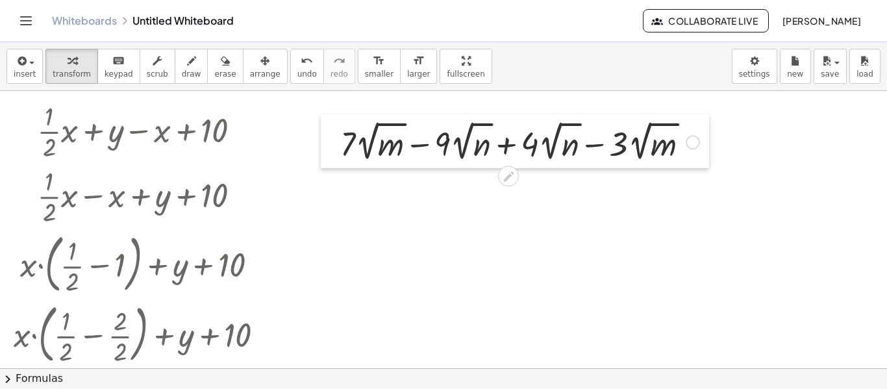
drag, startPoint x: 415, startPoint y: 252, endPoint x: 337, endPoint y: 158, distance: 122.2
click at [337, 158] on div at bounding box center [330, 141] width 19 height 54
click at [428, 146] on div at bounding box center [520, 140] width 372 height 47
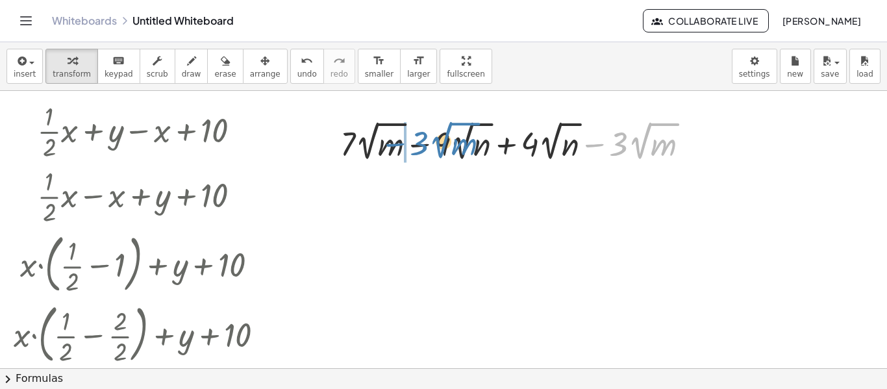
drag, startPoint x: 595, startPoint y: 145, endPoint x: 396, endPoint y: 144, distance: 199.3
click at [396, 144] on div at bounding box center [520, 140] width 372 height 47
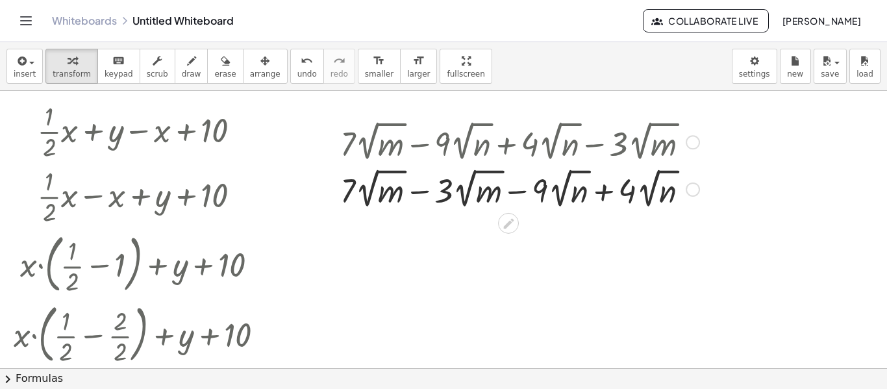
click at [419, 193] on div at bounding box center [520, 188] width 372 height 47
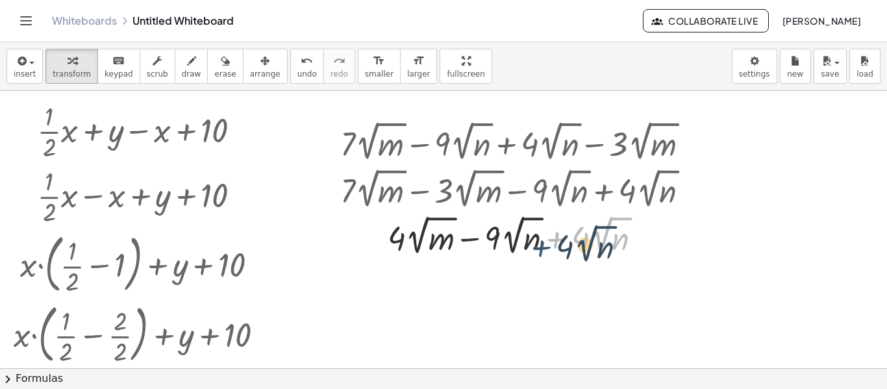
click at [560, 239] on div at bounding box center [520, 235] width 372 height 47
click at [468, 239] on div at bounding box center [520, 235] width 372 height 47
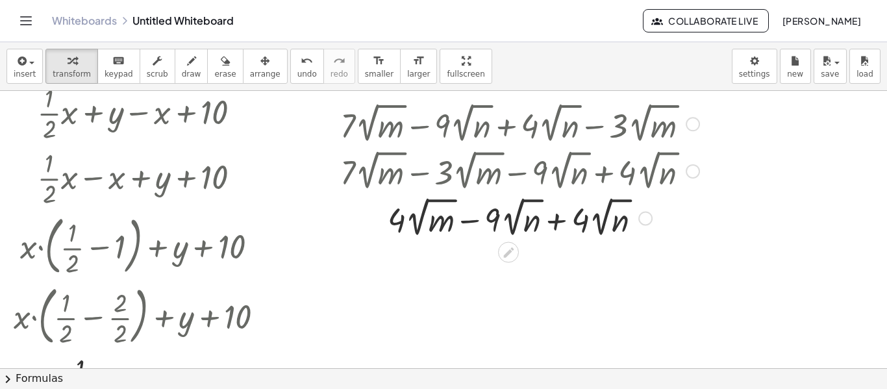
scroll to position [781, 0]
click at [556, 224] on div at bounding box center [520, 217] width 372 height 47
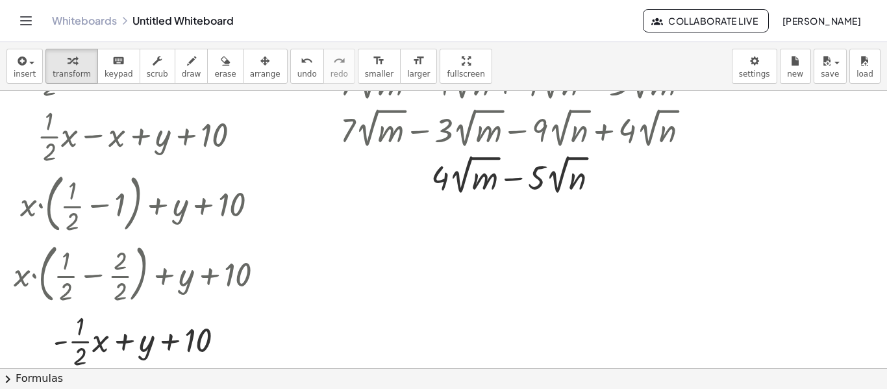
scroll to position [854, 0]
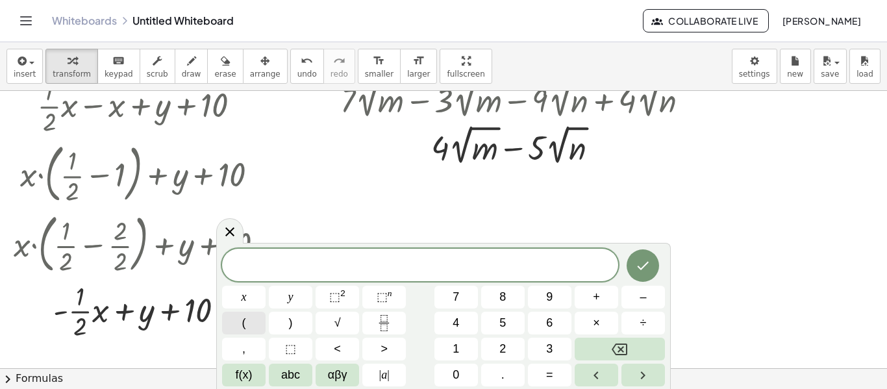
click at [250, 326] on button "(" at bounding box center [243, 323] width 43 height 23
click at [498, 345] on button "2" at bounding box center [502, 349] width 43 height 23
click at [649, 267] on icon "Done" at bounding box center [643, 264] width 16 height 16
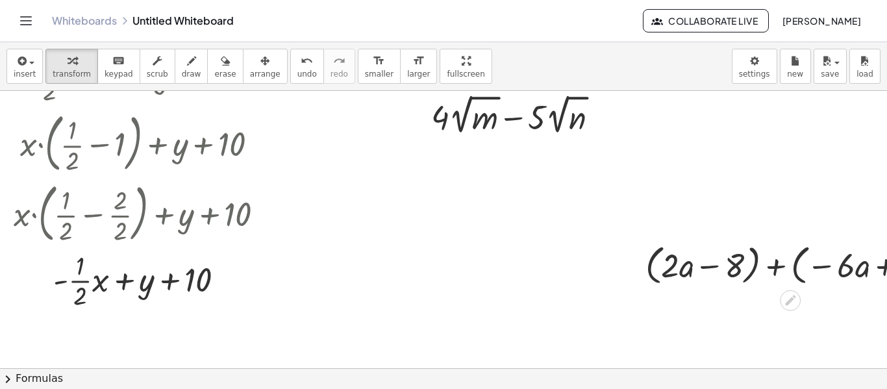
scroll to position [893, 0]
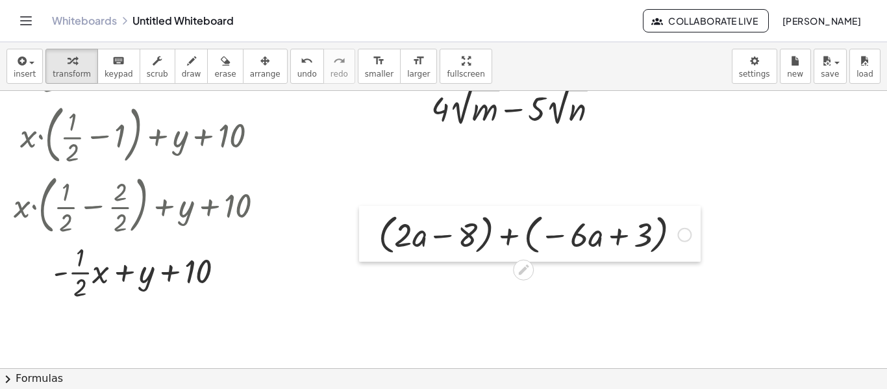
drag, startPoint x: 635, startPoint y: 264, endPoint x: 363, endPoint y: 237, distance: 273.3
click at [363, 237] on div at bounding box center [368, 234] width 19 height 56
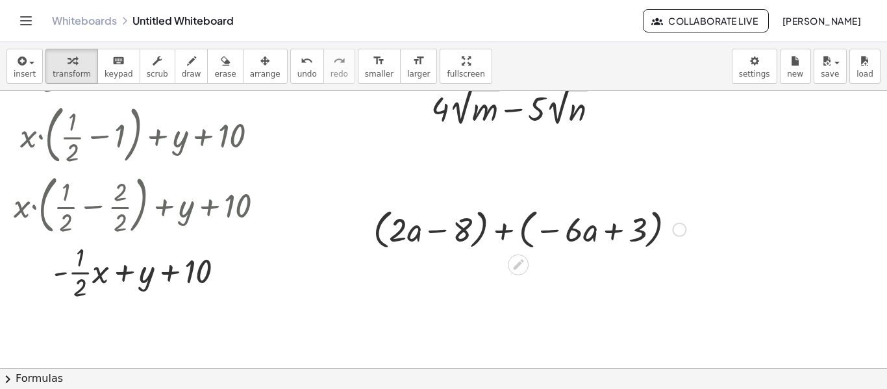
click at [482, 236] on div at bounding box center [529, 228] width 325 height 49
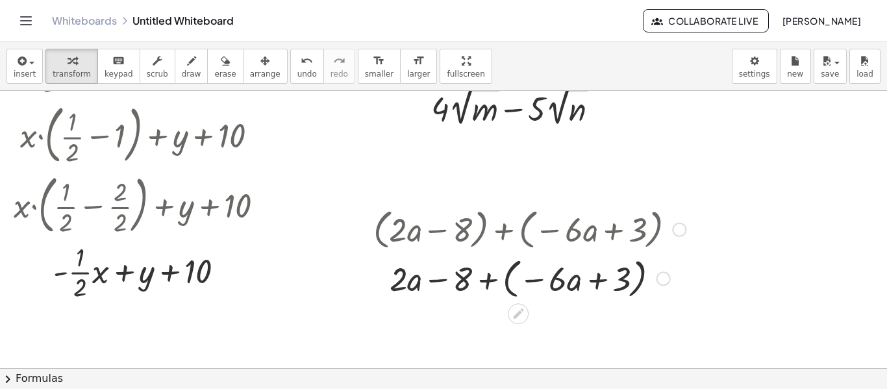
scroll to position [965, 0]
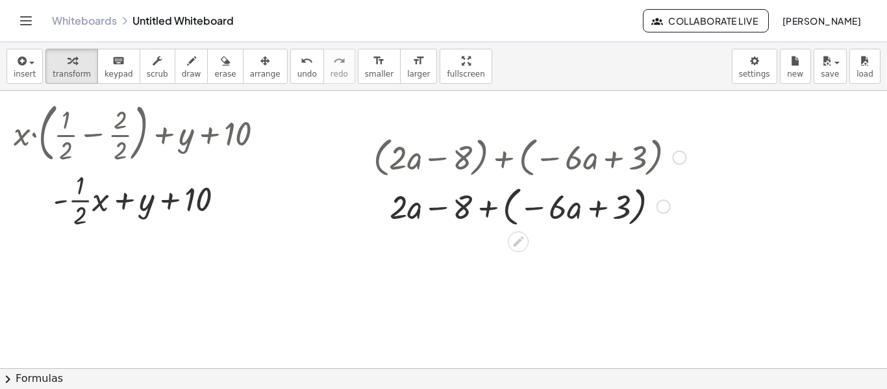
click at [640, 208] on div at bounding box center [529, 205] width 325 height 49
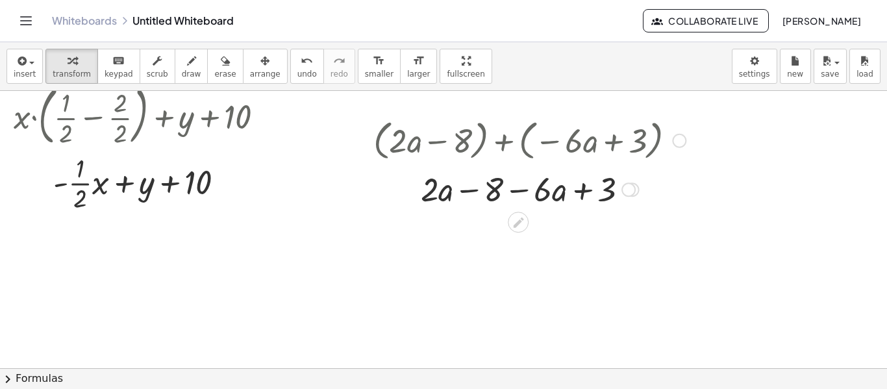
scroll to position [977, 0]
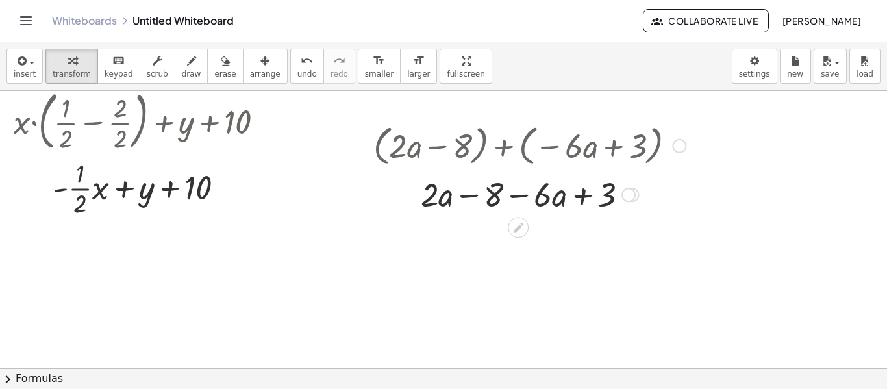
click at [476, 197] on div at bounding box center [529, 193] width 325 height 44
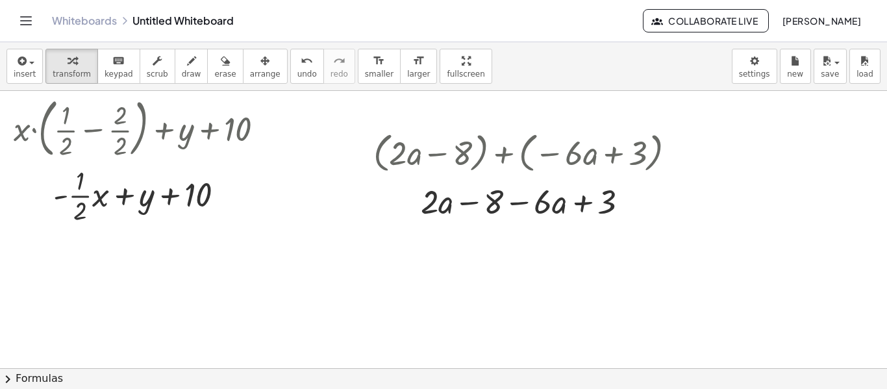
scroll to position [970, 0]
drag, startPoint x: 526, startPoint y: 204, endPoint x: 461, endPoint y: 204, distance: 64.9
click at [461, 204] on div at bounding box center [529, 200] width 325 height 44
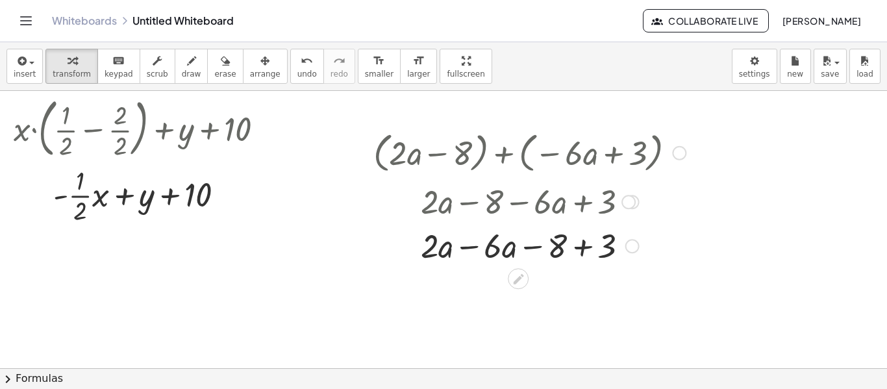
click at [473, 246] on div at bounding box center [529, 245] width 325 height 44
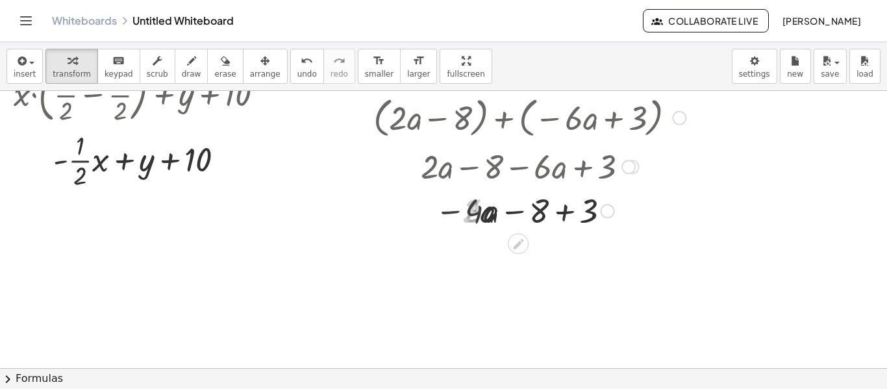
scroll to position [1007, 0]
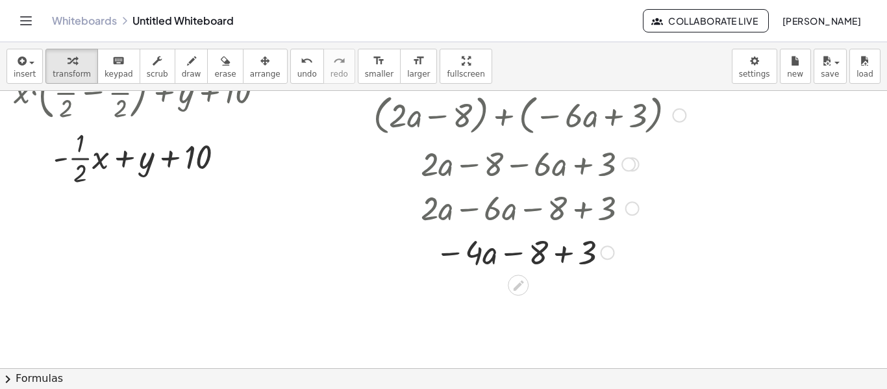
click at [563, 252] on div at bounding box center [529, 251] width 325 height 44
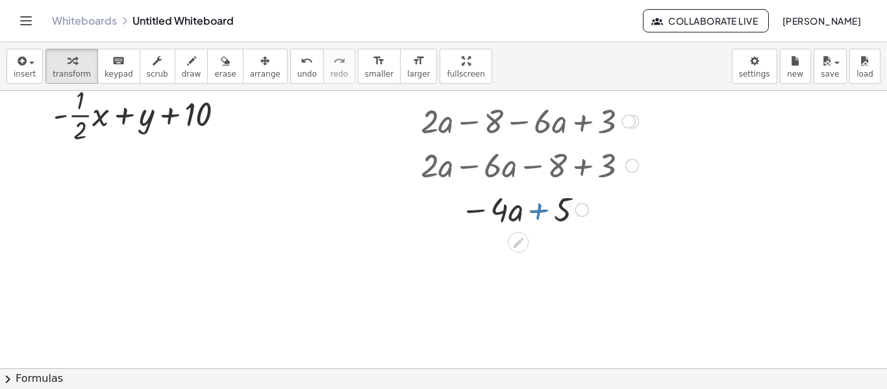
scroll to position [1062, 0]
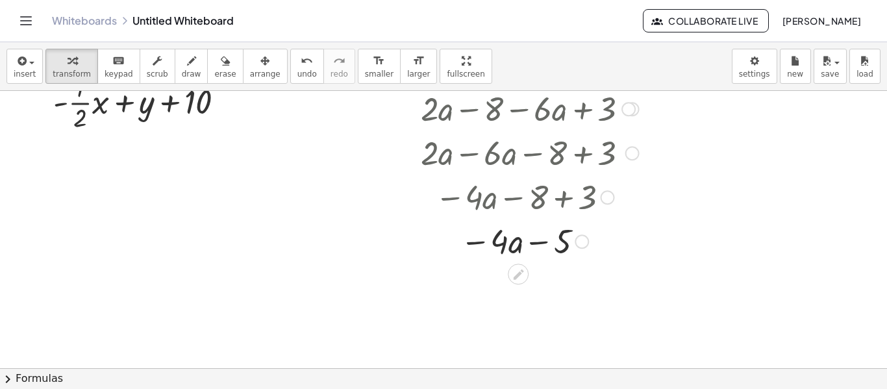
click at [563, 252] on div at bounding box center [529, 240] width 325 height 44
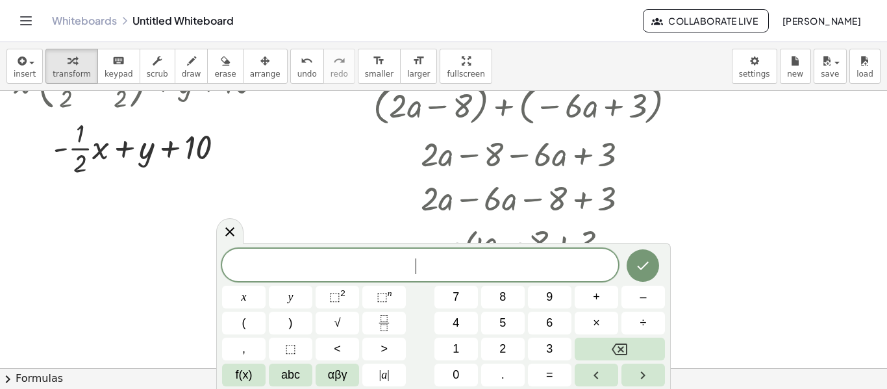
scroll to position [1017, 0]
click at [227, 226] on icon at bounding box center [230, 232] width 16 height 16
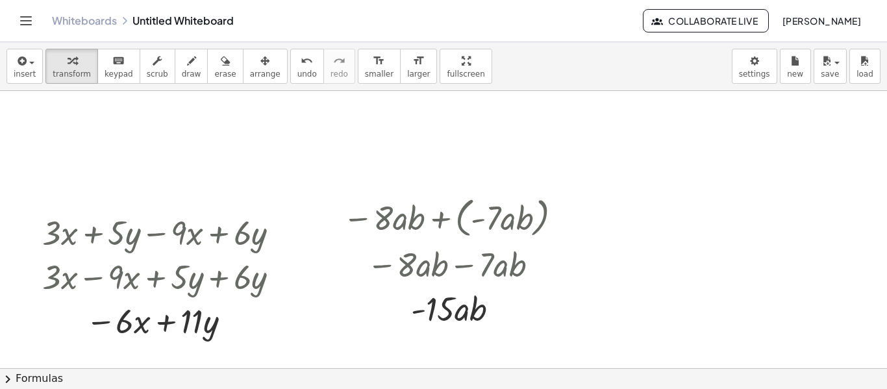
scroll to position [64, 0]
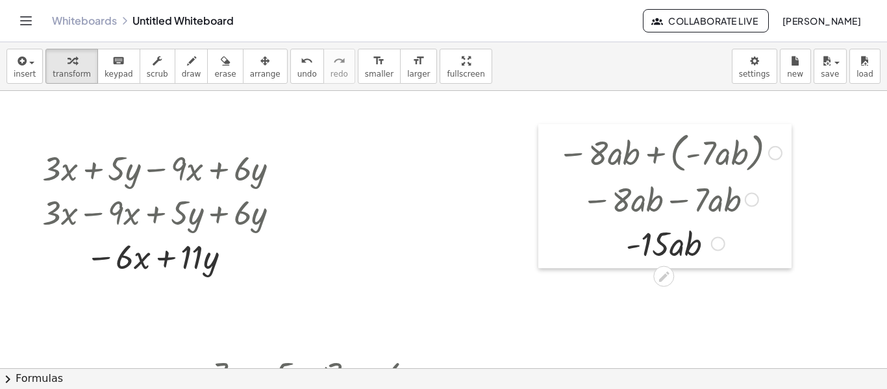
drag, startPoint x: 340, startPoint y: 236, endPoint x: 565, endPoint y: 235, distance: 224.6
click at [558, 235] on div at bounding box center [547, 196] width 19 height 144
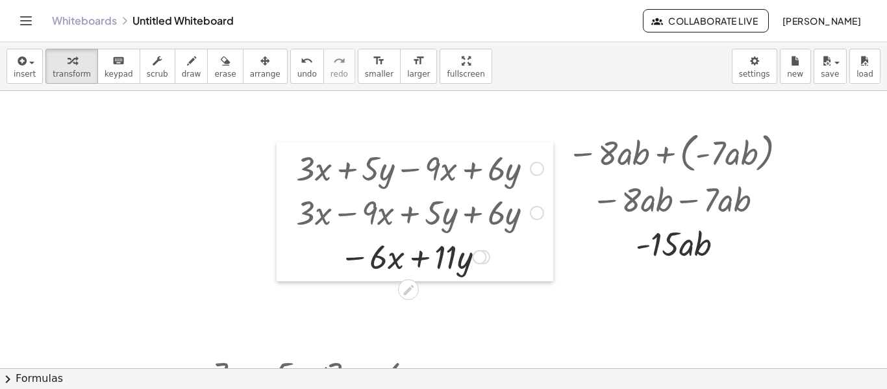
drag, startPoint x: 31, startPoint y: 257, endPoint x: 281, endPoint y: 256, distance: 250.5
click at [281, 256] on div at bounding box center [285, 211] width 19 height 139
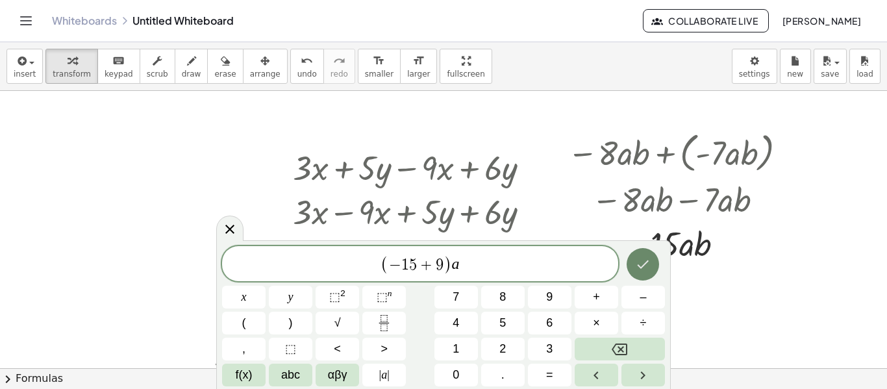
click at [646, 267] on icon "Done" at bounding box center [643, 264] width 16 height 16
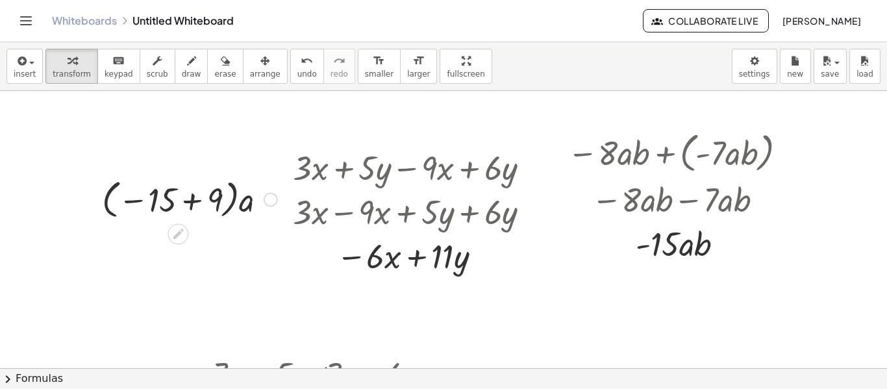
click at [193, 201] on div at bounding box center [189, 198] width 188 height 47
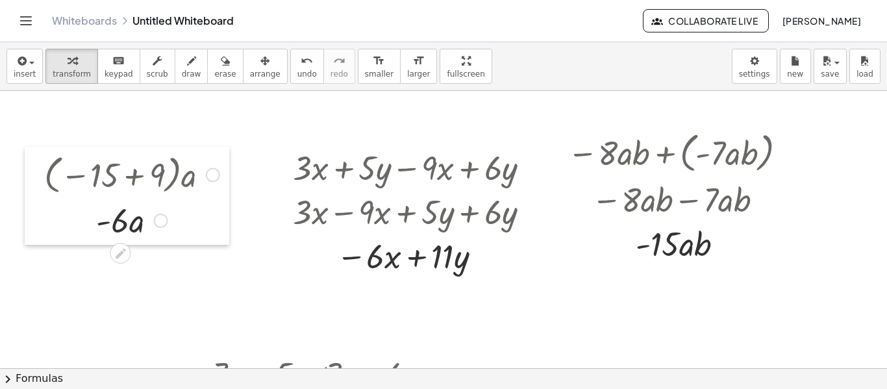
drag, startPoint x: 91, startPoint y: 234, endPoint x: 34, endPoint y: 208, distance: 62.7
click at [34, 208] on div at bounding box center [34, 196] width 19 height 98
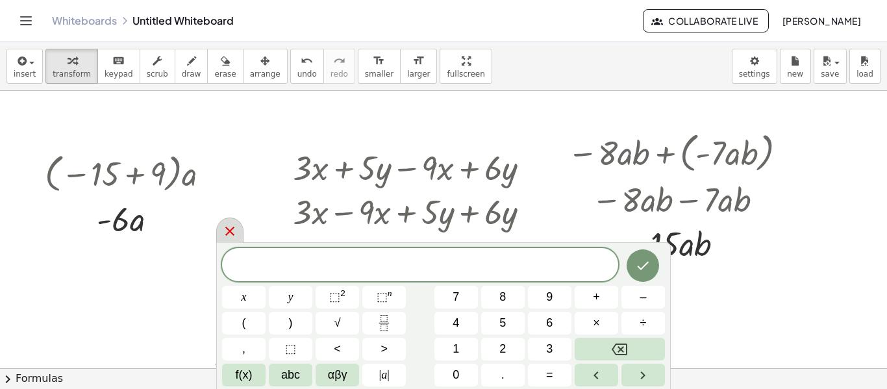
click at [227, 225] on icon at bounding box center [230, 231] width 16 height 16
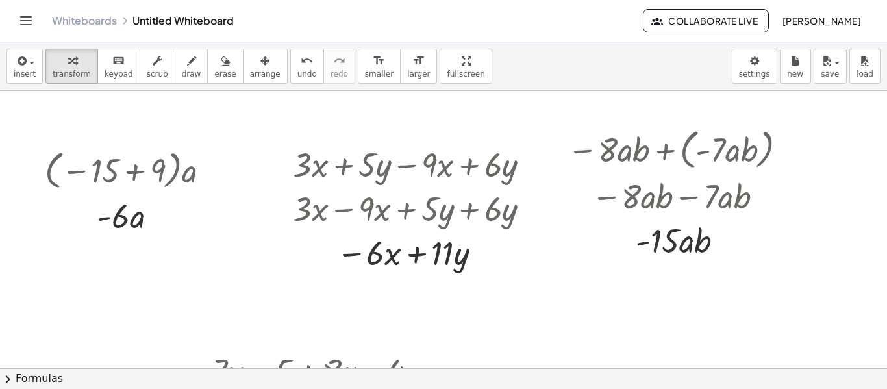
scroll to position [0, 0]
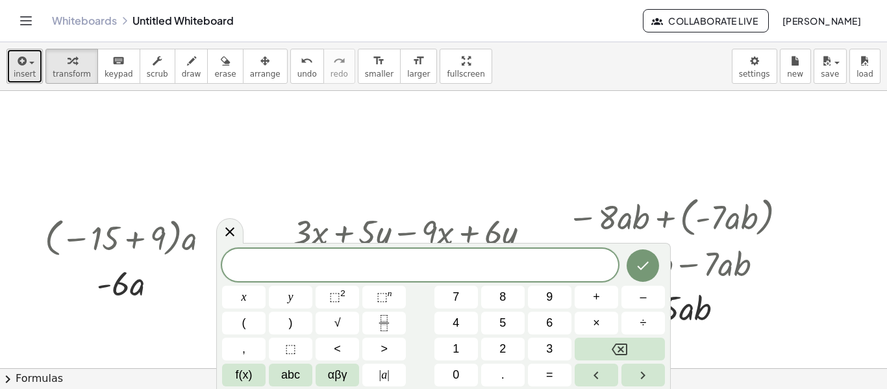
click at [31, 67] on div "button" at bounding box center [25, 61] width 22 height 16
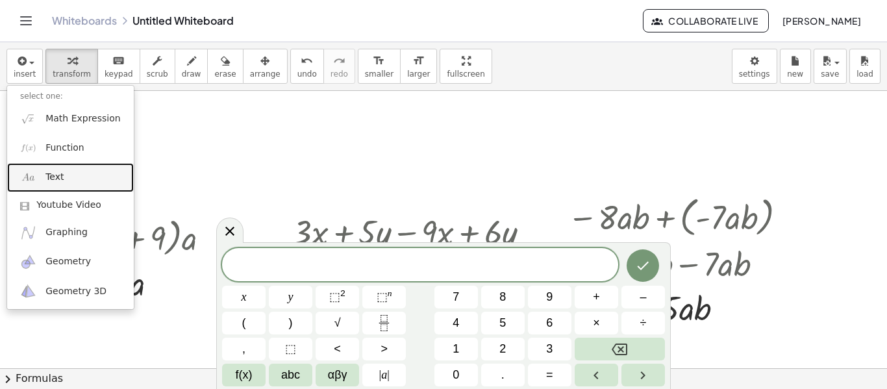
click at [86, 175] on link "Text" at bounding box center [70, 177] width 127 height 29
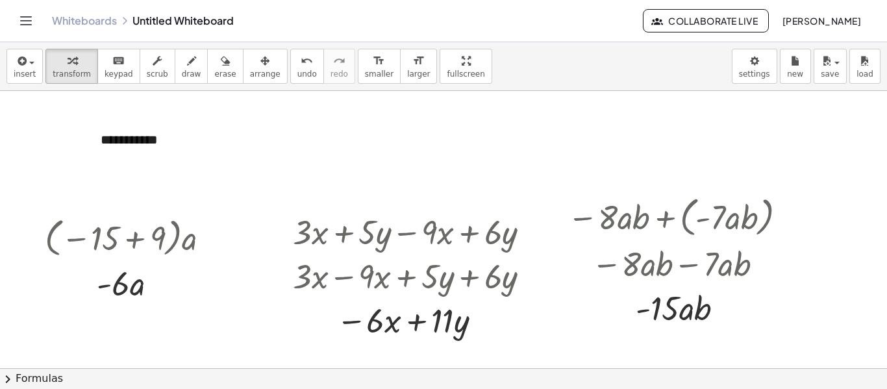
drag, startPoint x: 95, startPoint y: 158, endPoint x: 78, endPoint y: 193, distance: 38.9
click at [78, 193] on div at bounding box center [79, 171] width 13 height 45
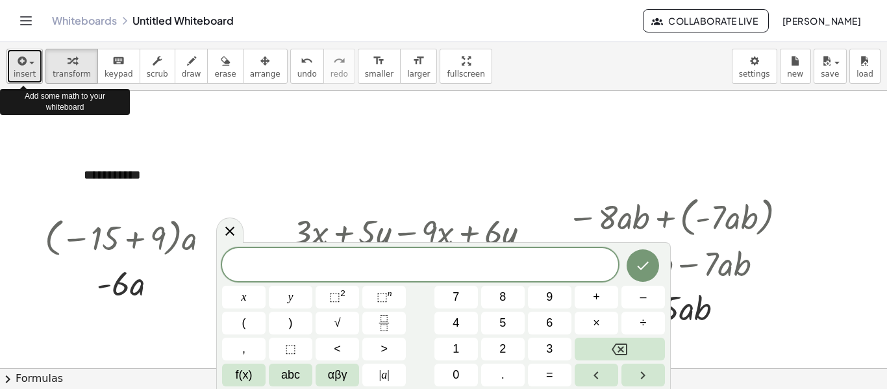
click at [29, 68] on div "button" at bounding box center [25, 61] width 22 height 16
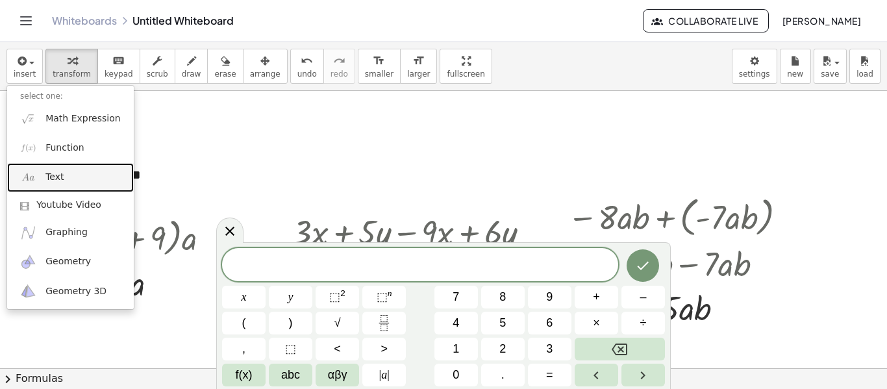
click at [77, 182] on link "Text" at bounding box center [70, 177] width 127 height 29
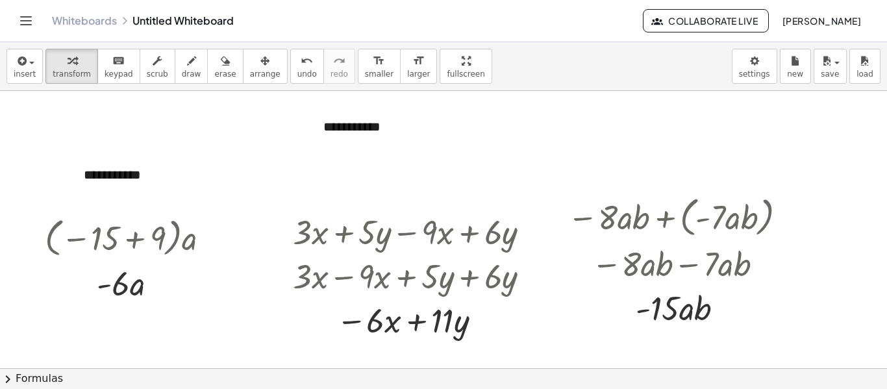
drag, startPoint x: 312, startPoint y: 141, endPoint x: 336, endPoint y: 184, distance: 49.4
click at [336, 184] on div at bounding box center [340, 166] width 13 height 45
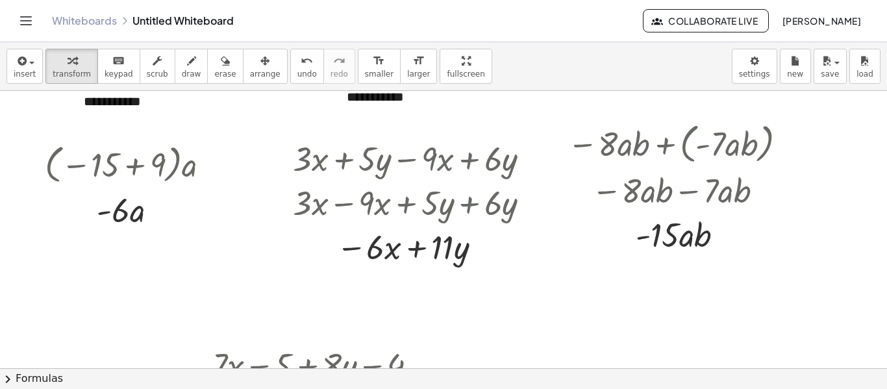
scroll to position [74, 0]
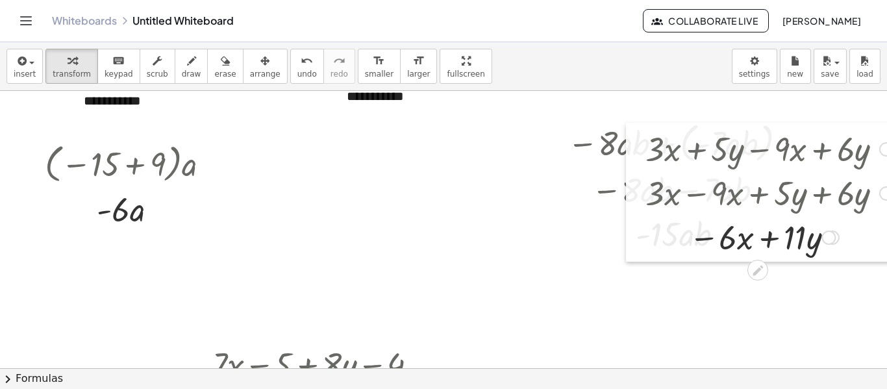
drag, startPoint x: 280, startPoint y: 270, endPoint x: 641, endPoint y: 263, distance: 361.6
click at [641, 262] on div at bounding box center [635, 192] width 19 height 139
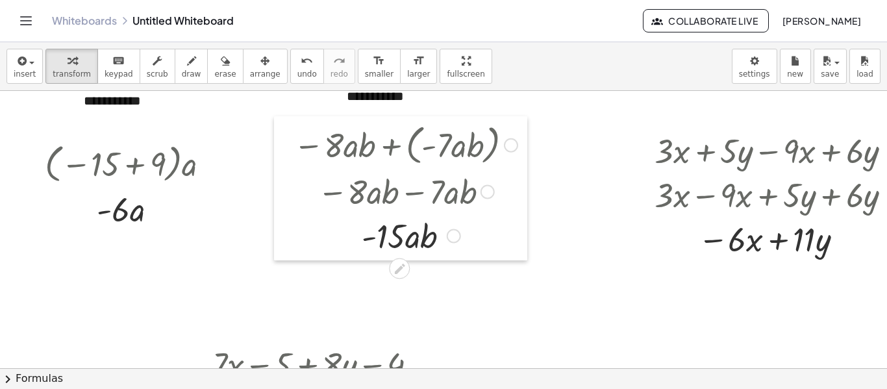
drag, startPoint x: 556, startPoint y: 231, endPoint x: 282, endPoint y: 233, distance: 273.9
click at [282, 233] on div at bounding box center [283, 188] width 19 height 144
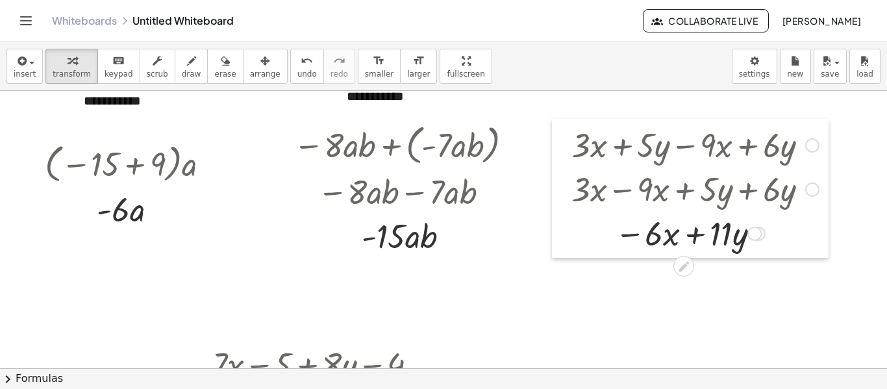
drag, startPoint x: 639, startPoint y: 219, endPoint x: 550, endPoint y: 214, distance: 89.7
click at [552, 214] on div at bounding box center [561, 188] width 19 height 139
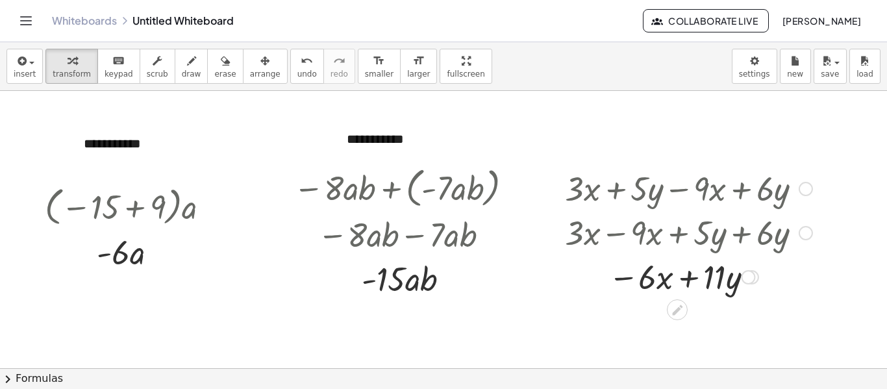
scroll to position [31, 0]
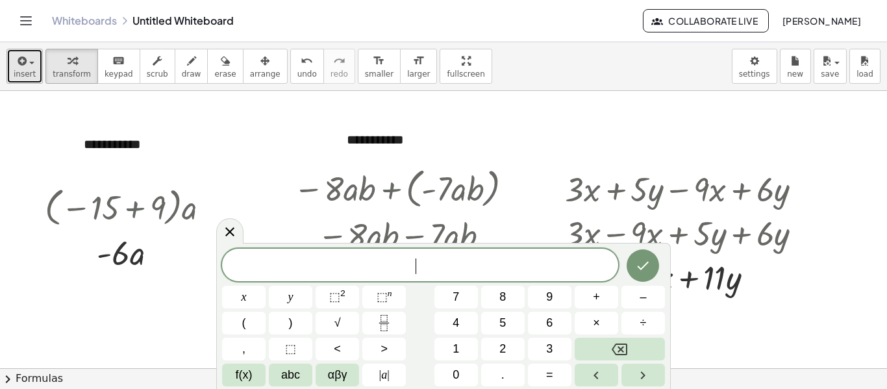
click at [21, 70] on span "insert" at bounding box center [25, 73] width 22 height 9
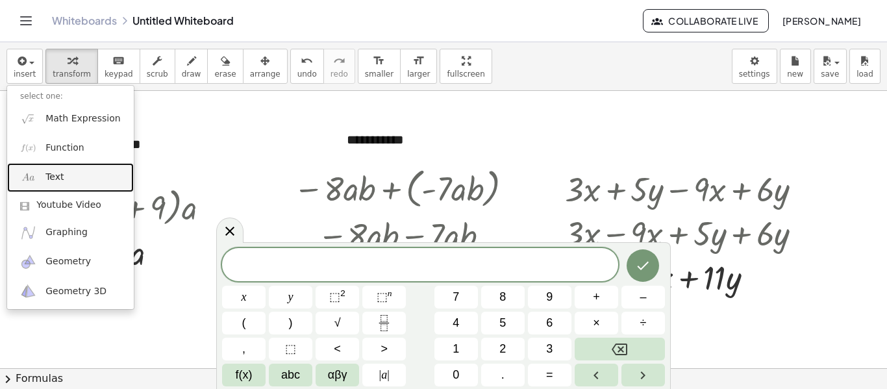
click at [76, 178] on link "Text" at bounding box center [70, 177] width 127 height 29
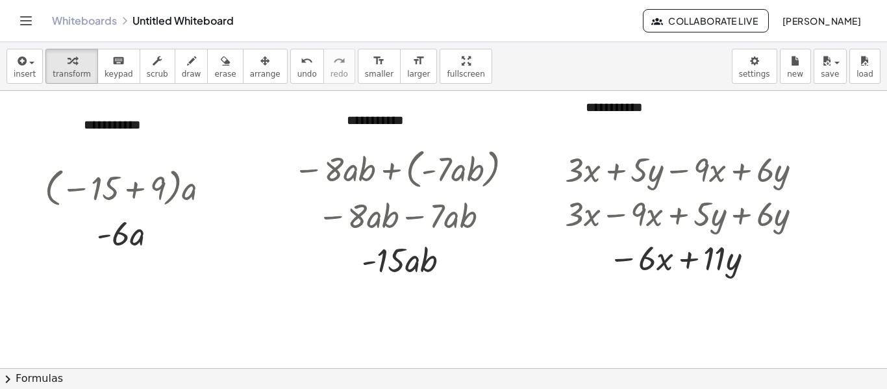
scroll to position [51, 0]
drag, startPoint x: 573, startPoint y: 121, endPoint x: 627, endPoint y: 128, distance: 54.3
click at [627, 128] on div at bounding box center [633, 114] width 13 height 45
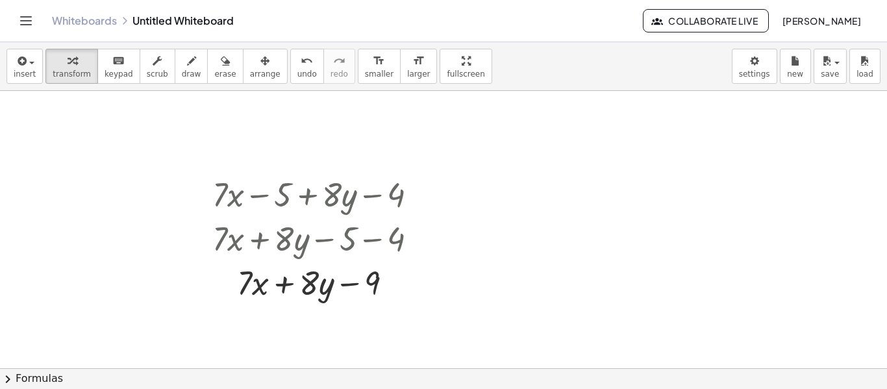
scroll to position [245, 0]
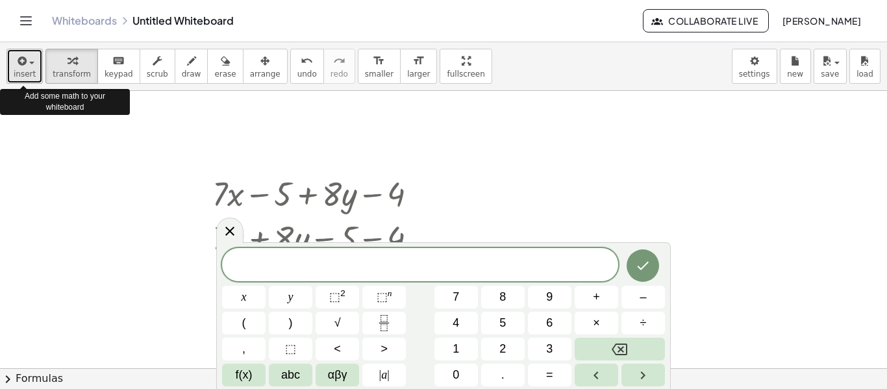
click at [27, 64] on span "button" at bounding box center [28, 62] width 3 height 9
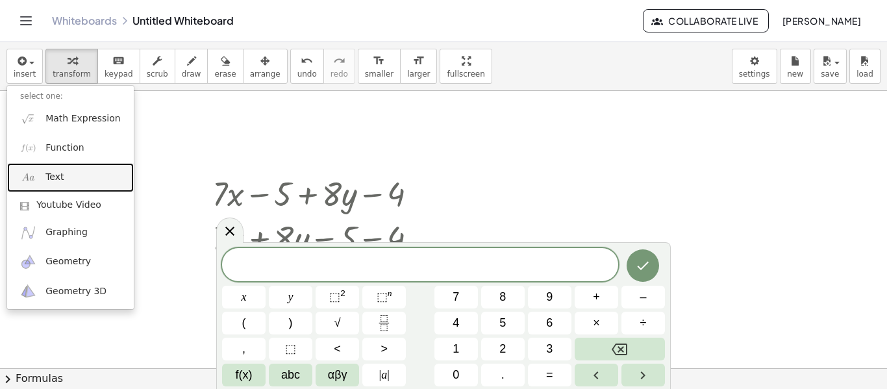
click at [97, 177] on link "Text" at bounding box center [70, 177] width 127 height 29
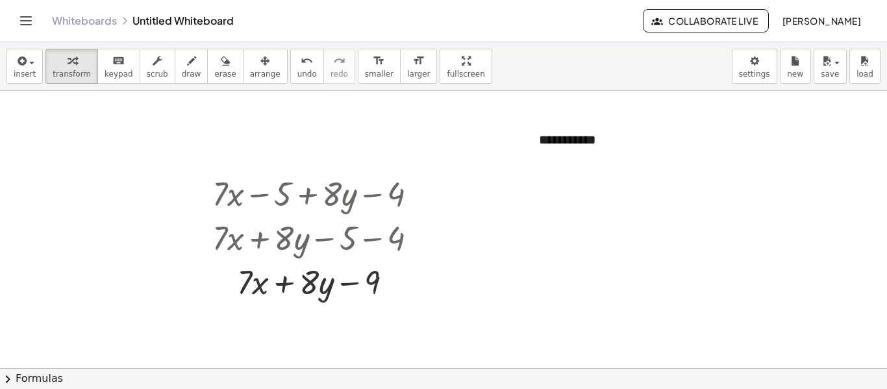
drag, startPoint x: 532, startPoint y: 161, endPoint x: 249, endPoint y: 160, distance: 283.0
click at [249, 160] on div at bounding box center [249, 138] width 13 height 45
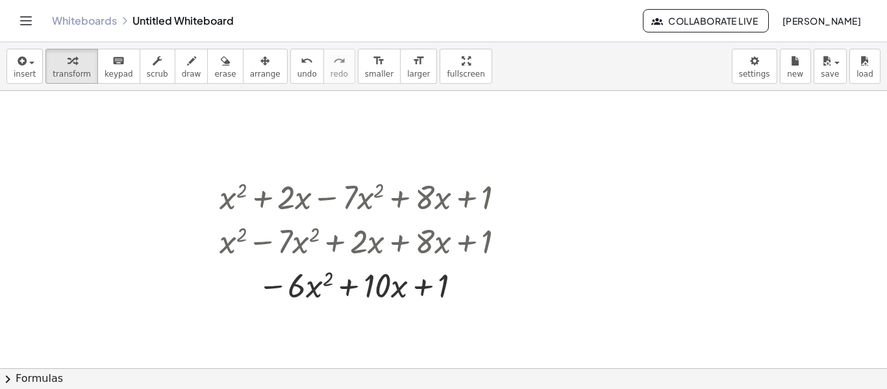
scroll to position [467, 0]
click at [305, 134] on div at bounding box center [485, 317] width 970 height 1386
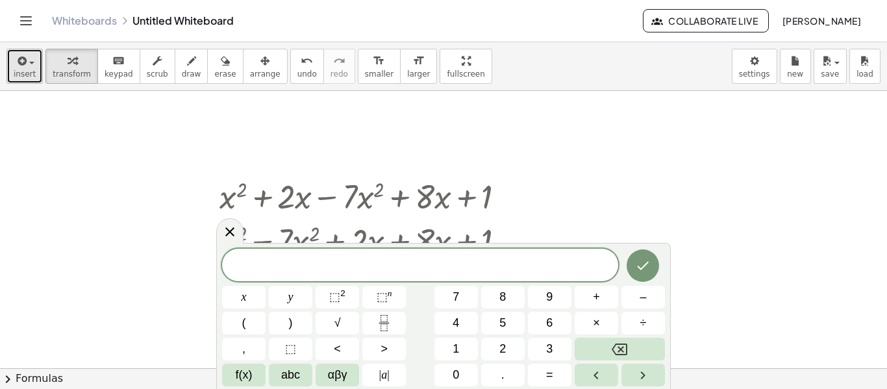
click at [21, 73] on span "insert" at bounding box center [25, 73] width 22 height 9
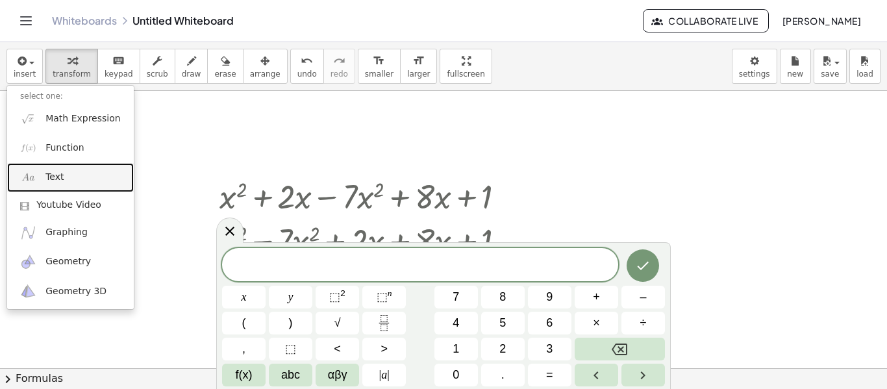
click at [80, 176] on link "Text" at bounding box center [70, 177] width 127 height 29
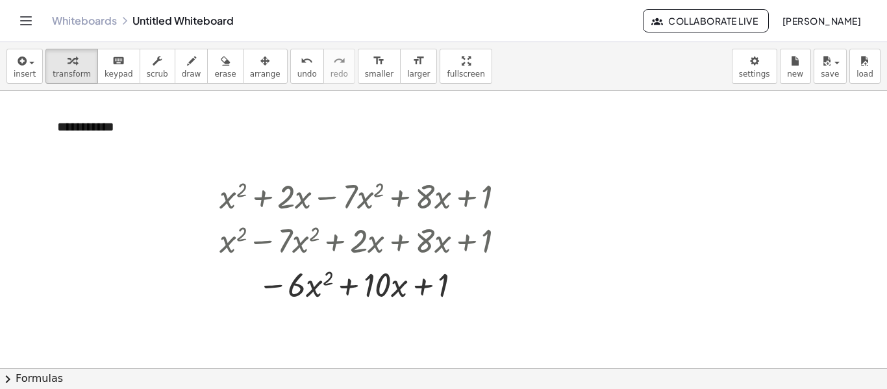
click at [143, 206] on div at bounding box center [485, 317] width 970 height 1386
drag, startPoint x: 49, startPoint y: 149, endPoint x: 304, endPoint y: 167, distance: 255.1
click at [304, 167] on div at bounding box center [305, 145] width 13 height 45
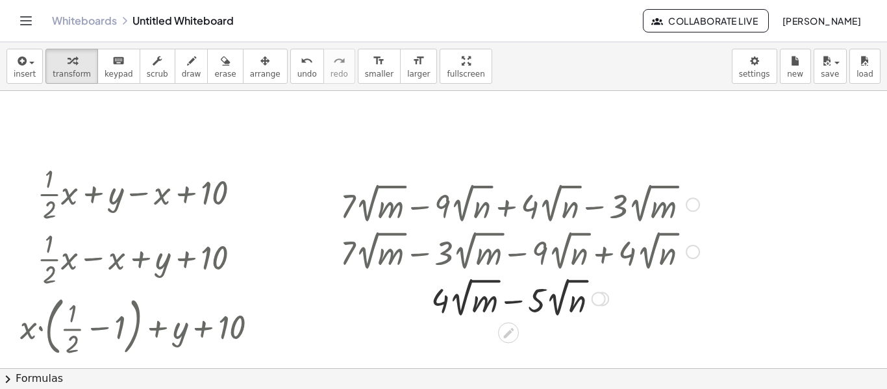
scroll to position [707, 0]
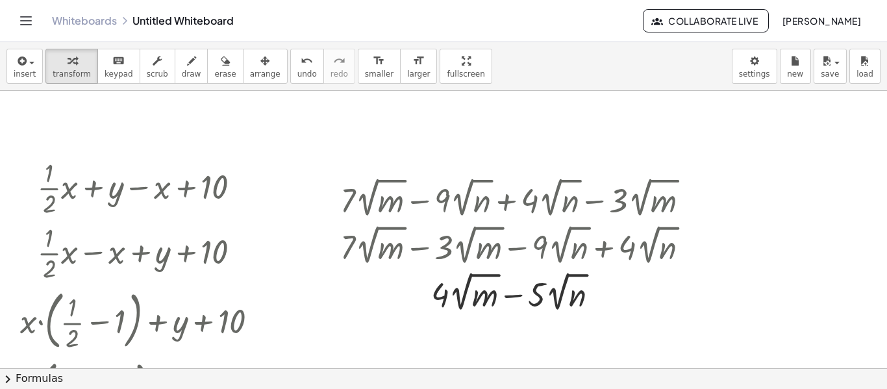
click at [146, 114] on div at bounding box center [485, 76] width 970 height 1386
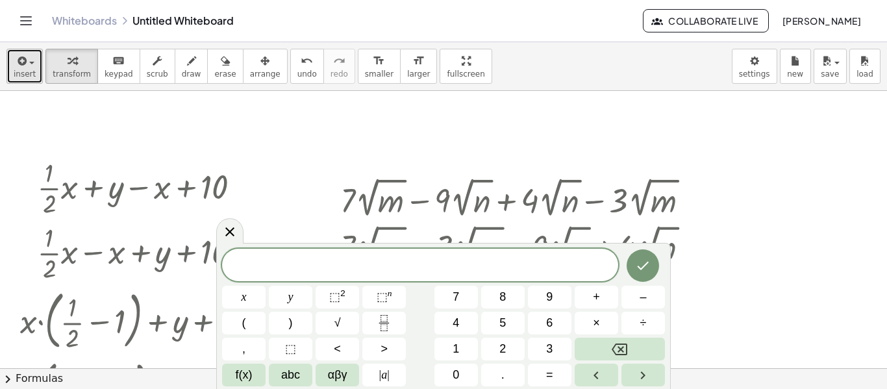
click at [29, 73] on span "insert" at bounding box center [25, 73] width 22 height 9
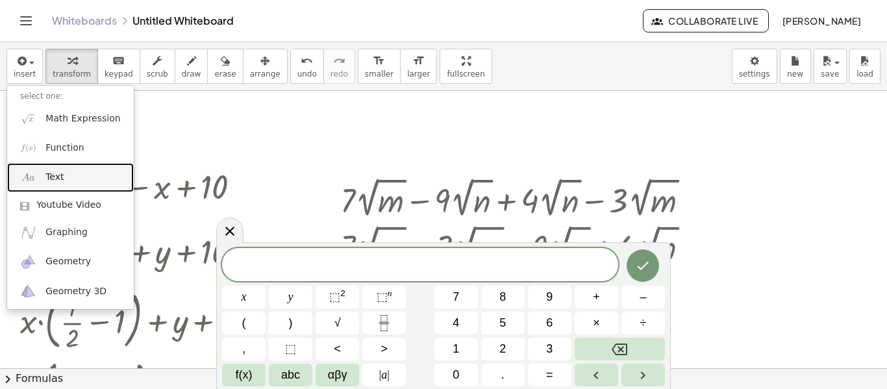
click at [88, 178] on link "Text" at bounding box center [70, 177] width 127 height 29
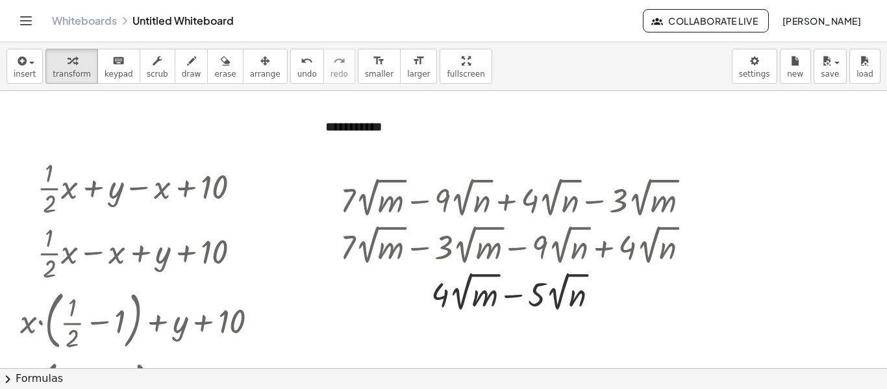
click at [552, 140] on div at bounding box center [485, 76] width 970 height 1386
drag, startPoint x: 318, startPoint y: 147, endPoint x: 439, endPoint y: 153, distance: 120.9
click at [439, 153] on div at bounding box center [439, 132] width 13 height 45
click at [154, 132] on div at bounding box center [485, 76] width 970 height 1386
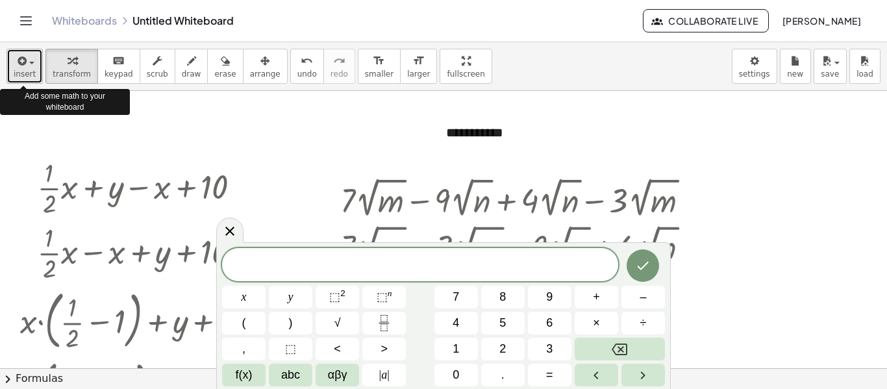
click at [27, 75] on span "insert" at bounding box center [25, 73] width 22 height 9
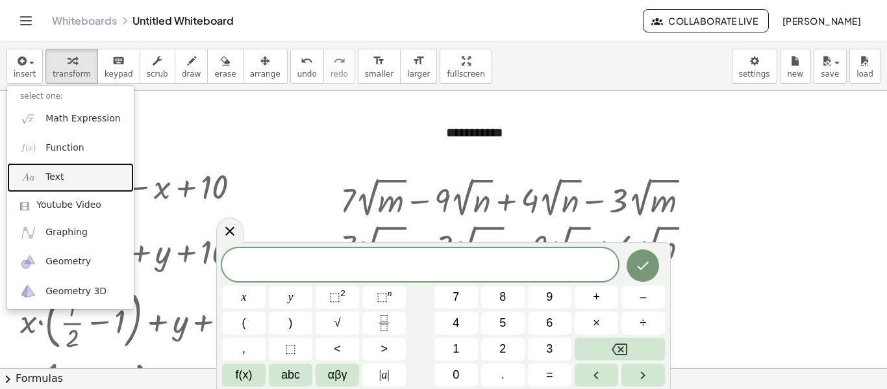
click at [85, 168] on link "Text" at bounding box center [70, 177] width 127 height 29
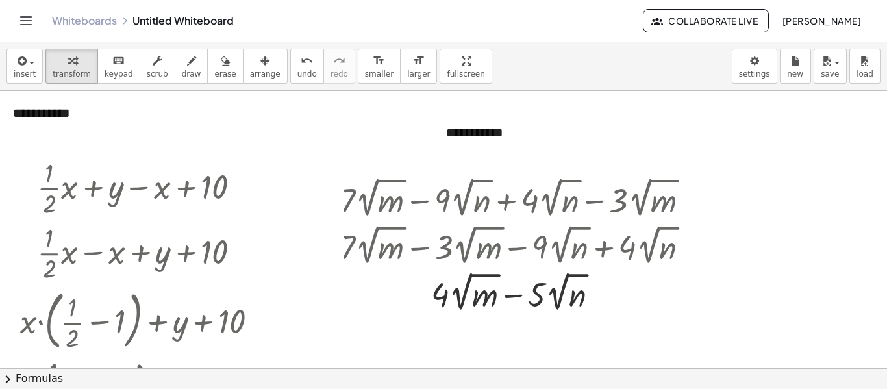
click at [262, 144] on div at bounding box center [485, 76] width 970 height 1386
drag, startPoint x: 10, startPoint y: 131, endPoint x: 98, endPoint y: 151, distance: 90.4
click at [98, 151] on div at bounding box center [95, 132] width 13 height 45
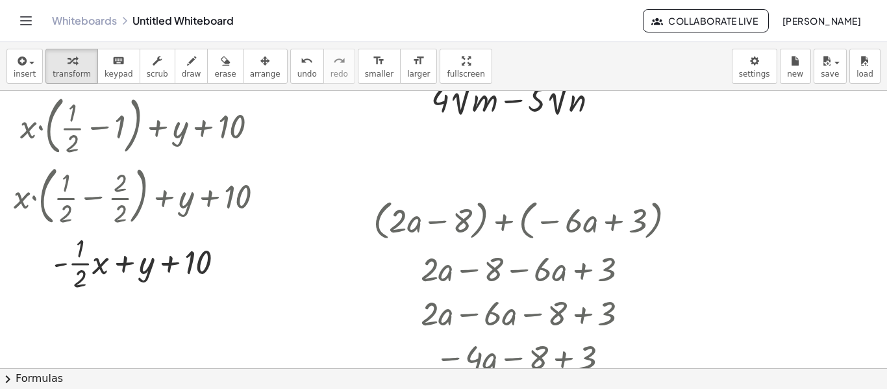
scroll to position [902, 0]
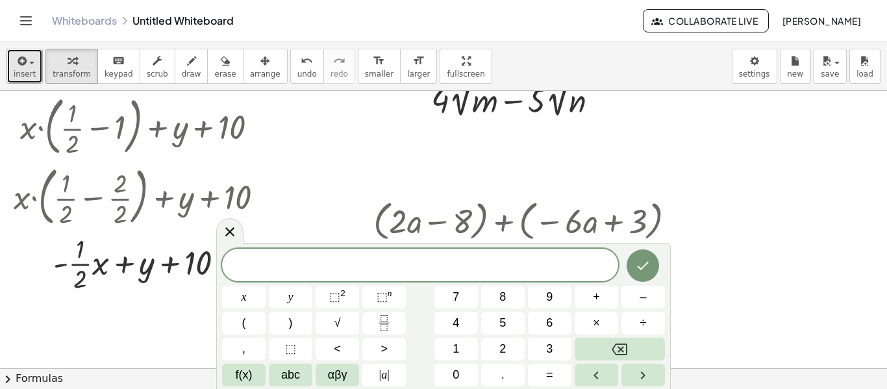
click at [21, 73] on span "insert" at bounding box center [25, 73] width 22 height 9
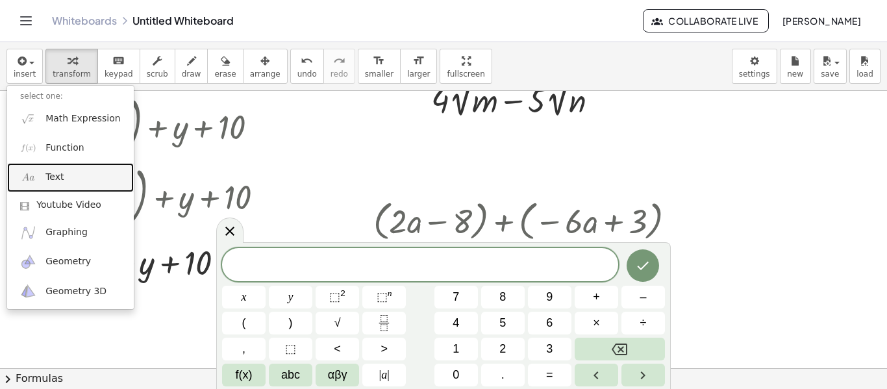
click at [62, 171] on link "Text" at bounding box center [70, 177] width 127 height 29
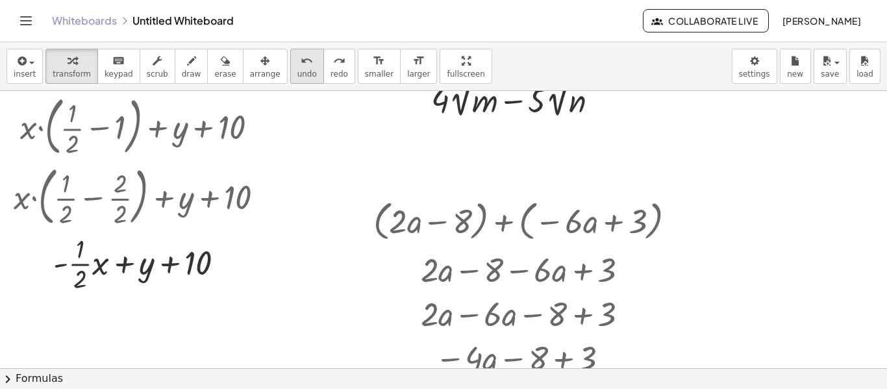
click at [297, 74] on span "undo" at bounding box center [306, 73] width 19 height 9
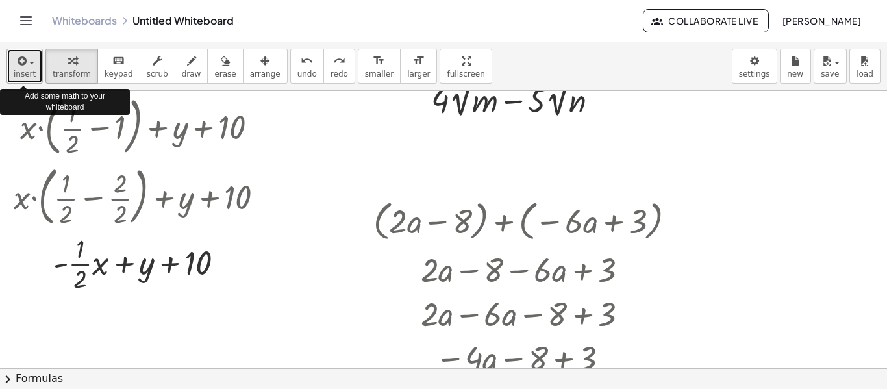
click at [30, 77] on span "insert" at bounding box center [25, 73] width 22 height 9
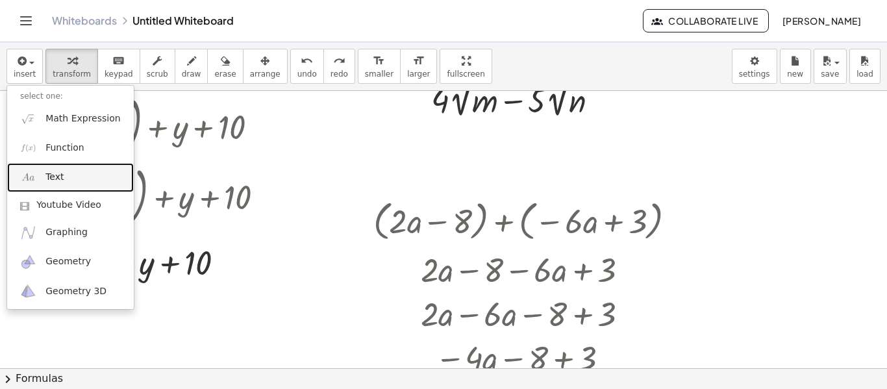
click at [20, 187] on link "Text" at bounding box center [70, 177] width 127 height 29
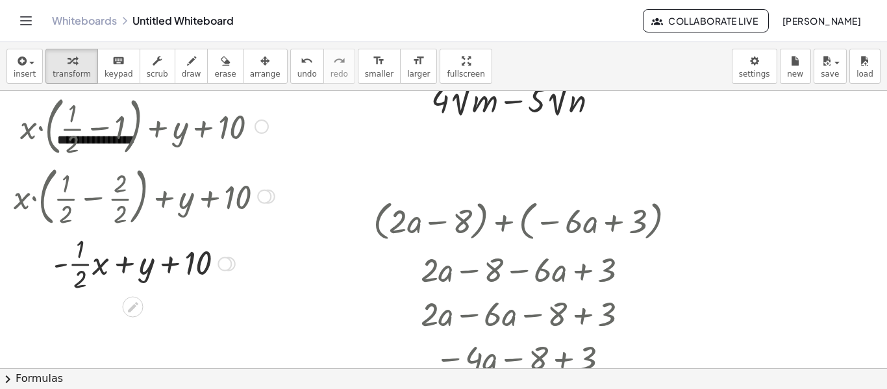
drag, startPoint x: 208, startPoint y: 162, endPoint x: 273, endPoint y: 160, distance: 64.9
click at [273, 160] on div at bounding box center [138, 195] width 323 height 70
click at [97, 149] on div at bounding box center [139, 125] width 225 height 70
click at [99, 146] on div at bounding box center [139, 125] width 225 height 70
click at [116, 140] on div at bounding box center [139, 125] width 225 height 70
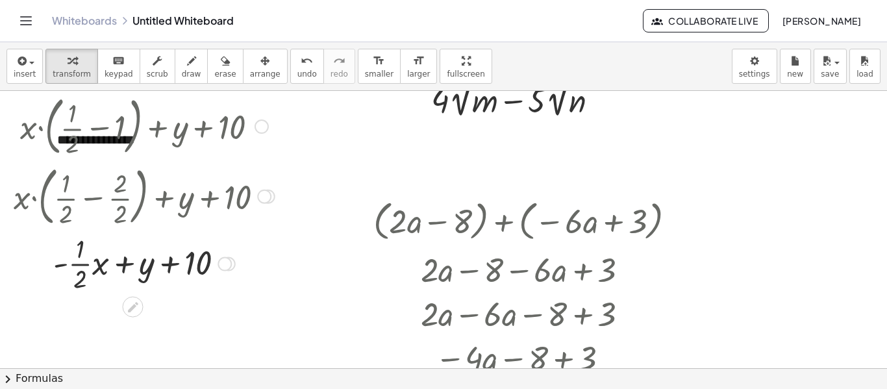
click at [116, 140] on div at bounding box center [139, 125] width 225 height 70
click at [297, 71] on span "undo" at bounding box center [306, 73] width 19 height 9
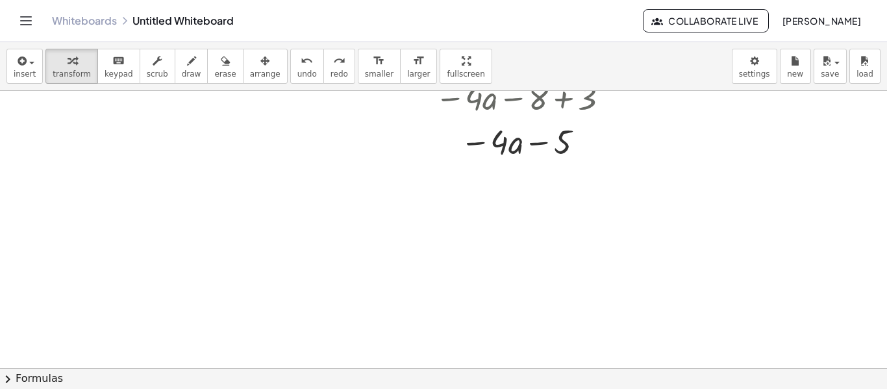
scroll to position [1162, 0]
click at [40, 77] on button "insert" at bounding box center [24, 66] width 36 height 35
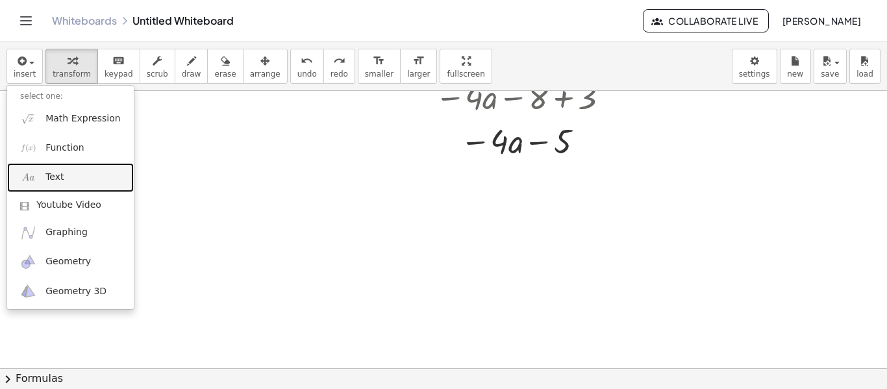
click at [79, 175] on link "Text" at bounding box center [70, 177] width 127 height 29
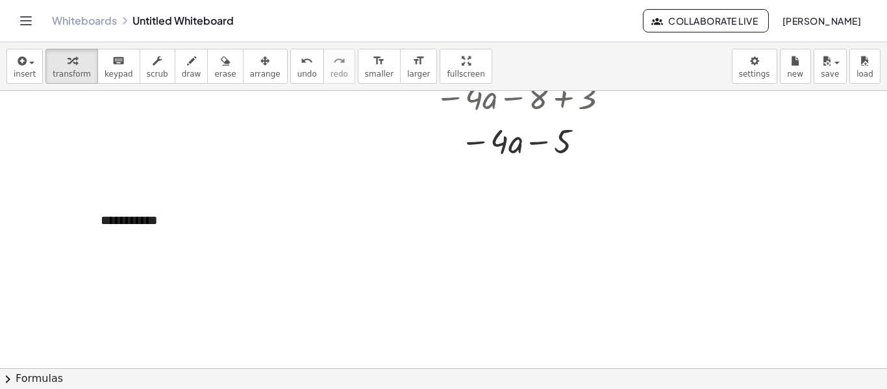
drag, startPoint x: 92, startPoint y: 239, endPoint x: 313, endPoint y: 198, distance: 225.7
click at [110, 198] on div at bounding box center [103, 220] width 13 height 45
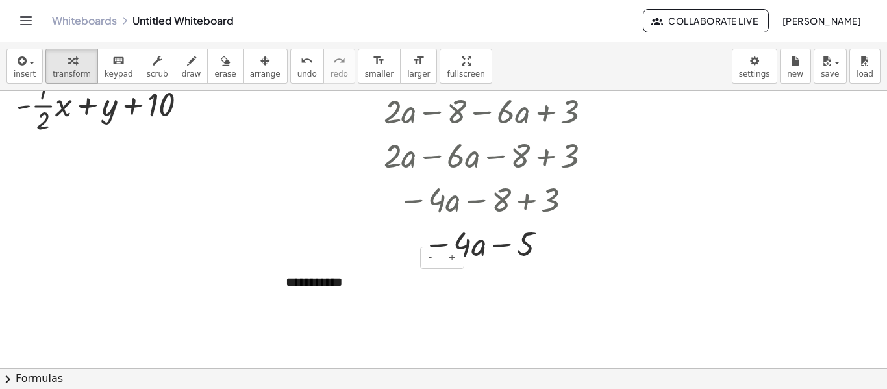
scroll to position [1047, 40]
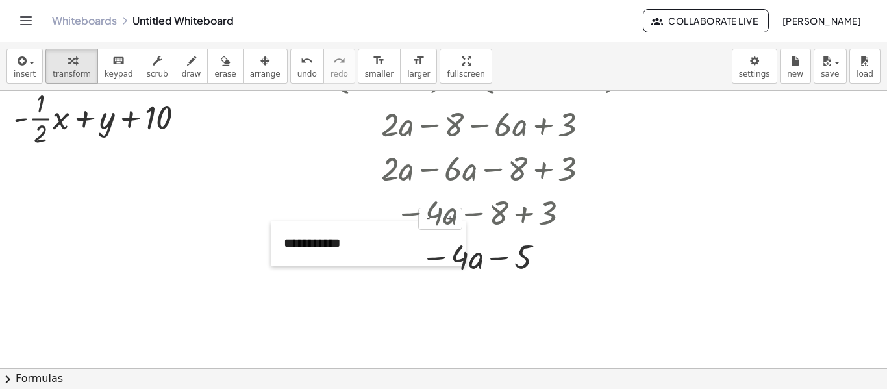
drag, startPoint x: 275, startPoint y: 315, endPoint x: 294, endPoint y: 159, distance: 157.5
click at [284, 221] on div at bounding box center [277, 243] width 13 height 45
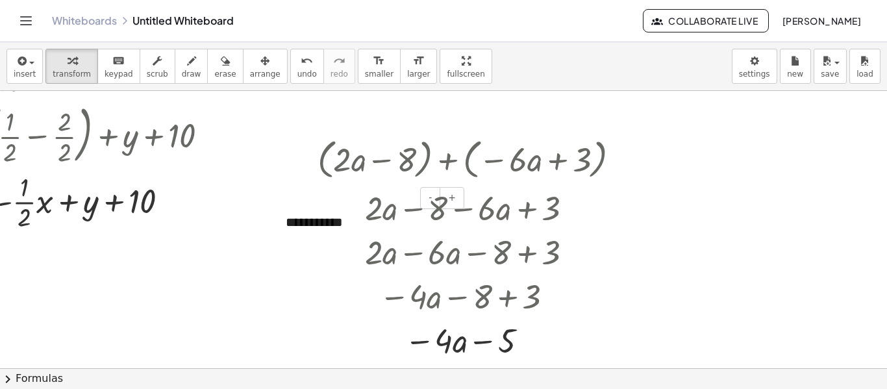
scroll to position [961, 57]
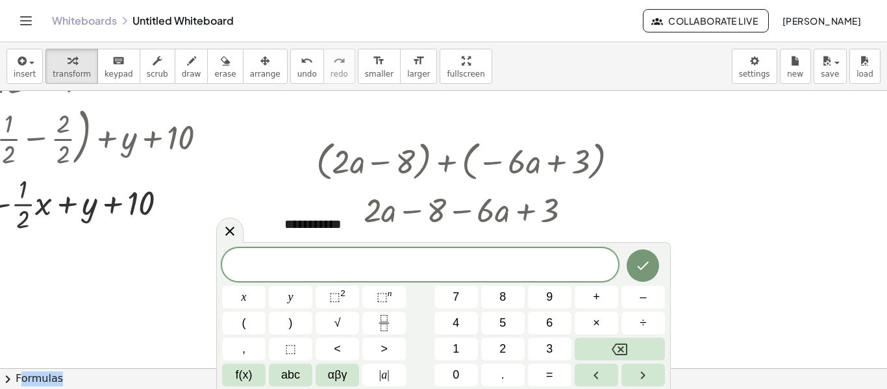
click at [269, 245] on div "x y ⬚ 2 ⬚ n 7 8 9 + – ( ) √ 4 5 6 × ÷ , ⬚ < > 1 2 3 f(x) abc αβγ | a | 0 . =" at bounding box center [443, 315] width 454 height 147
click at [234, 231] on icon at bounding box center [230, 231] width 16 height 16
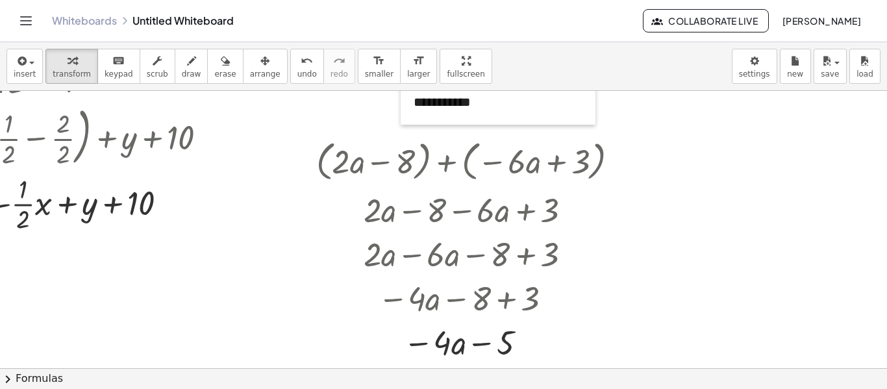
drag, startPoint x: 283, startPoint y: 241, endPoint x: 412, endPoint y: 119, distance: 177.7
click at [412, 119] on div at bounding box center [406, 102] width 13 height 45
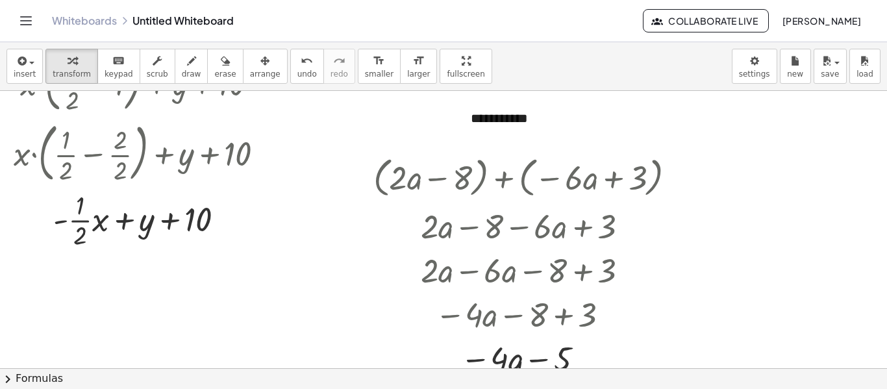
scroll to position [946, 0]
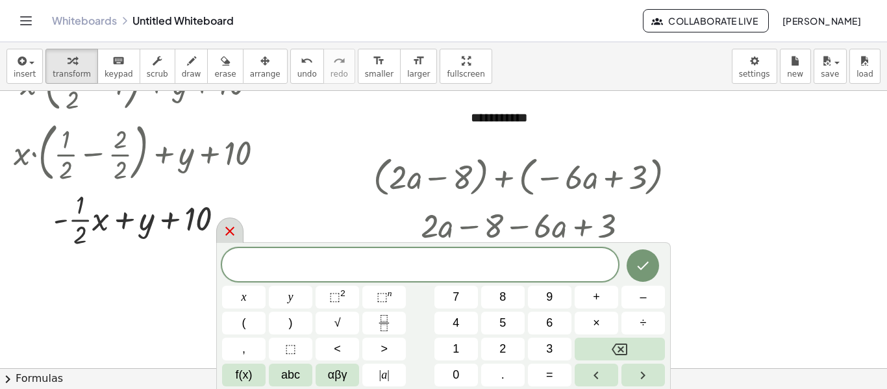
click at [232, 223] on div at bounding box center [229, 229] width 27 height 25
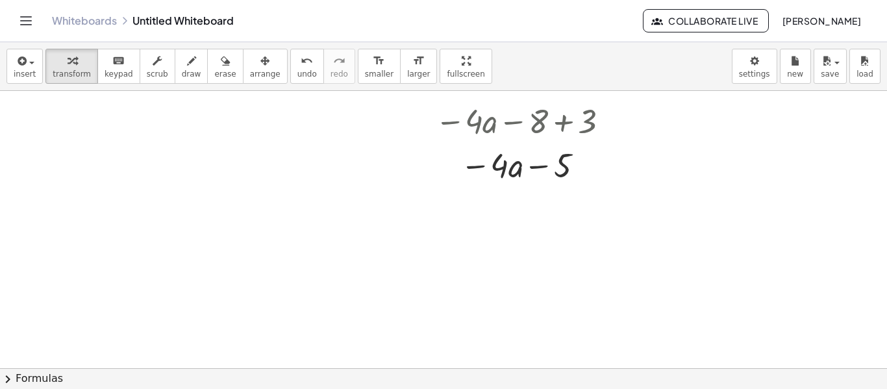
scroll to position [1139, 0]
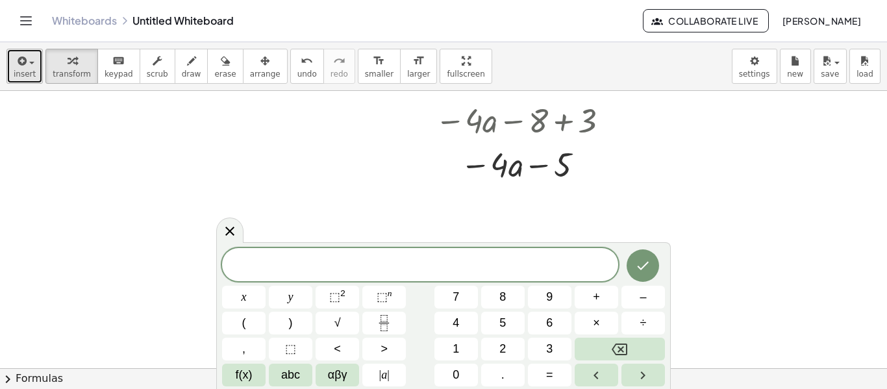
click at [25, 77] on span "insert" at bounding box center [25, 73] width 22 height 9
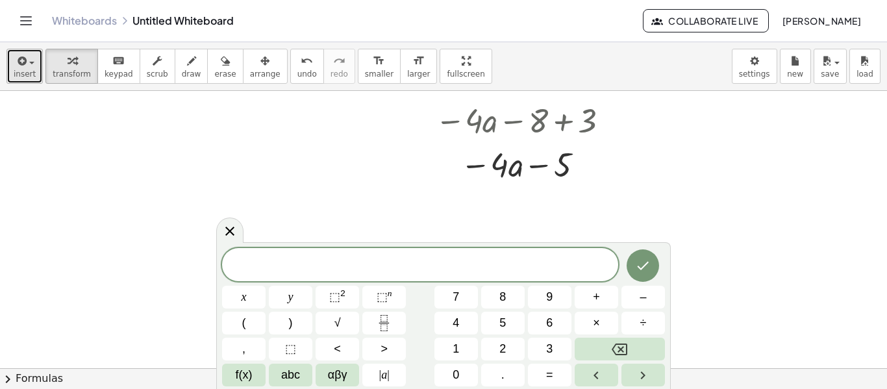
click at [29, 79] on button "insert" at bounding box center [24, 66] width 36 height 35
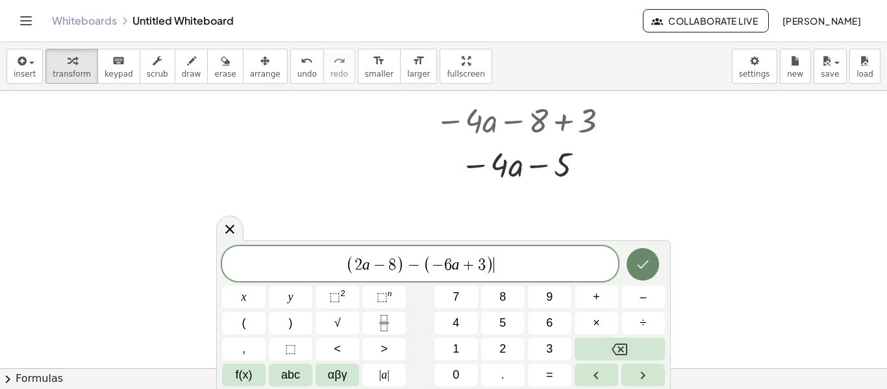
click at [648, 265] on icon "Done" at bounding box center [643, 264] width 16 height 16
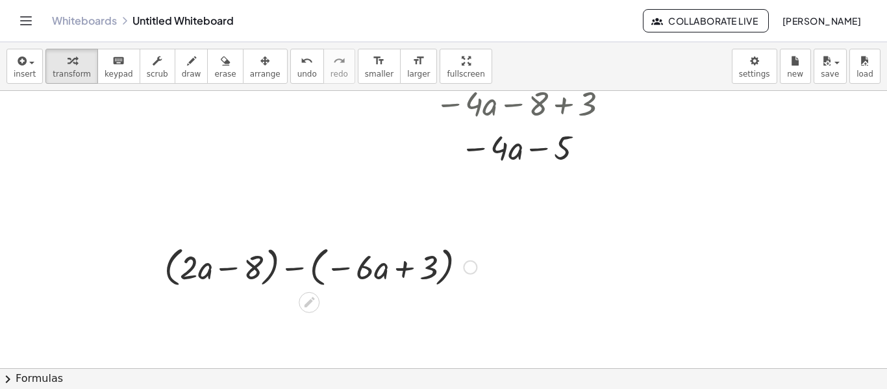
scroll to position [1157, 0]
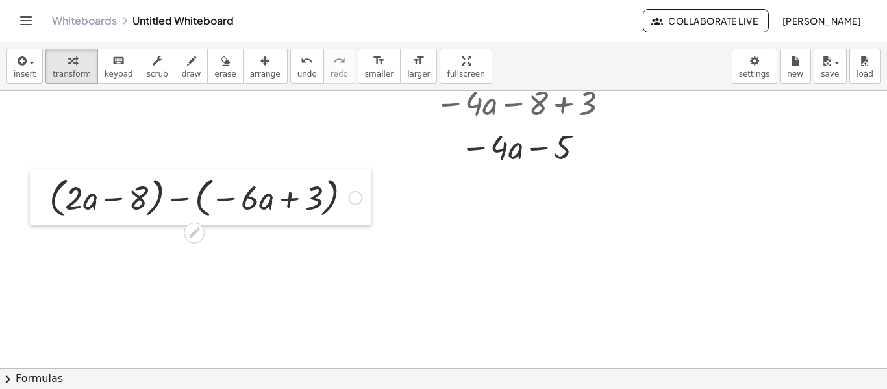
drag, startPoint x: 150, startPoint y: 276, endPoint x: 36, endPoint y: 209, distance: 132.7
click at [36, 209] on div at bounding box center [39, 197] width 19 height 56
click at [119, 199] on div at bounding box center [205, 197] width 325 height 49
click at [154, 205] on div at bounding box center [205, 197] width 325 height 49
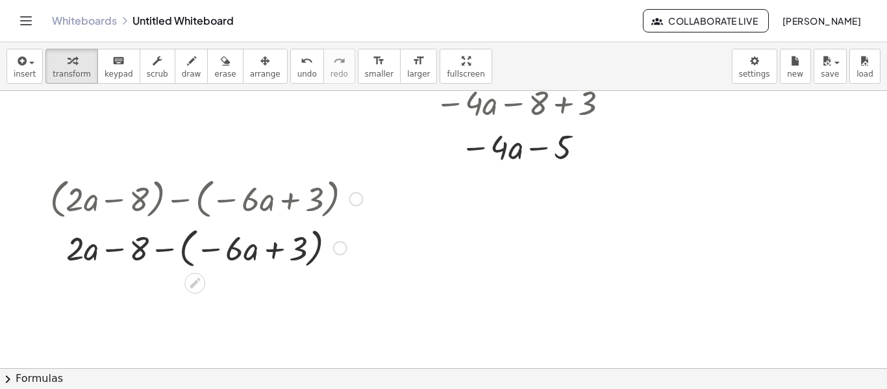
click at [184, 241] on div at bounding box center [205, 247] width 325 height 49
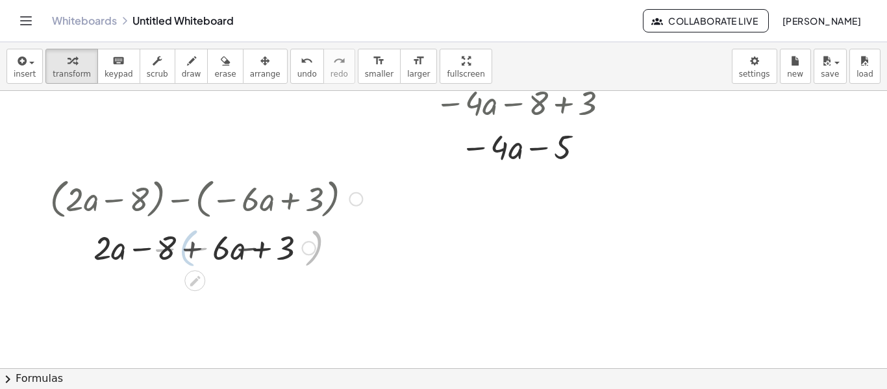
scroll to position [1229, 0]
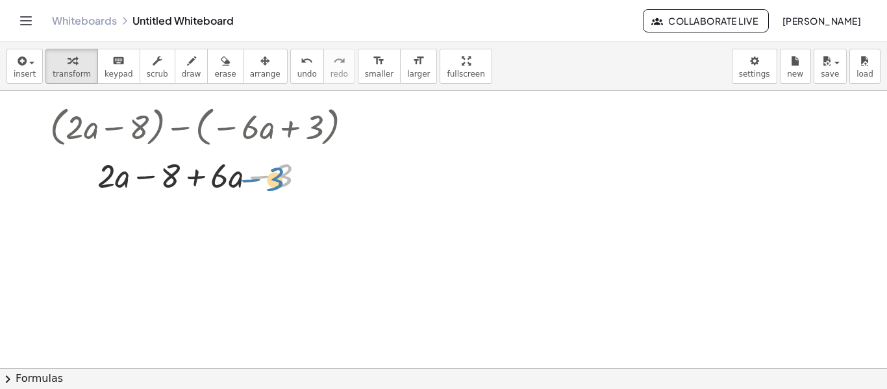
drag, startPoint x: 252, startPoint y: 179, endPoint x: 245, endPoint y: 182, distance: 8.2
click at [245, 182] on div at bounding box center [205, 175] width 325 height 44
drag, startPoint x: 196, startPoint y: 177, endPoint x: 130, endPoint y: 177, distance: 66.2
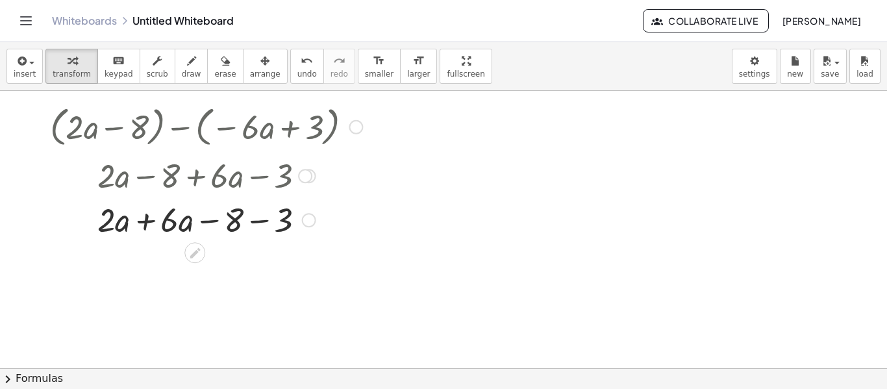
click at [147, 220] on div at bounding box center [205, 219] width 325 height 44
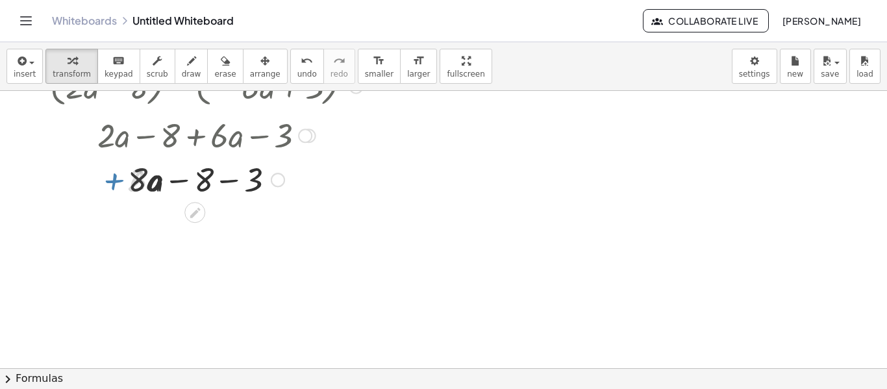
scroll to position [1273, 0]
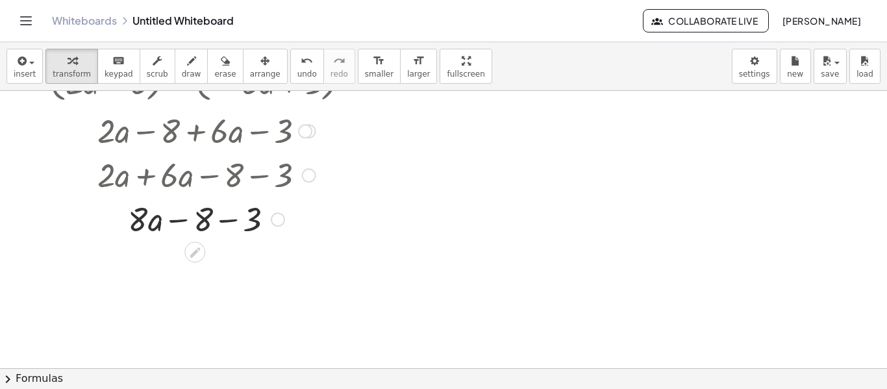
click at [226, 219] on div at bounding box center [205, 218] width 325 height 44
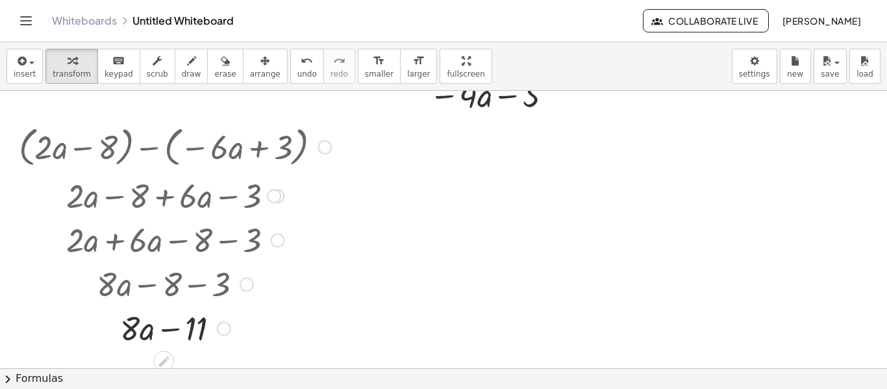
scroll to position [1208, 31]
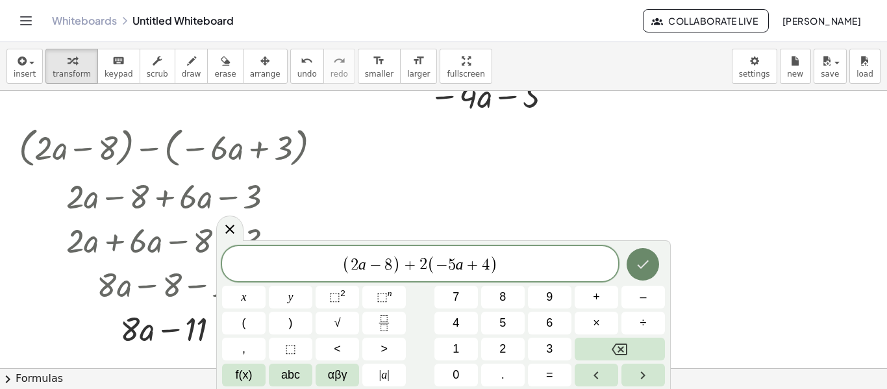
click at [643, 263] on icon "Done" at bounding box center [643, 264] width 16 height 16
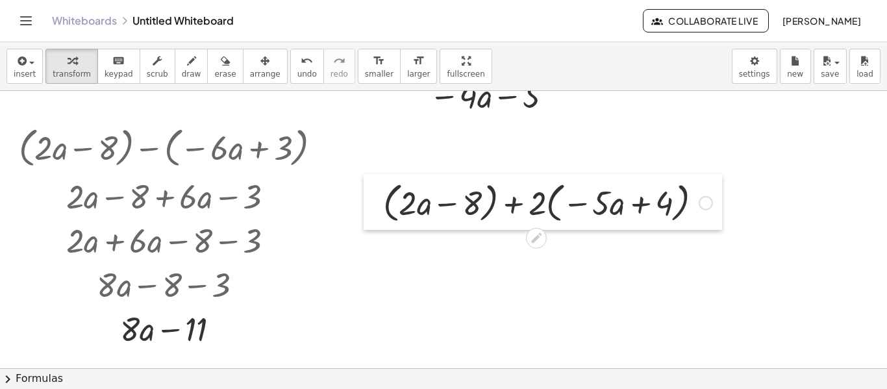
drag, startPoint x: 485, startPoint y: 251, endPoint x: 365, endPoint y: 221, distance: 123.1
click at [365, 221] on div at bounding box center [372, 202] width 19 height 56
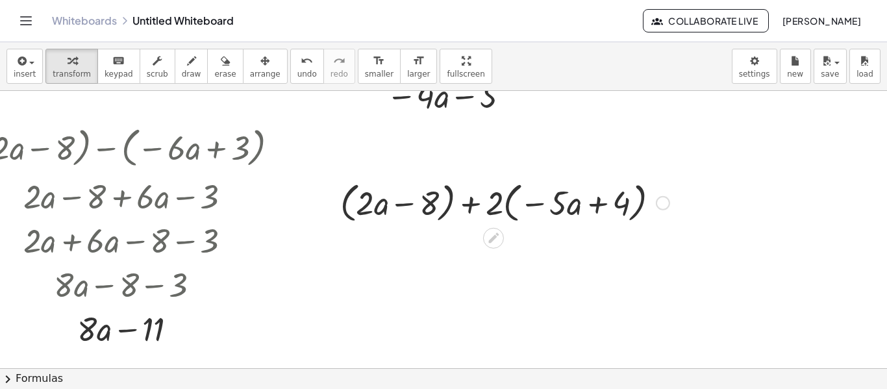
scroll to position [1208, 75]
click at [448, 203] on div at bounding box center [504, 201] width 342 height 49
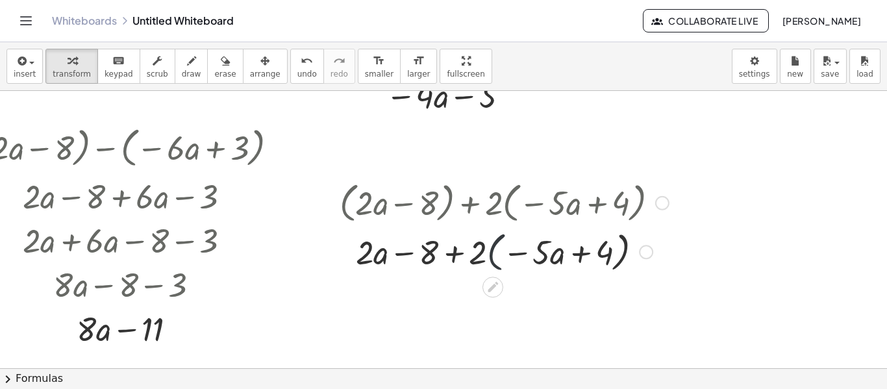
click at [496, 245] on div at bounding box center [504, 251] width 342 height 49
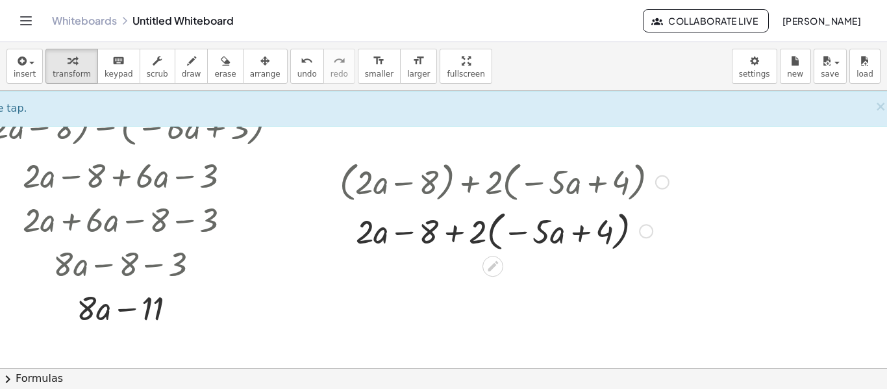
scroll to position [1230, 75]
click at [496, 245] on div at bounding box center [504, 228] width 342 height 49
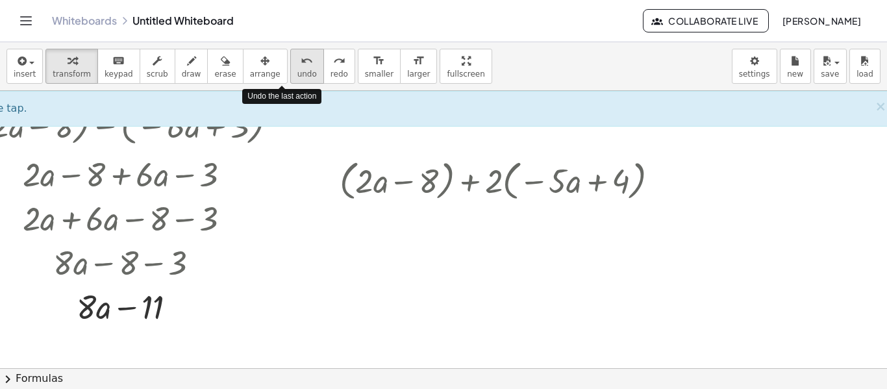
click at [290, 79] on button "undo undo" at bounding box center [307, 66] width 34 height 35
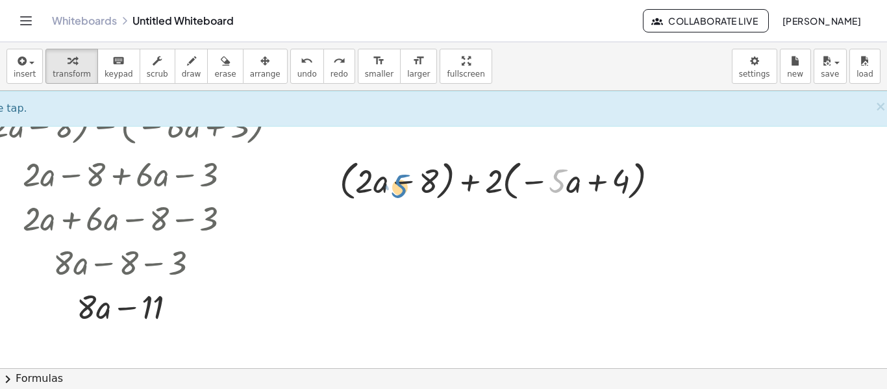
drag, startPoint x: 562, startPoint y: 181, endPoint x: 404, endPoint y: 186, distance: 157.8
click at [404, 186] on div at bounding box center [504, 179] width 342 height 49
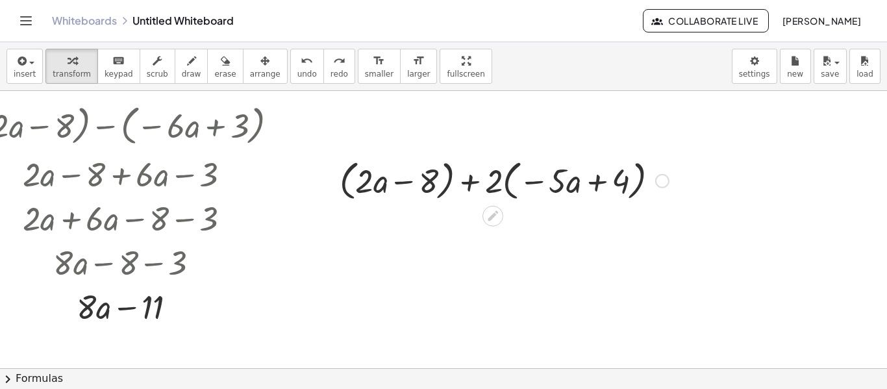
click at [504, 188] on div at bounding box center [504, 179] width 342 height 49
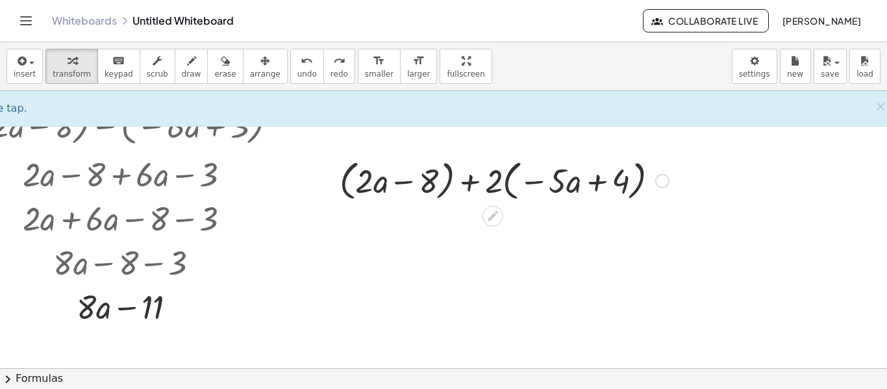
click at [509, 185] on div at bounding box center [504, 179] width 342 height 49
click at [637, 190] on div at bounding box center [504, 179] width 342 height 49
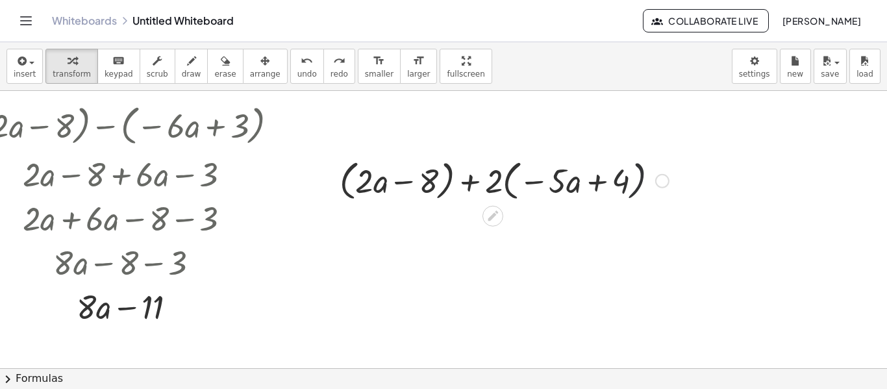
click at [631, 191] on div at bounding box center [504, 179] width 342 height 49
click at [448, 185] on div at bounding box center [504, 179] width 342 height 49
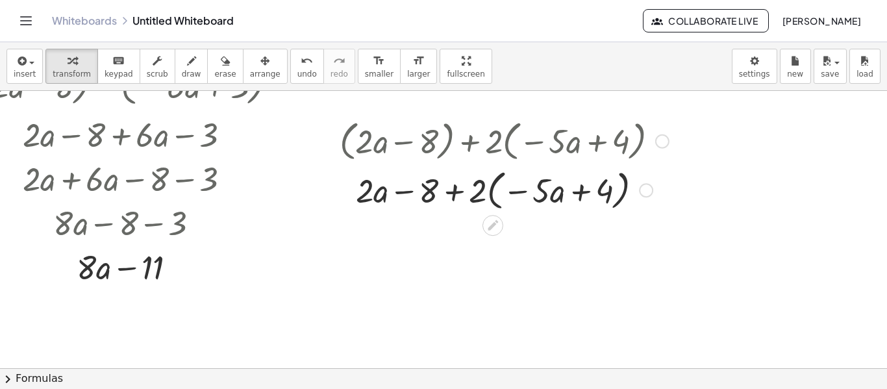
scroll to position [1273, 75]
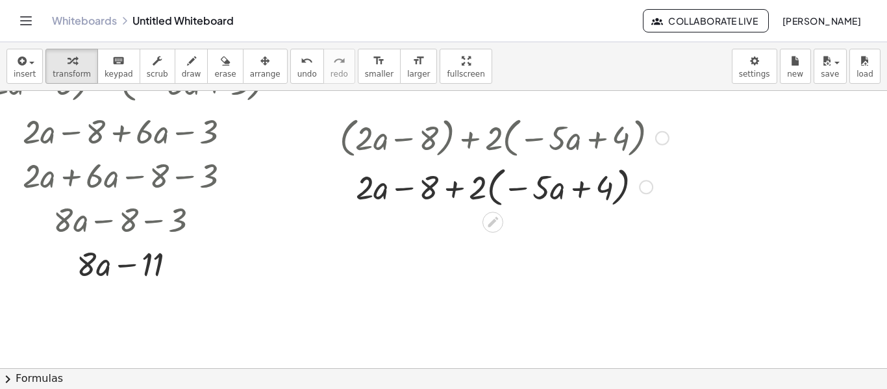
click at [454, 186] on div at bounding box center [504, 186] width 342 height 49
click at [413, 192] on div at bounding box center [504, 186] width 342 height 49
click at [490, 195] on div at bounding box center [504, 186] width 342 height 49
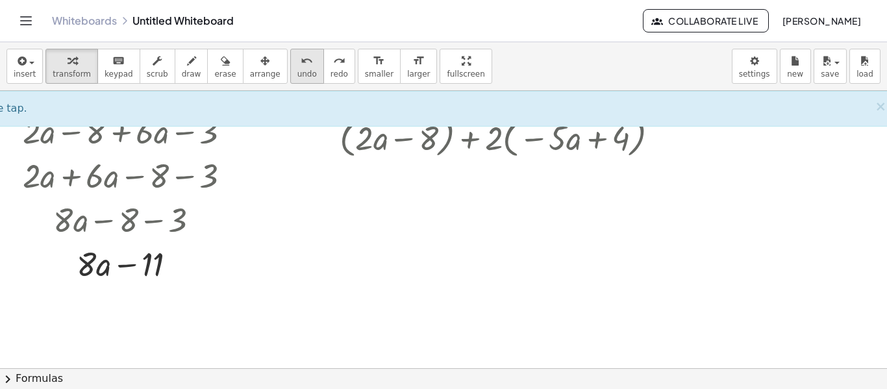
click at [297, 76] on span "undo" at bounding box center [306, 73] width 19 height 9
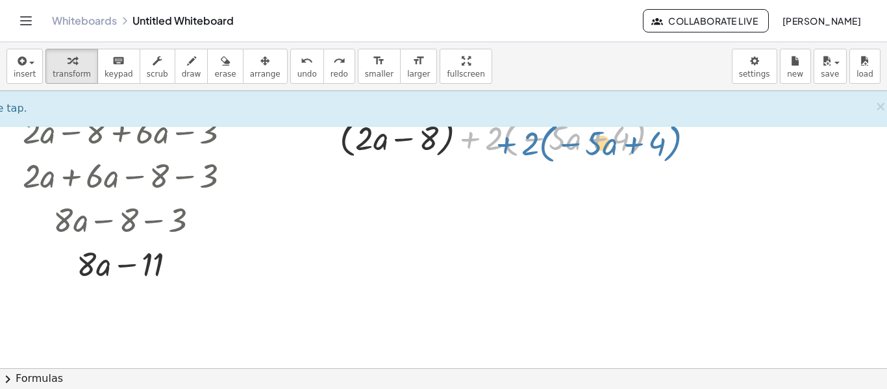
drag, startPoint x: 469, startPoint y: 140, endPoint x: 497, endPoint y: 145, distance: 29.0
click at [497, 145] on div at bounding box center [504, 136] width 342 height 49
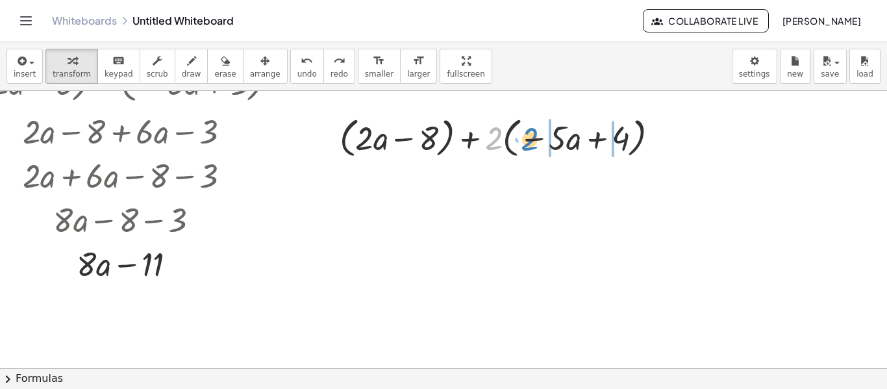
drag, startPoint x: 497, startPoint y: 143, endPoint x: 536, endPoint y: 143, distance: 38.9
click at [536, 143] on div at bounding box center [504, 136] width 342 height 49
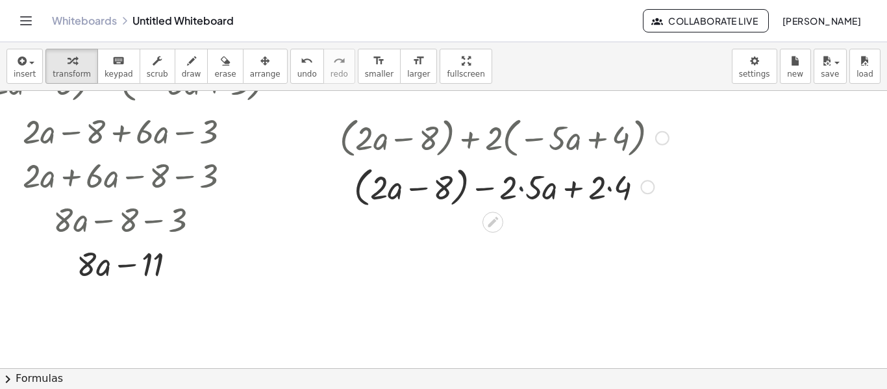
click at [522, 188] on div at bounding box center [504, 186] width 342 height 49
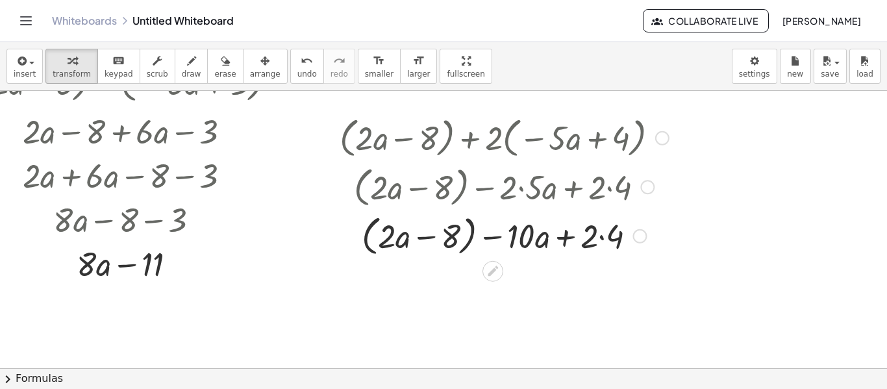
click at [602, 238] on div at bounding box center [504, 234] width 342 height 49
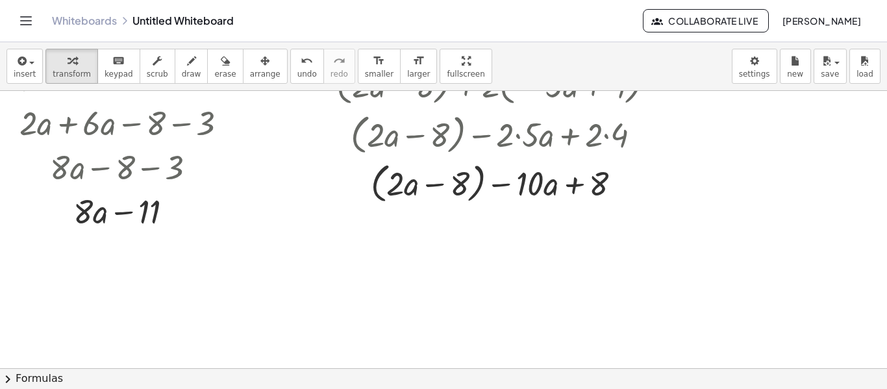
scroll to position [1340, 79]
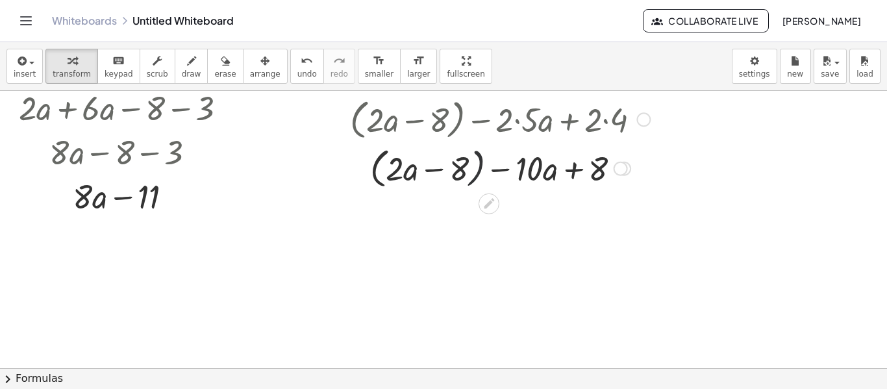
click at [479, 171] on div at bounding box center [500, 167] width 342 height 49
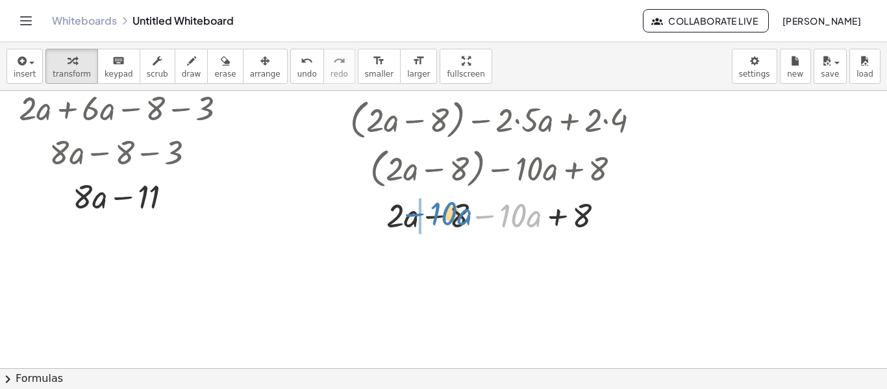
drag, startPoint x: 485, startPoint y: 215, endPoint x: 415, endPoint y: 214, distance: 70.1
click at [415, 214] on div at bounding box center [500, 214] width 342 height 44
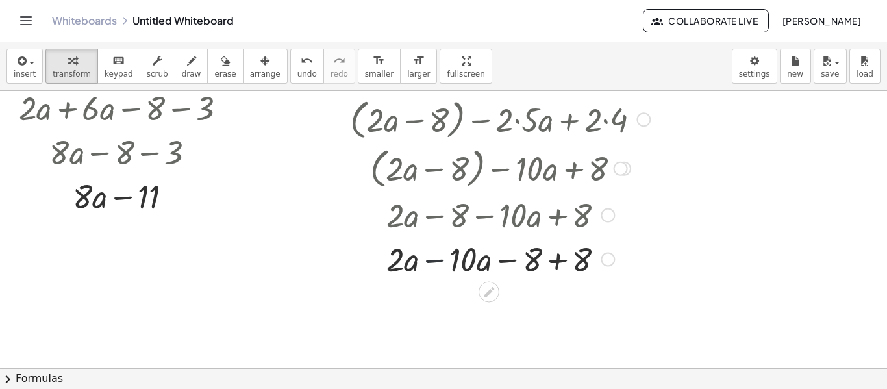
click at [439, 260] on div at bounding box center [500, 258] width 342 height 44
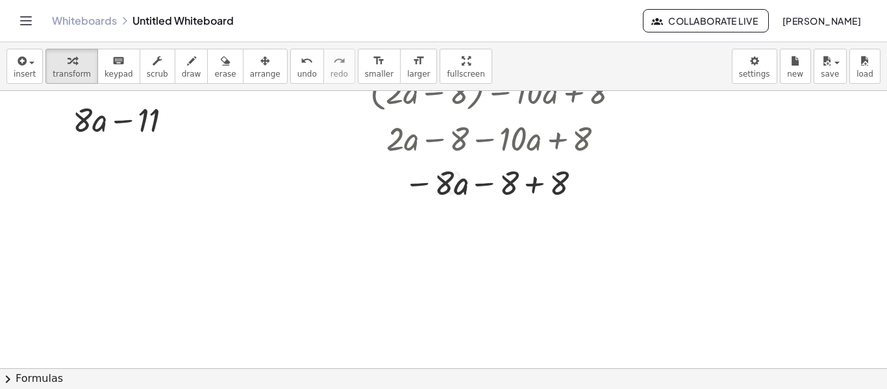
scroll to position [1420, 79]
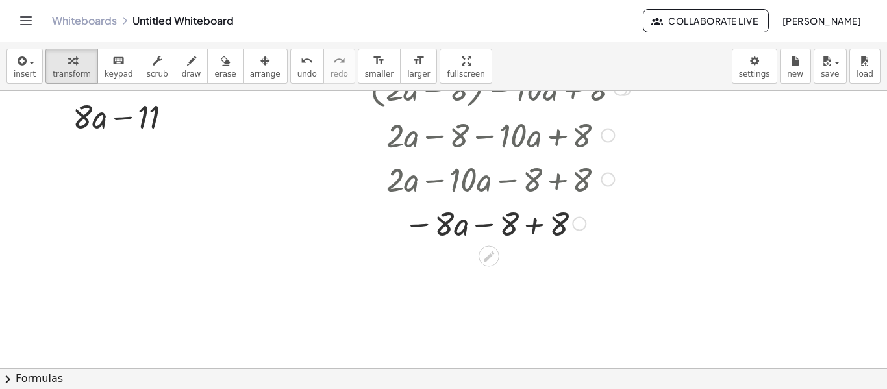
click at [537, 223] on div at bounding box center [500, 223] width 342 height 44
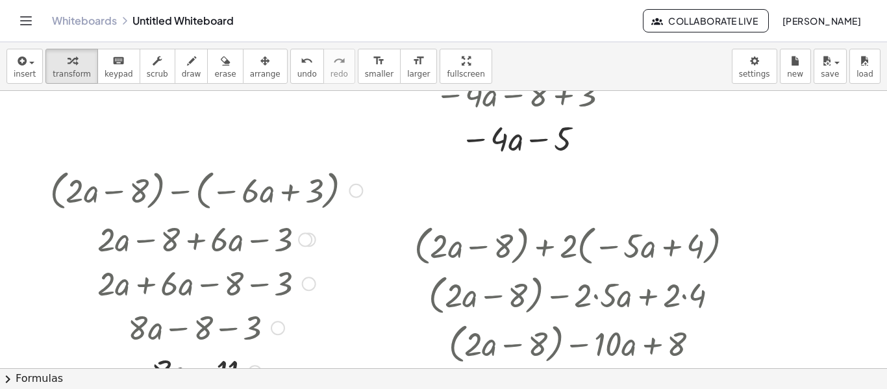
scroll to position [1164, 0]
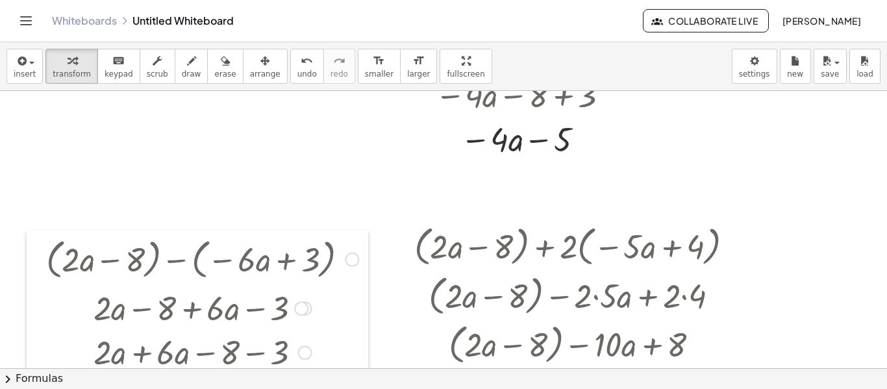
drag, startPoint x: 40, startPoint y: 184, endPoint x: 35, endPoint y: 254, distance: 70.9
click at [35, 254] on div at bounding box center [36, 347] width 19 height 234
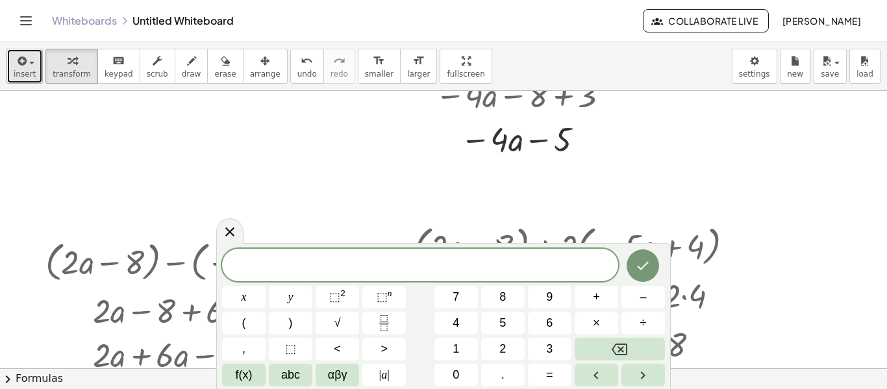
click at [31, 69] on span "insert" at bounding box center [25, 73] width 22 height 9
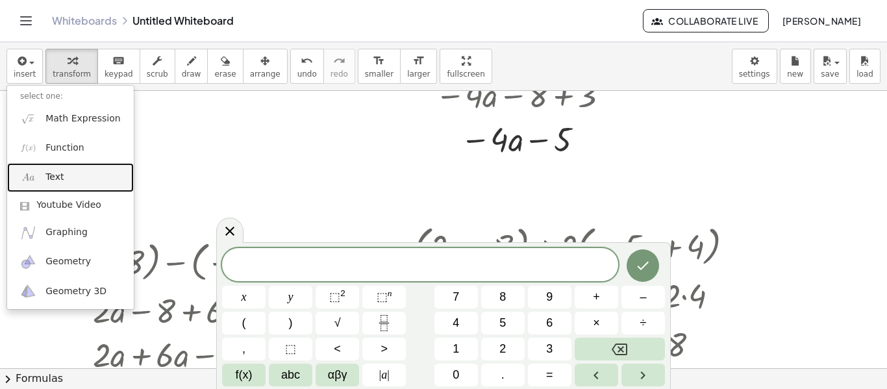
click at [82, 182] on link "Text" at bounding box center [70, 177] width 127 height 29
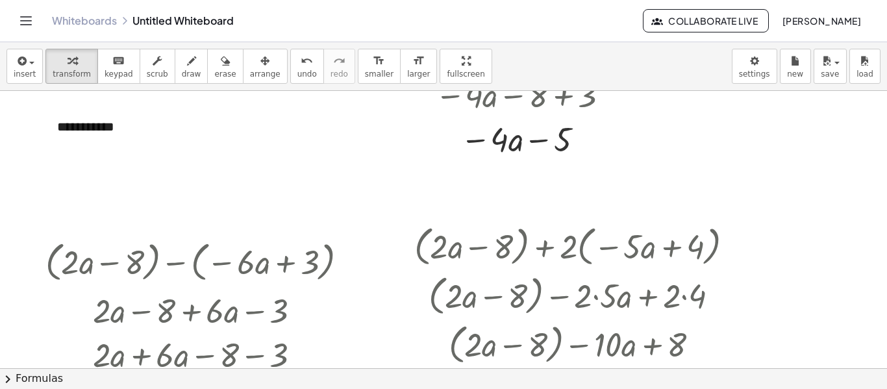
drag, startPoint x: 47, startPoint y: 144, endPoint x: 138, endPoint y: 213, distance: 114.0
click at [138, 213] on div at bounding box center [141, 195] width 13 height 45
drag, startPoint x: 50, startPoint y: 101, endPoint x: 7, endPoint y: 54, distance: 63.9
click at [7, 54] on div "insert select one: Math Expression Function Text Youtube Video Graphing Geometr…" at bounding box center [443, 215] width 887 height 347
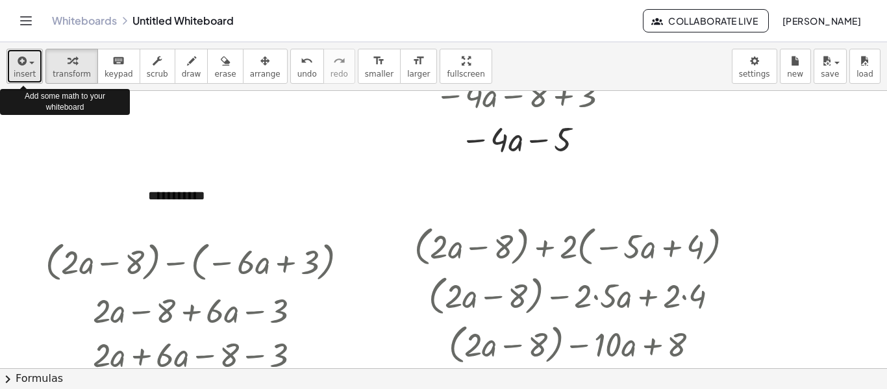
click at [7, 54] on button "insert" at bounding box center [24, 66] width 36 height 35
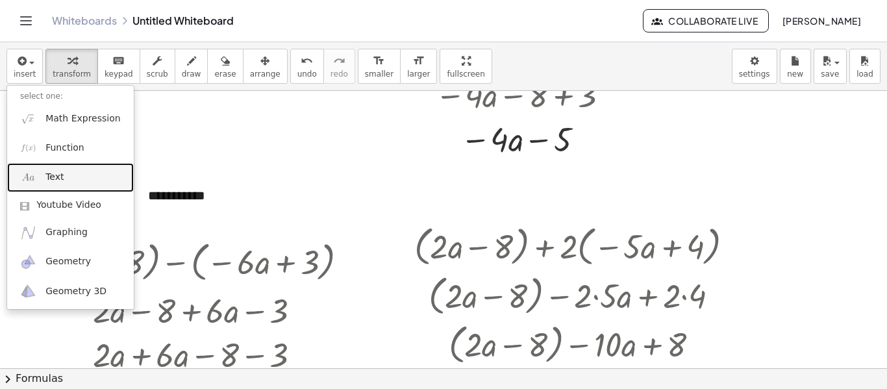
click at [79, 171] on link "Text" at bounding box center [70, 177] width 127 height 29
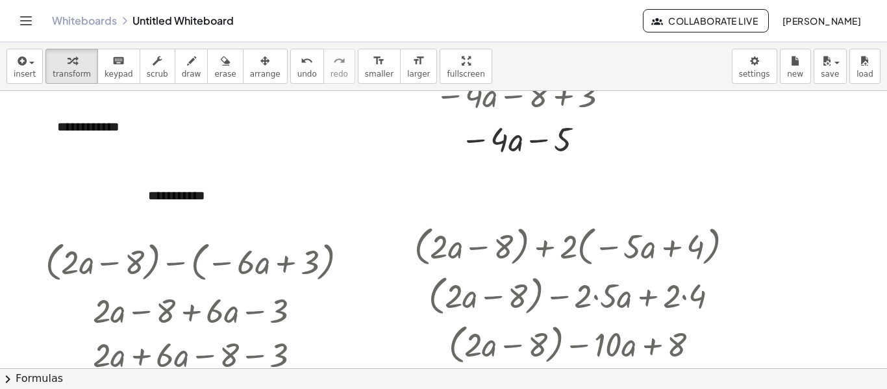
drag, startPoint x: 53, startPoint y: 144, endPoint x: 505, endPoint y: 218, distance: 457.8
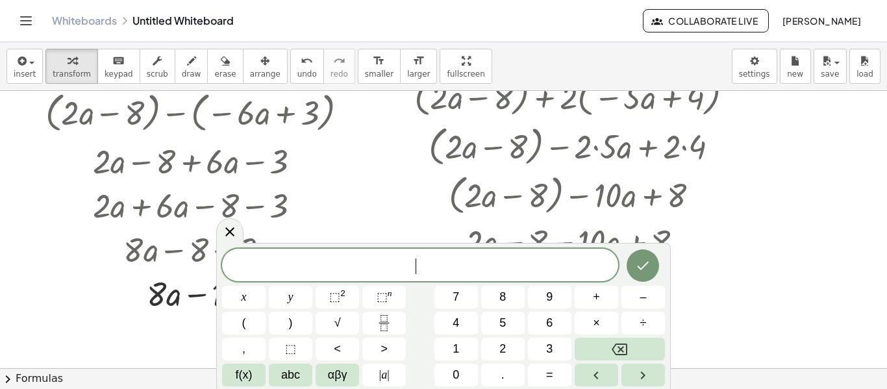
scroll to position [1316, 0]
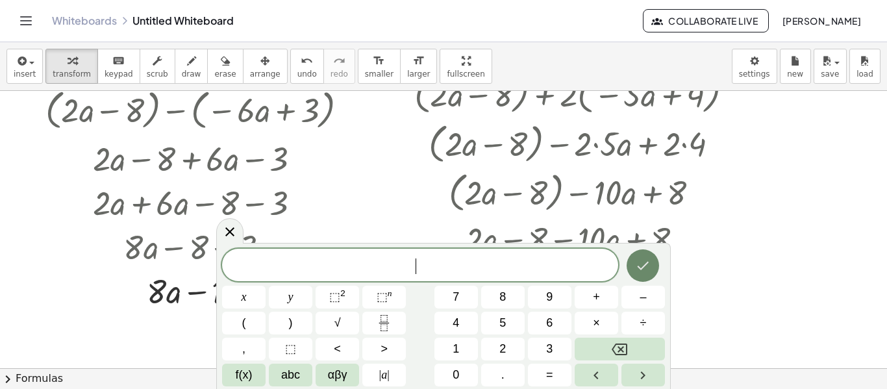
click at [645, 275] on button "Done" at bounding box center [642, 265] width 32 height 32
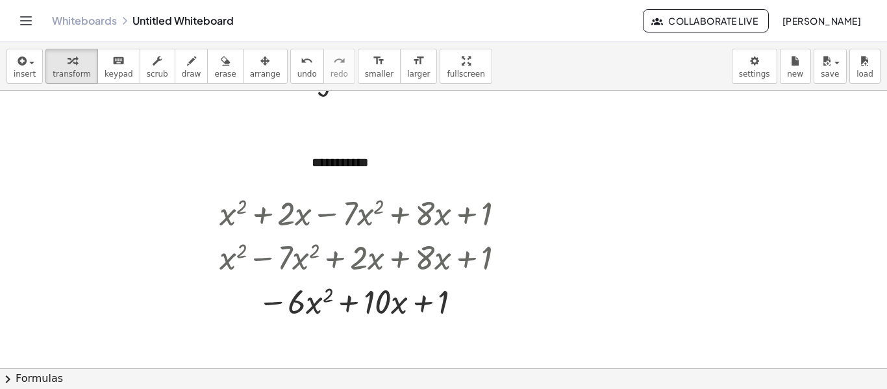
scroll to position [0, 0]
